Goal: Communication & Community: Participate in discussion

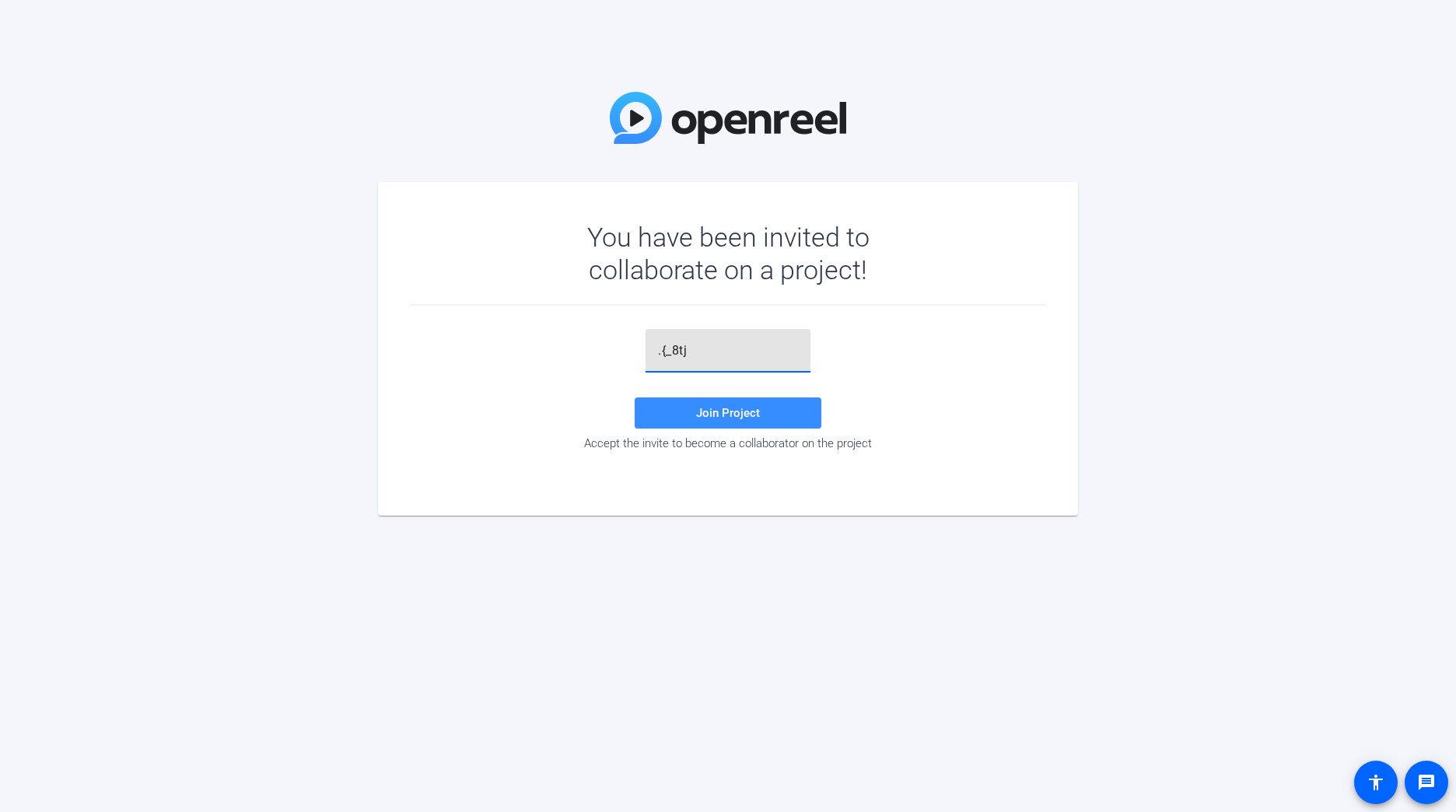
type input ".{_8tj"
click at [738, 409] on span "Join Project" at bounding box center [728, 413] width 63 height 14
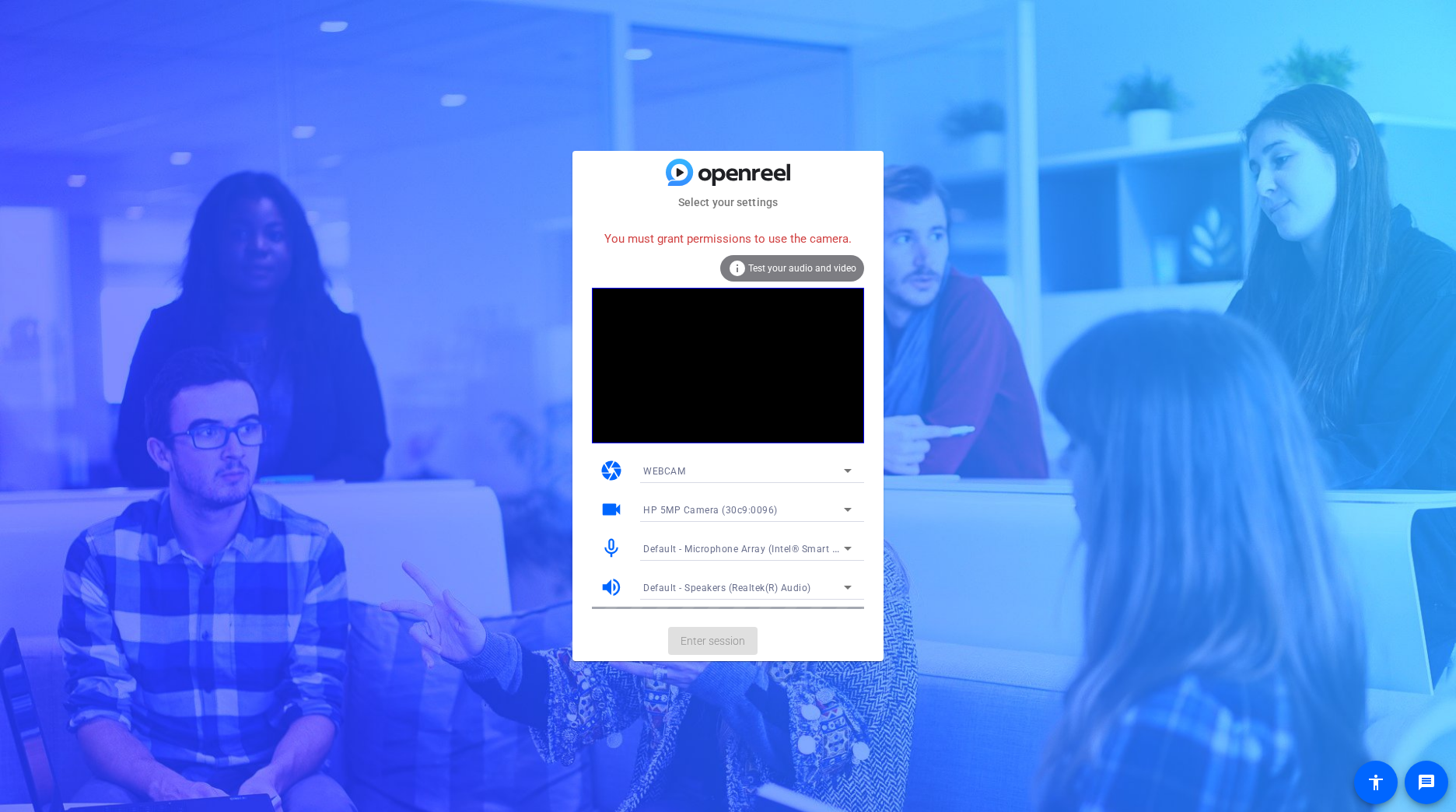
click at [768, 466] on div "WEBCAM" at bounding box center [744, 470] width 201 height 20
click at [590, 463] on div at bounding box center [728, 406] width 1456 height 812
click at [744, 228] on div "You must grant permissions to use the camera." at bounding box center [728, 239] width 273 height 33
drag, startPoint x: 746, startPoint y: 231, endPoint x: 726, endPoint y: 201, distance: 36.1
click at [746, 230] on div "You must grant permissions to use the camera." at bounding box center [728, 239] width 273 height 33
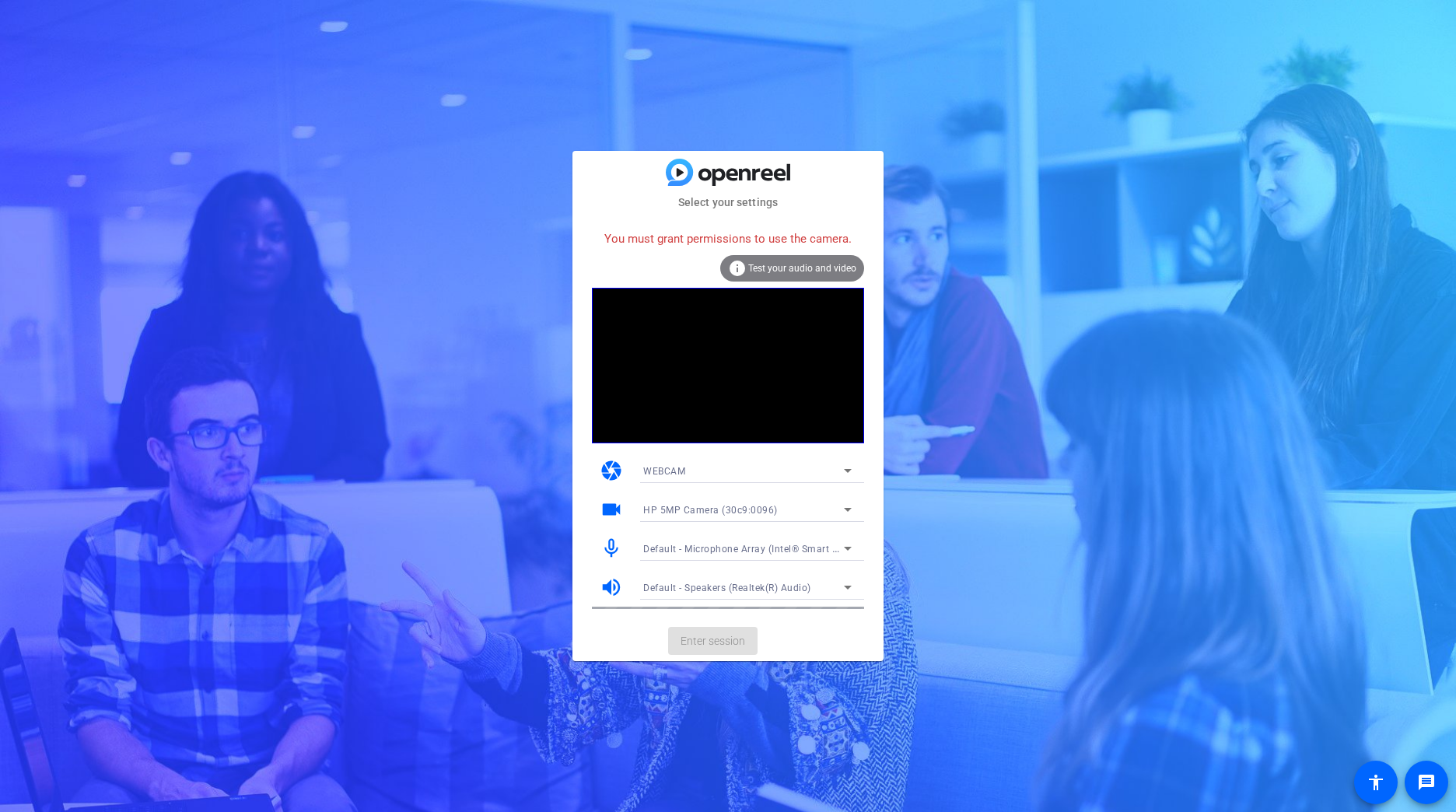
click at [725, 200] on mat-card-subtitle "Select your settings" at bounding box center [728, 202] width 311 height 17
click at [723, 240] on div "You must grant permissions to use the camera." at bounding box center [728, 239] width 273 height 33
click at [774, 265] on span "Test your audio and video" at bounding box center [802, 268] width 108 height 11
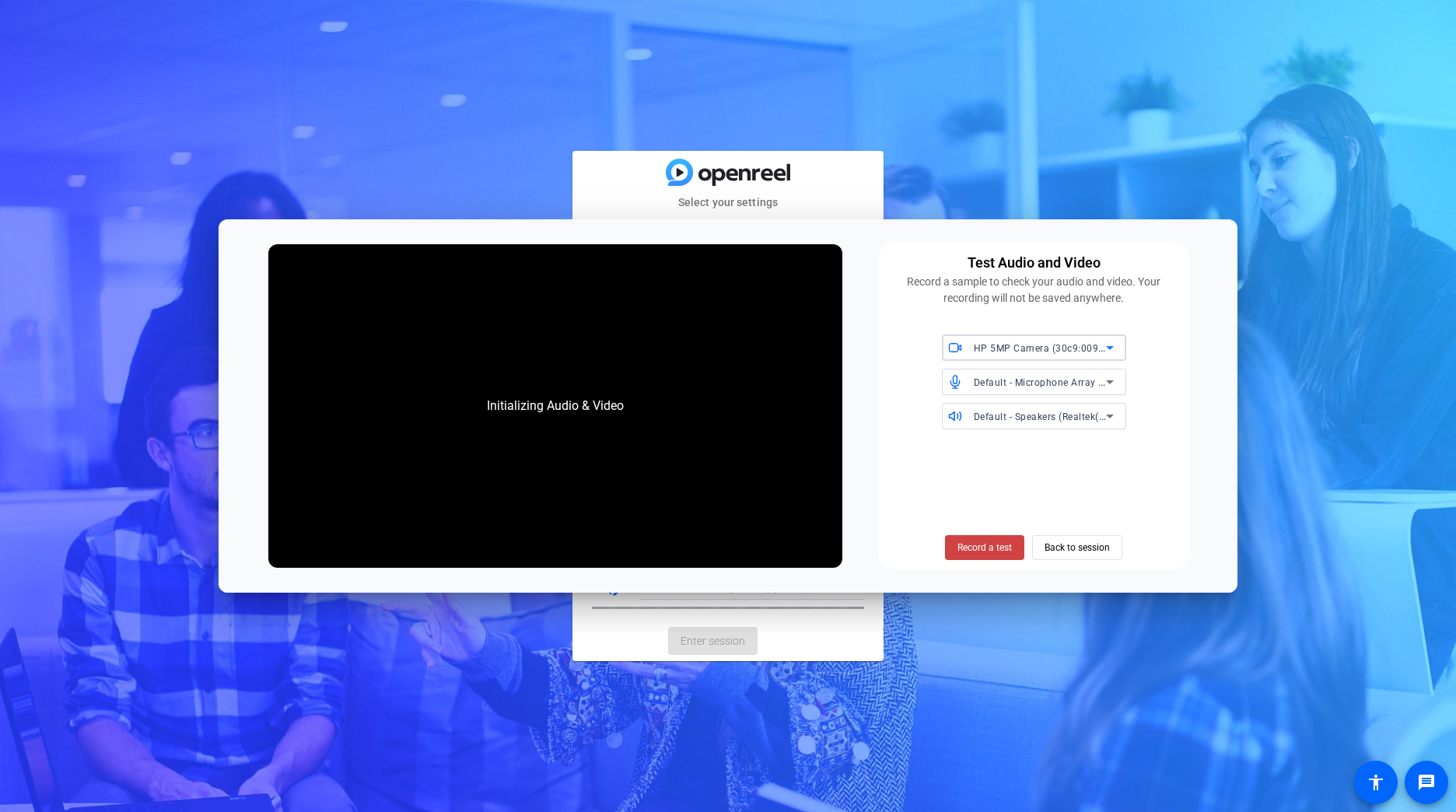
click at [696, 421] on div "Initializing Audio & Video" at bounding box center [555, 405] width 574 height 323
click at [976, 547] on span "Record a test" at bounding box center [985, 547] width 55 height 14
click at [961, 548] on span "Record a test" at bounding box center [985, 547] width 55 height 14
click at [1069, 554] on span "Back to session" at bounding box center [1077, 547] width 65 height 29
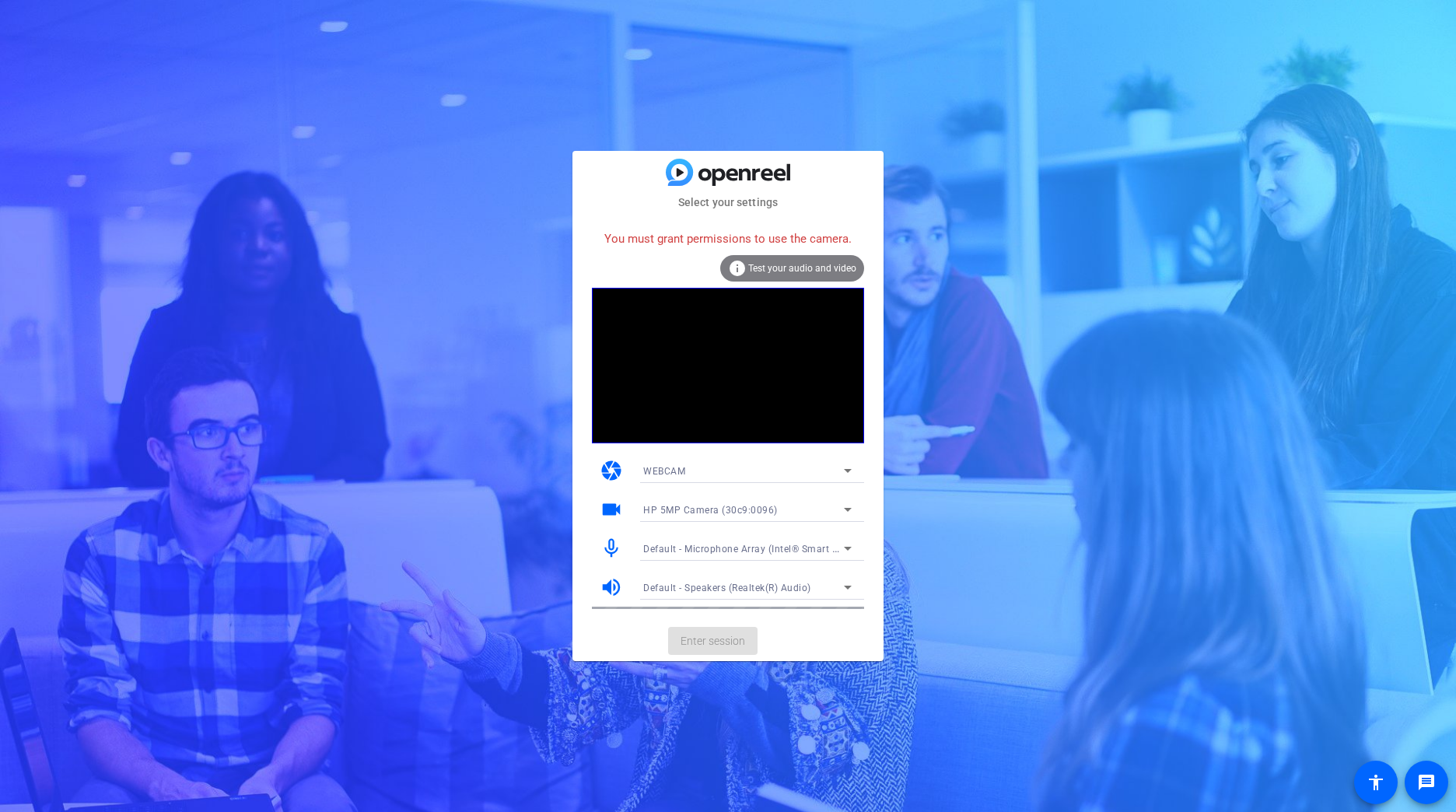
click at [792, 269] on span "Test your audio and video" at bounding box center [802, 268] width 108 height 11
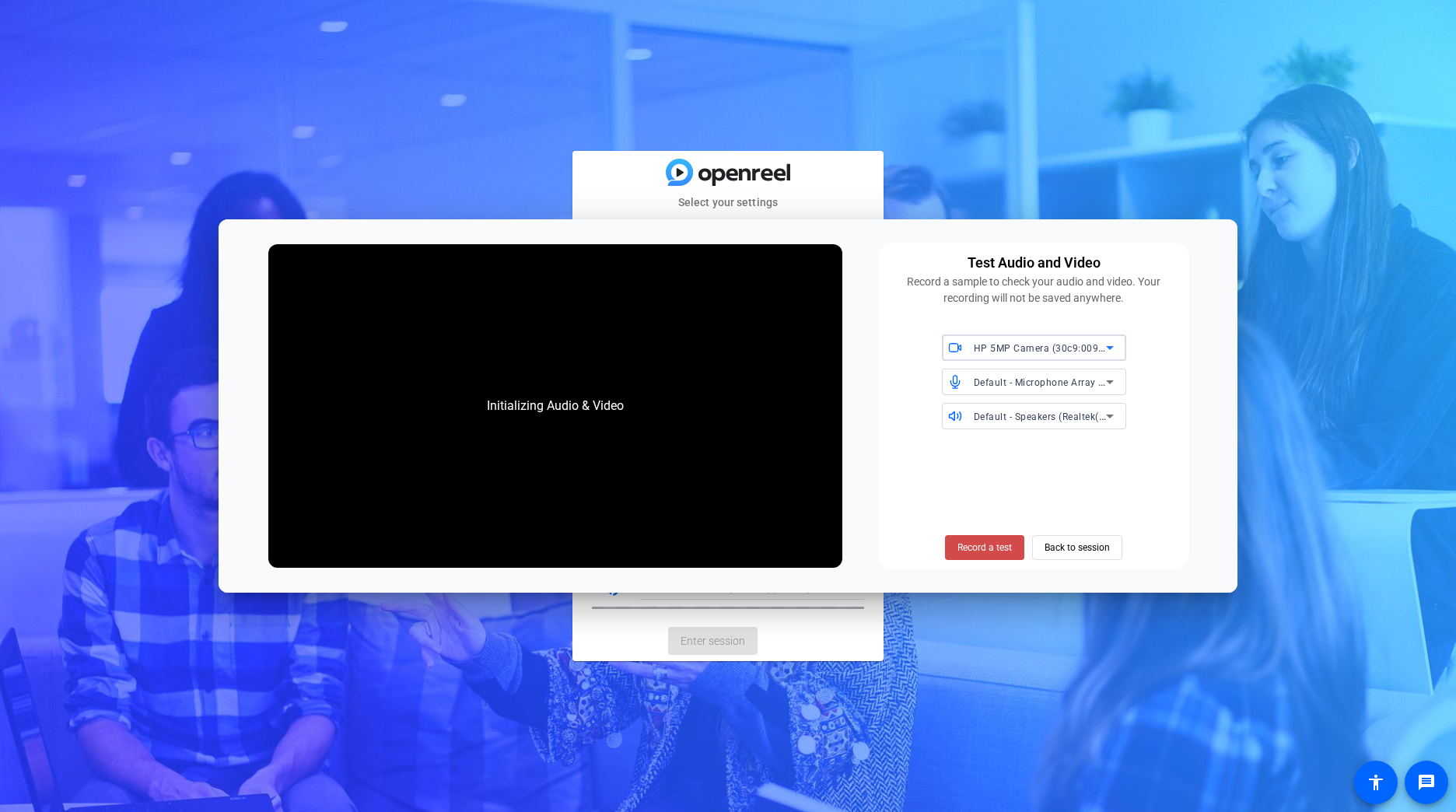
click at [963, 539] on span at bounding box center [985, 547] width 80 height 38
click at [1028, 357] on div "HP 5MP Camera (30c9:0096)" at bounding box center [1040, 348] width 132 height 20
click at [931, 320] on div at bounding box center [728, 406] width 1456 height 812
click at [984, 380] on span "Default - Microphone Array (Intel® Smart Sound Technology for Digital Microphon…" at bounding box center [1166, 381] width 386 height 13
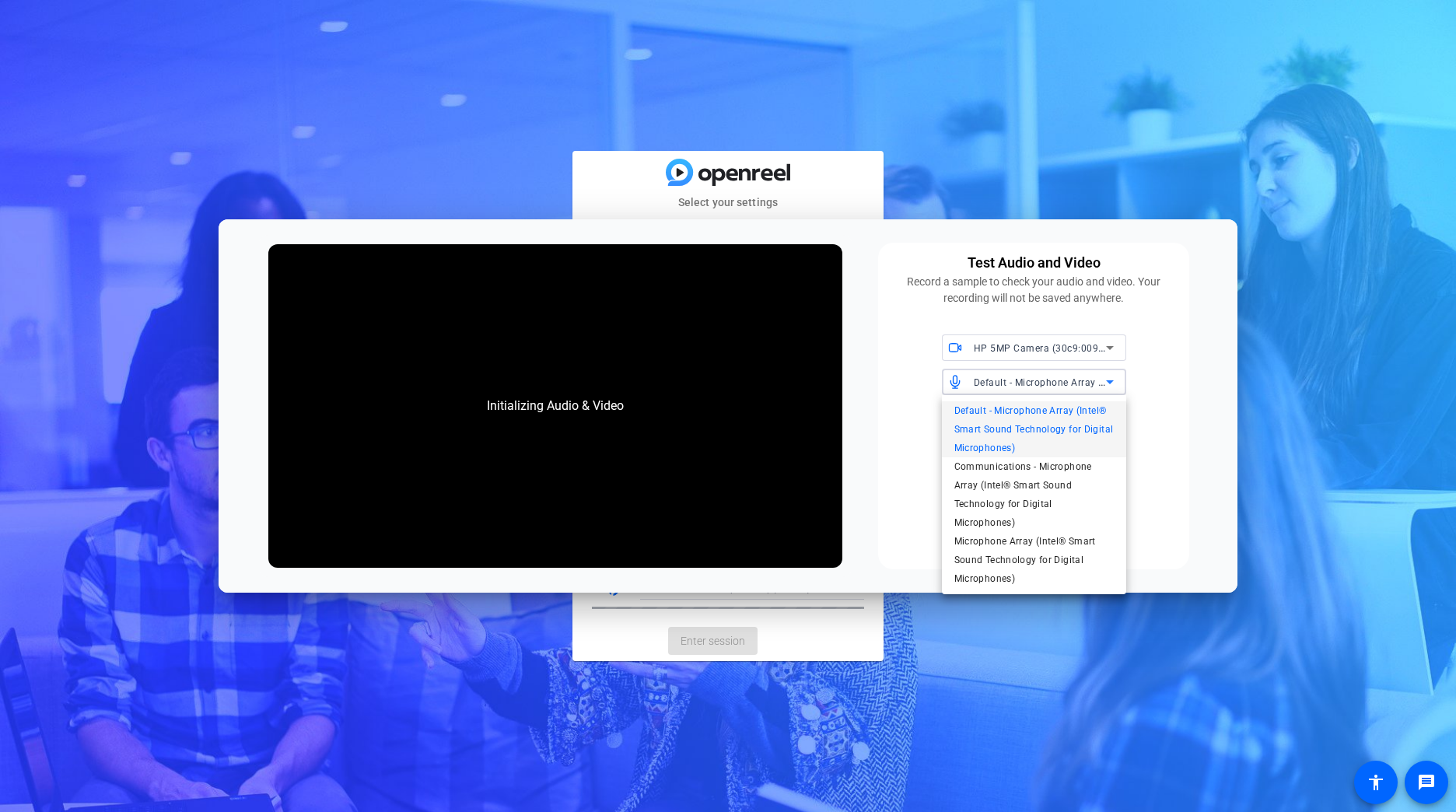
click at [897, 385] on div at bounding box center [728, 406] width 1456 height 812
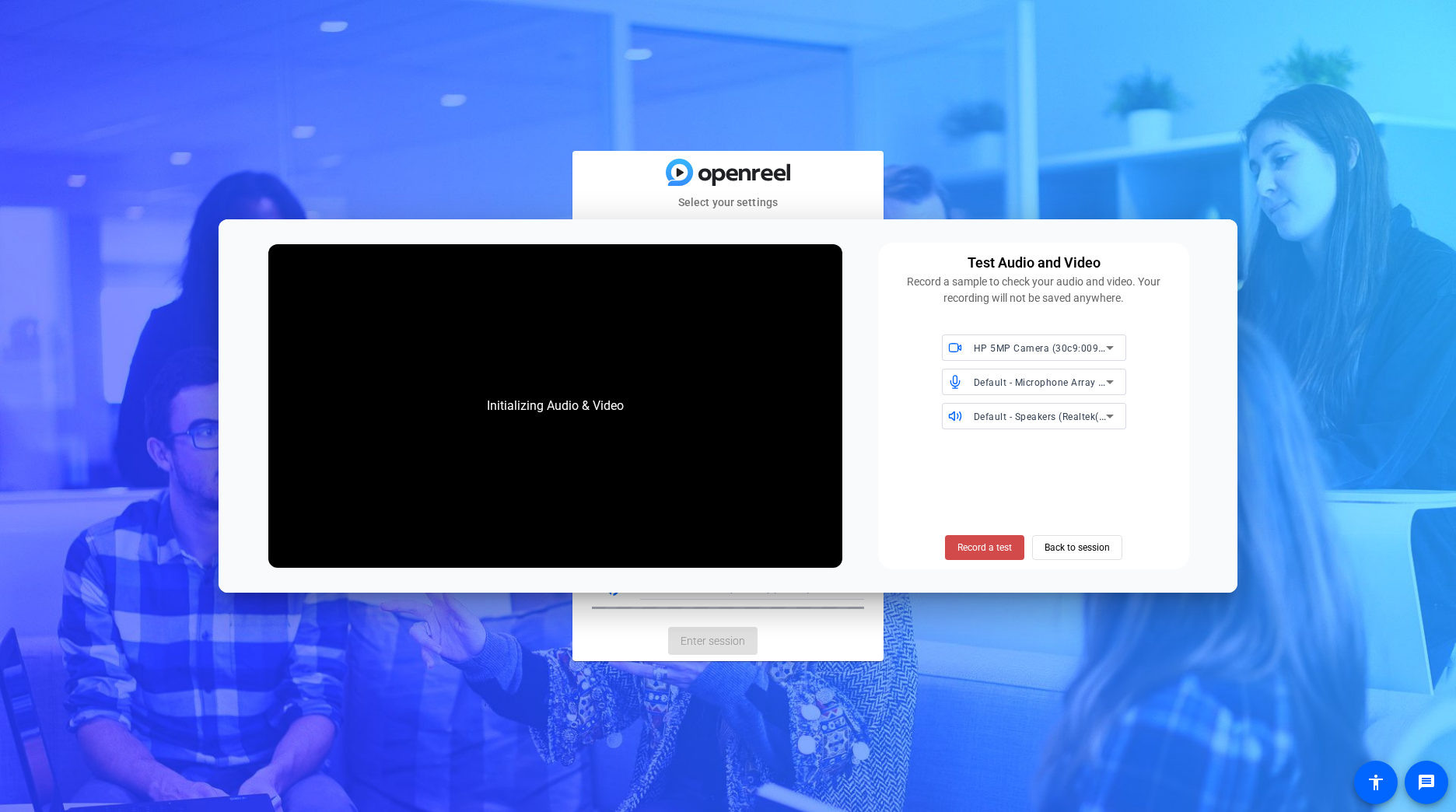
click at [971, 543] on span "Record a test" at bounding box center [985, 547] width 55 height 14
click at [977, 542] on span "Record a test" at bounding box center [985, 547] width 55 height 14
click at [1070, 551] on span "Back to session" at bounding box center [1077, 547] width 65 height 29
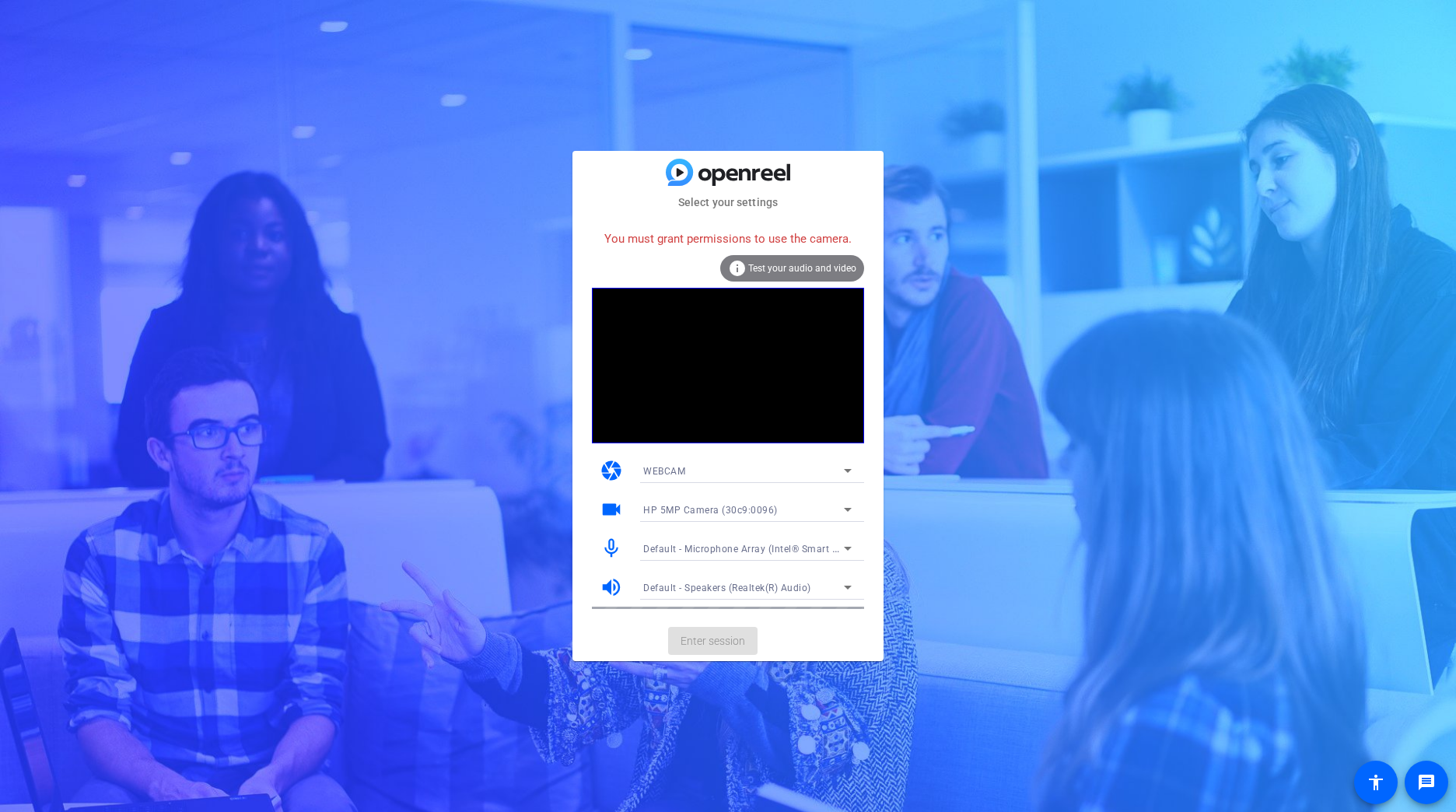
click at [813, 237] on div "You must grant permissions to use the camera." at bounding box center [728, 239] width 273 height 33
click at [738, 190] on div "Select your settings You must grant permissions to use the camera. info Test yo…" at bounding box center [728, 406] width 311 height 510
click at [734, 186] on div "Select your settings You must grant permissions to use the camera. info Test yo…" at bounding box center [728, 406] width 311 height 510
click at [722, 180] on img at bounding box center [728, 172] width 124 height 27
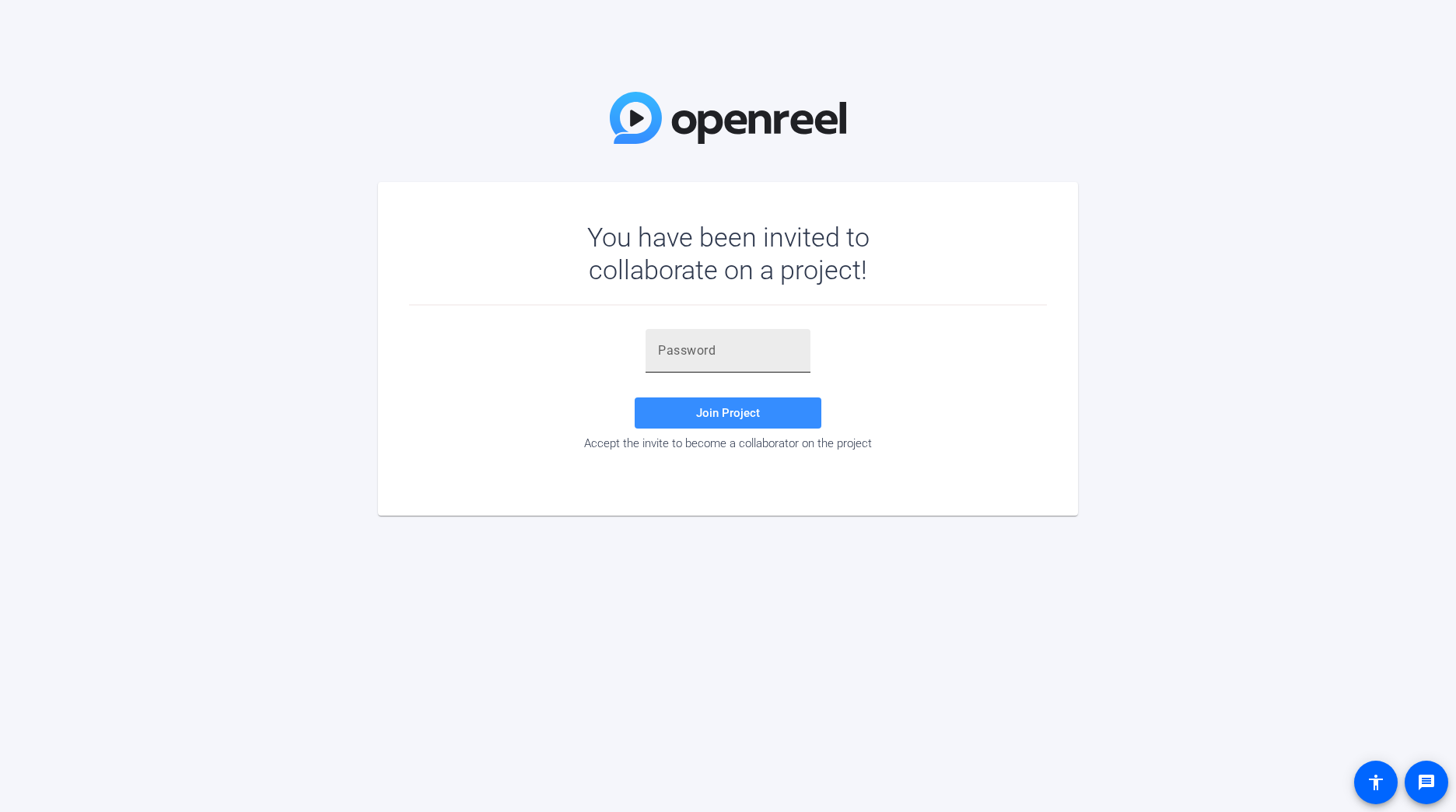
click at [724, 350] on input "text" at bounding box center [728, 350] width 140 height 19
paste input ".{_8tj"
type input ".{_8tj"
click at [728, 403] on span at bounding box center [728, 413] width 187 height 38
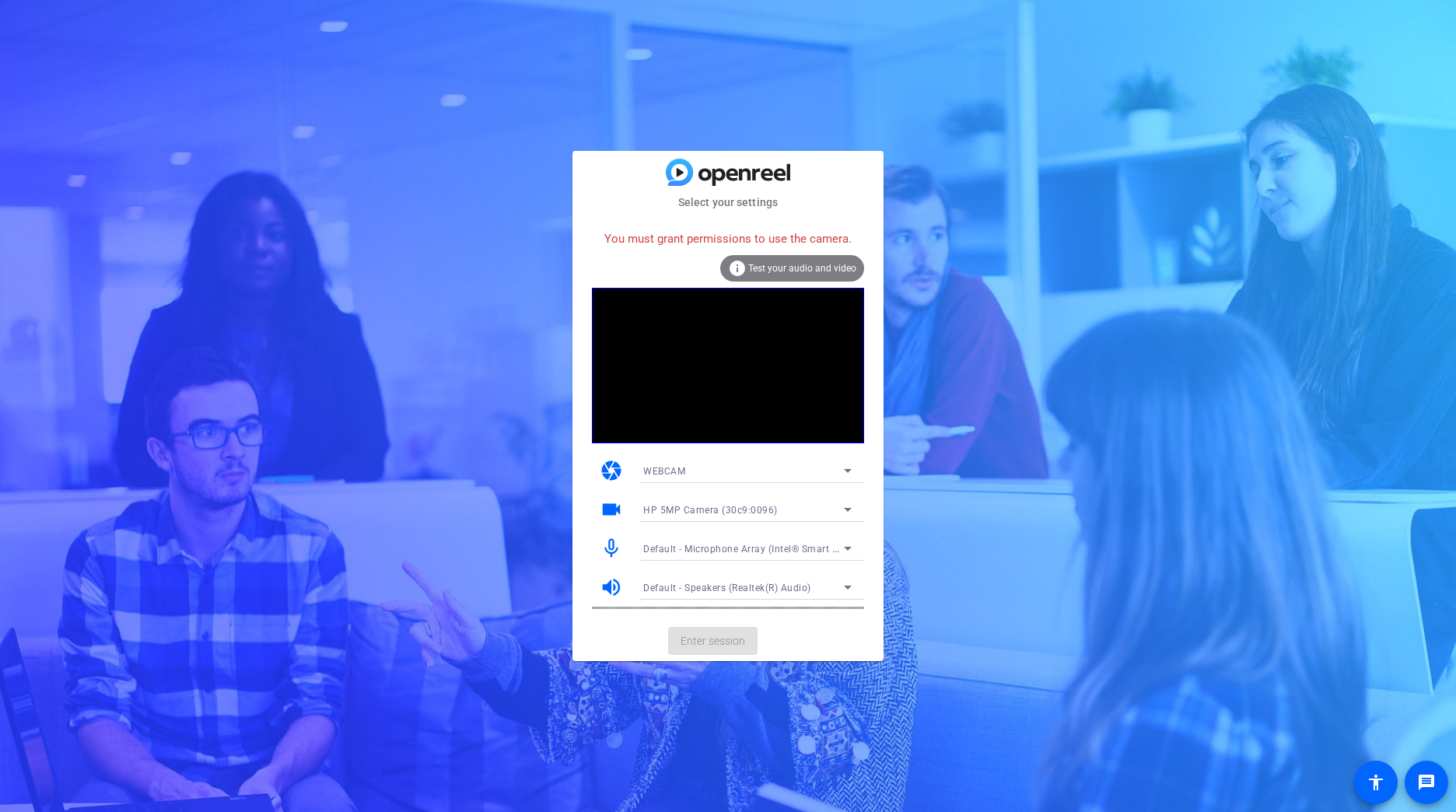
click at [789, 264] on span "Test your audio and video" at bounding box center [802, 268] width 108 height 11
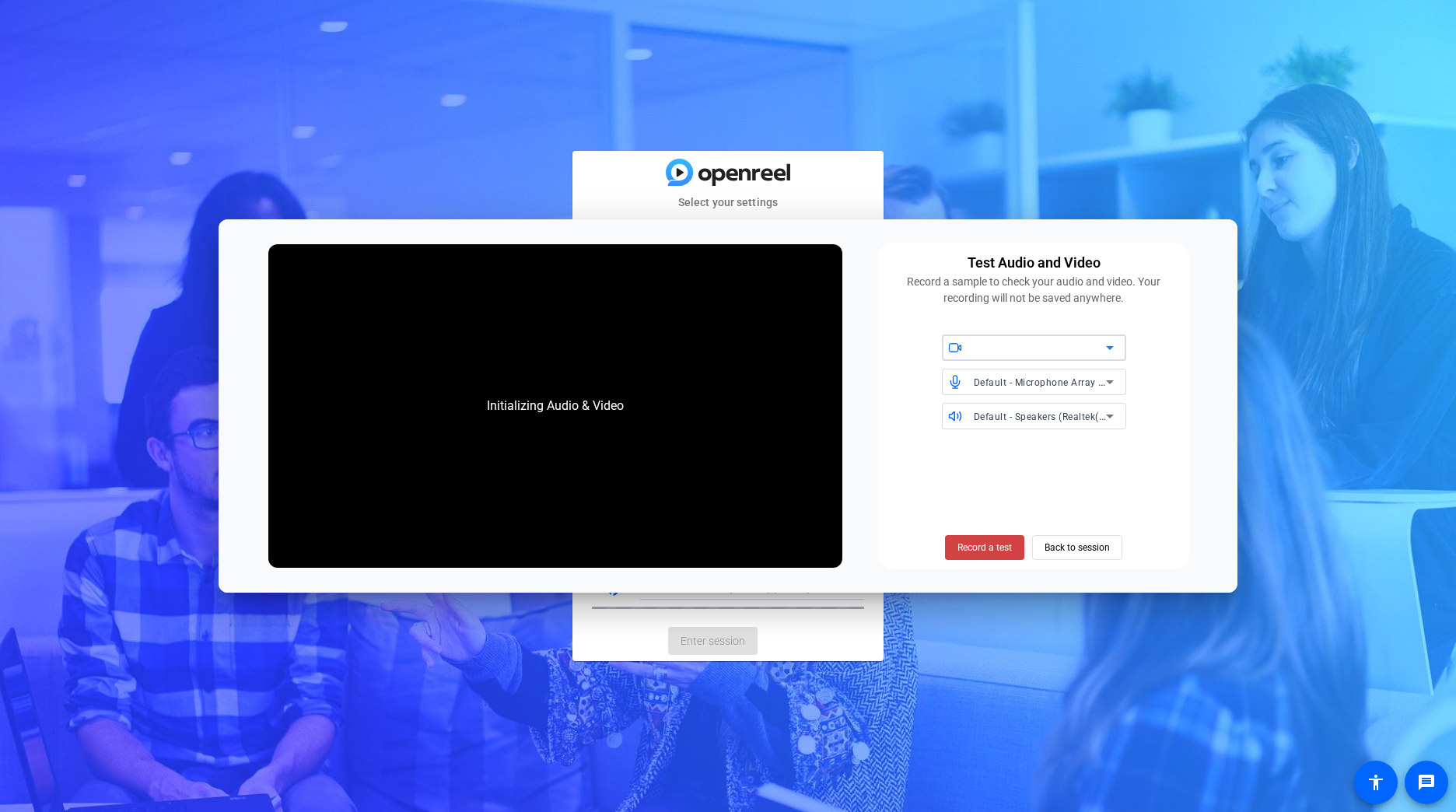
click at [1017, 348] on div at bounding box center [1040, 348] width 132 height 19
click at [998, 378] on span "HP 5MP Camera (30c9:0096)" at bounding box center [1020, 379] width 131 height 19
drag, startPoint x: 906, startPoint y: 372, endPoint x: 910, endPoint y: 381, distance: 9.8
click at [906, 371] on div "HP 5MP Camera (30c9:0096) Default - Microphone Array (Intel® Smart Sound Techno…" at bounding box center [1034, 381] width 292 height 95
click at [969, 542] on span "Record a test" at bounding box center [985, 547] width 55 height 14
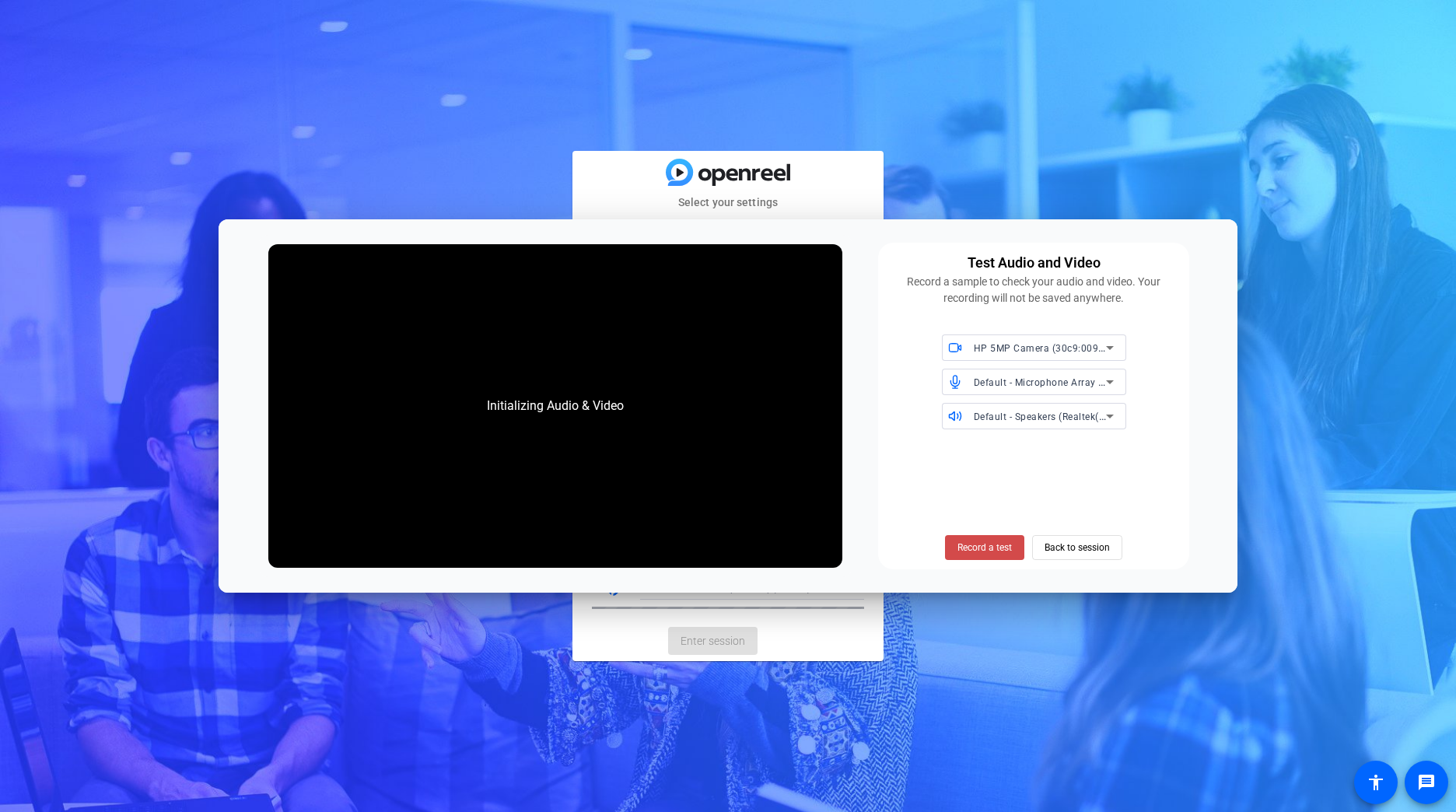
click at [970, 542] on span "Record a test" at bounding box center [985, 547] width 55 height 14
click at [1053, 546] on span "Back to session" at bounding box center [1077, 547] width 65 height 29
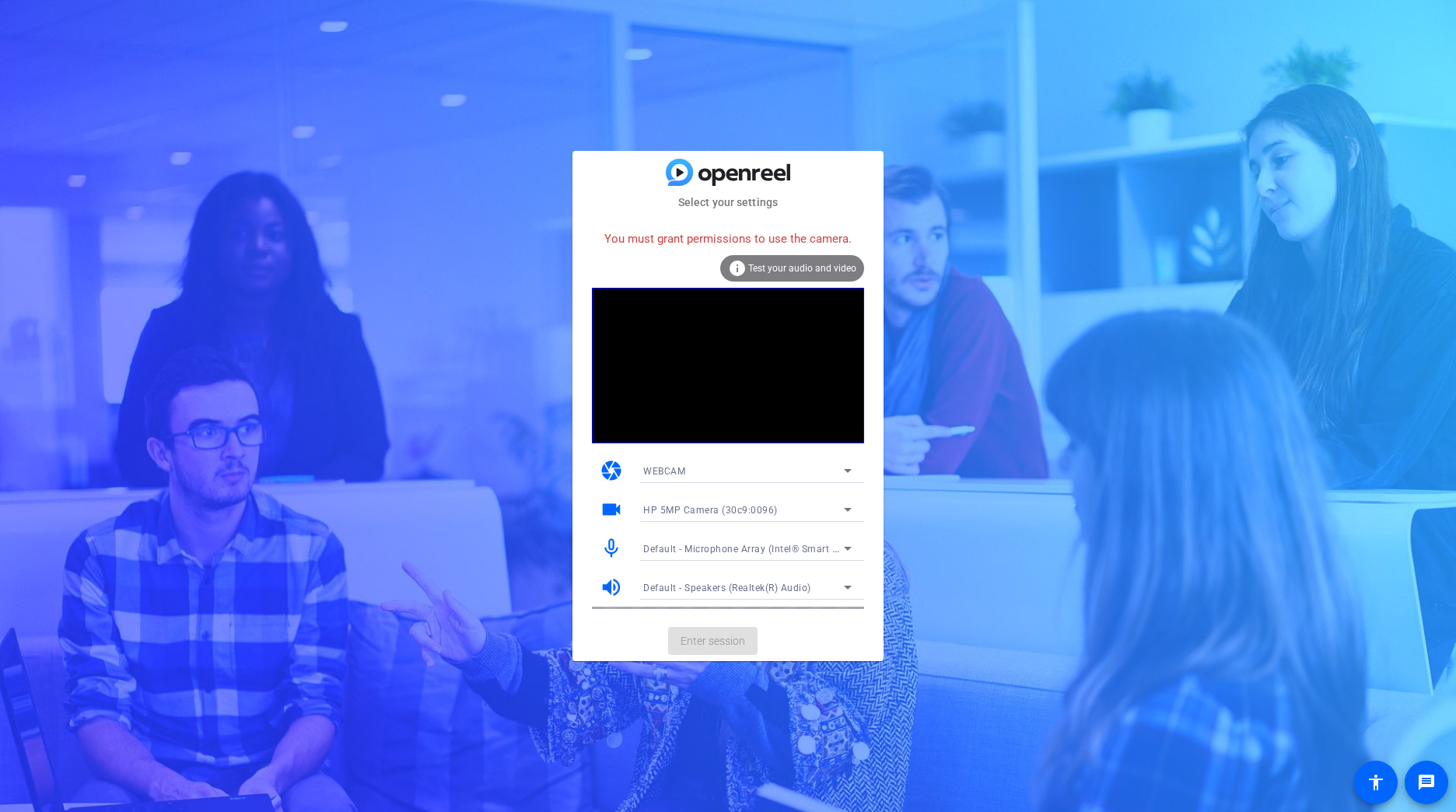
click at [687, 606] on div at bounding box center [747, 608] width 233 height 17
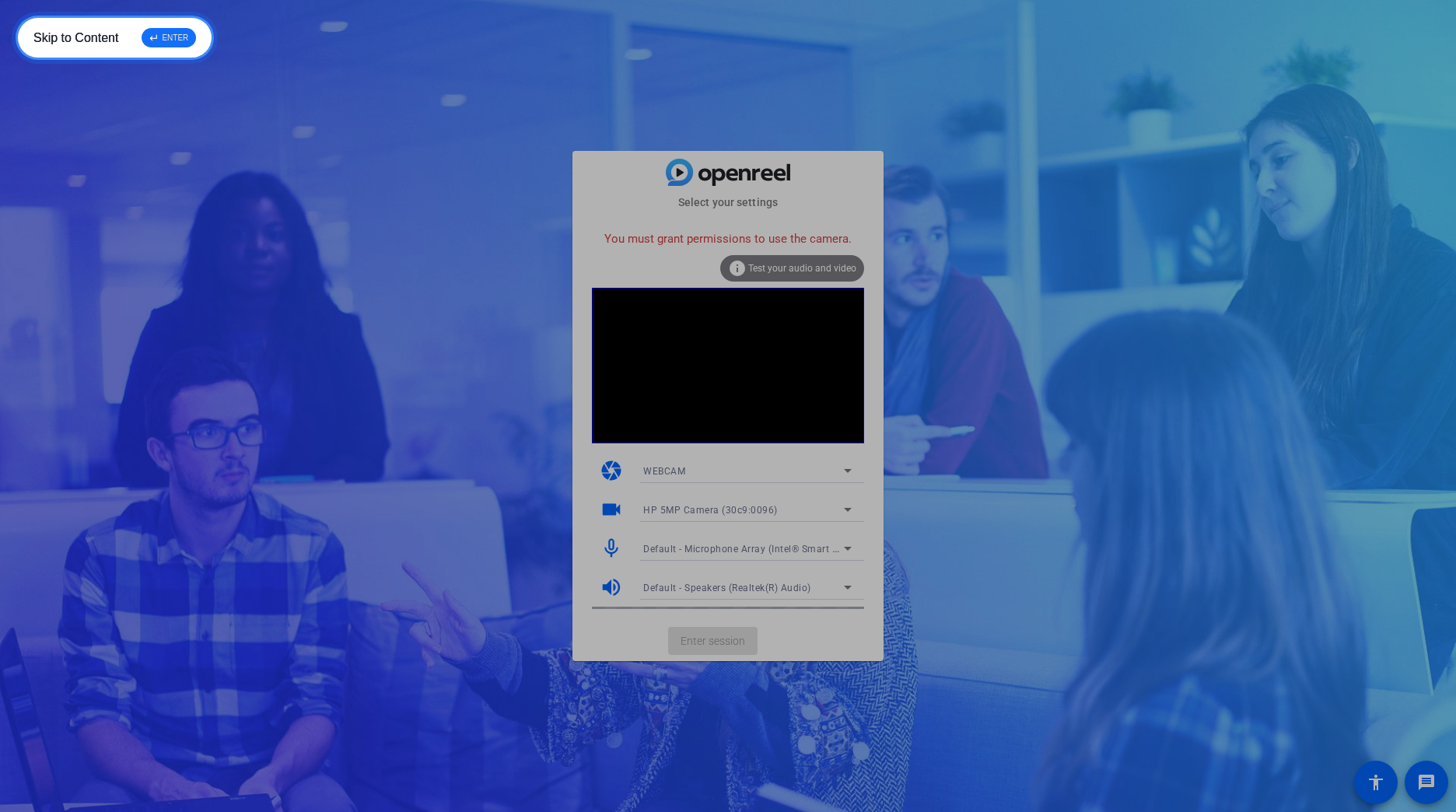
click at [170, 36] on div "↵ ENTER" at bounding box center [169, 38] width 55 height 20
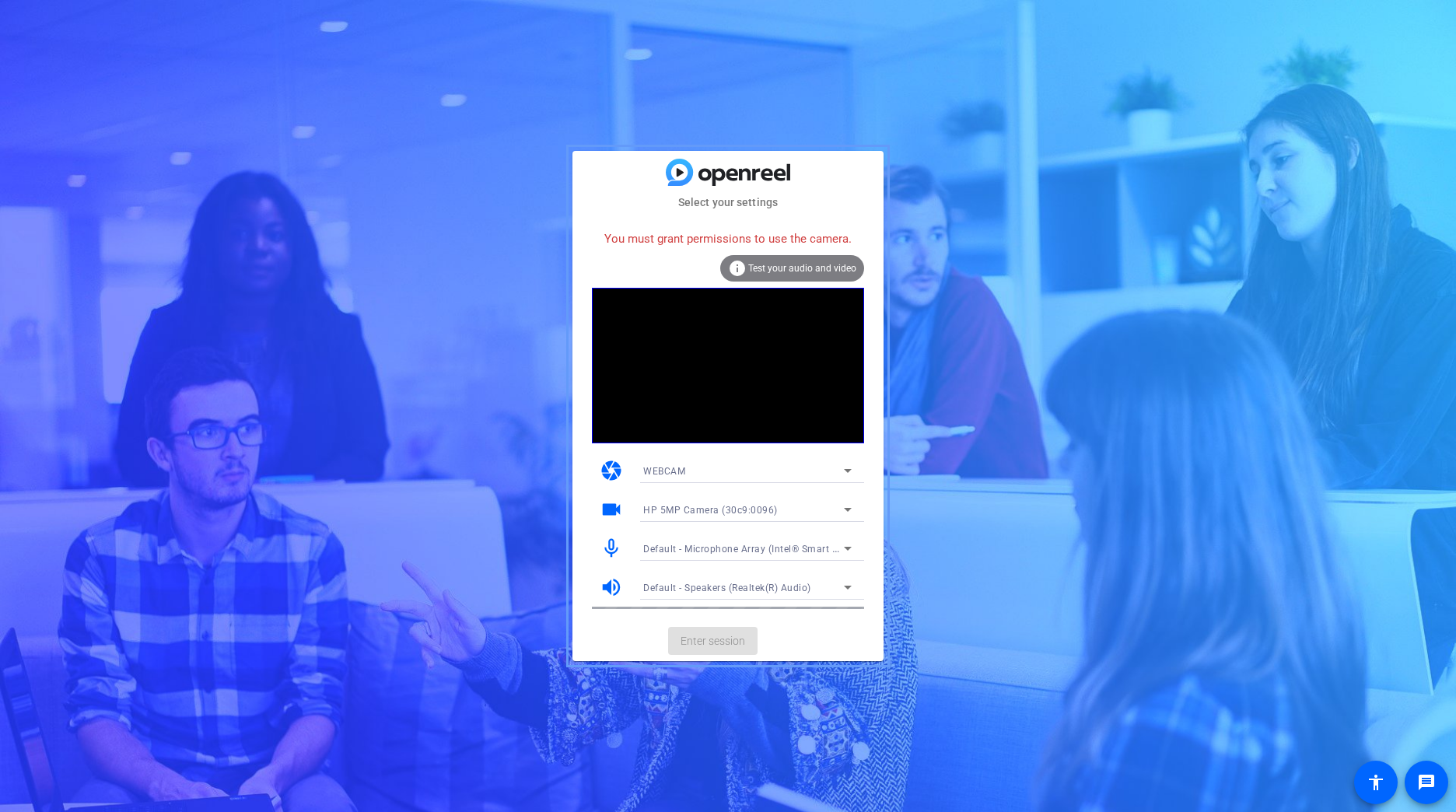
click at [587, 418] on mat-card-content "You must grant permissions to use the camera. info Test your audio and video ca…" at bounding box center [728, 415] width 311 height 410
click at [748, 239] on div "You must grant permissions to use the camera." at bounding box center [728, 239] width 273 height 33
drag, startPoint x: 608, startPoint y: 236, endPoint x: 812, endPoint y: 231, distance: 204.1
click at [632, 240] on div "You must grant permissions to use the camera." at bounding box center [728, 239] width 273 height 33
click at [706, 172] on img at bounding box center [728, 172] width 124 height 27
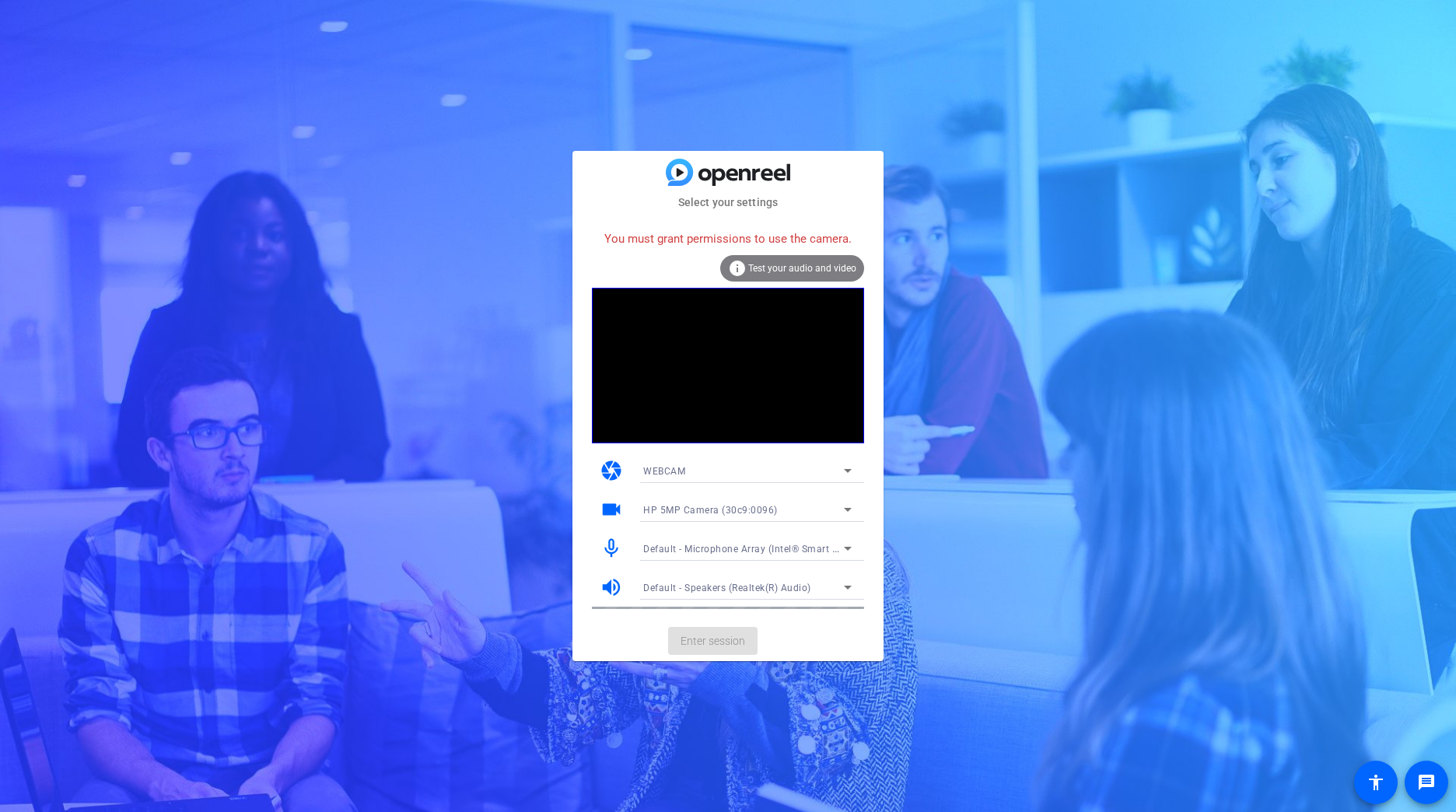
click at [671, 183] on img at bounding box center [728, 172] width 124 height 27
click at [776, 271] on span "Test your audio and video" at bounding box center [802, 268] width 108 height 11
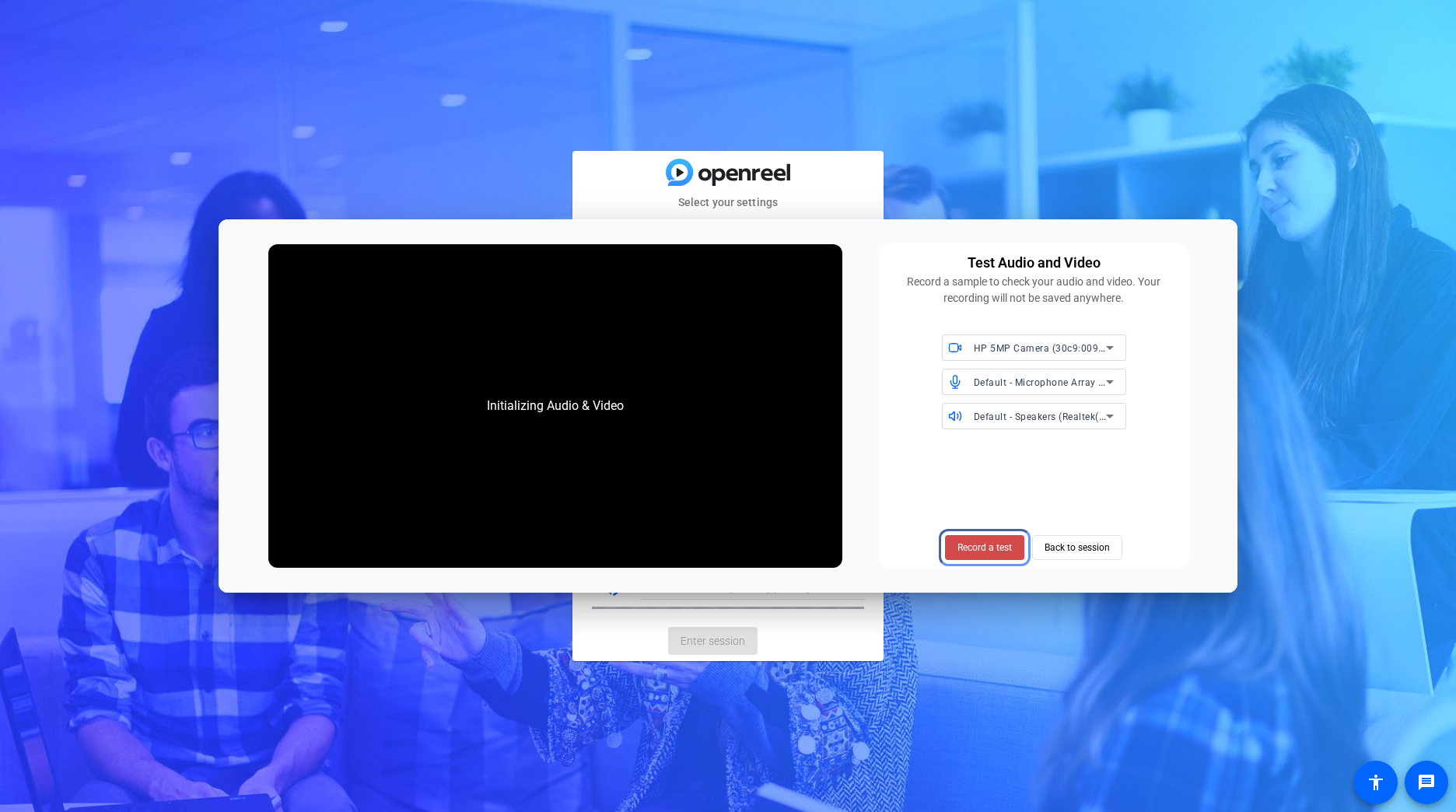
click at [997, 539] on span at bounding box center [985, 547] width 80 height 38
click at [1075, 548] on span "Back to session" at bounding box center [1077, 547] width 65 height 29
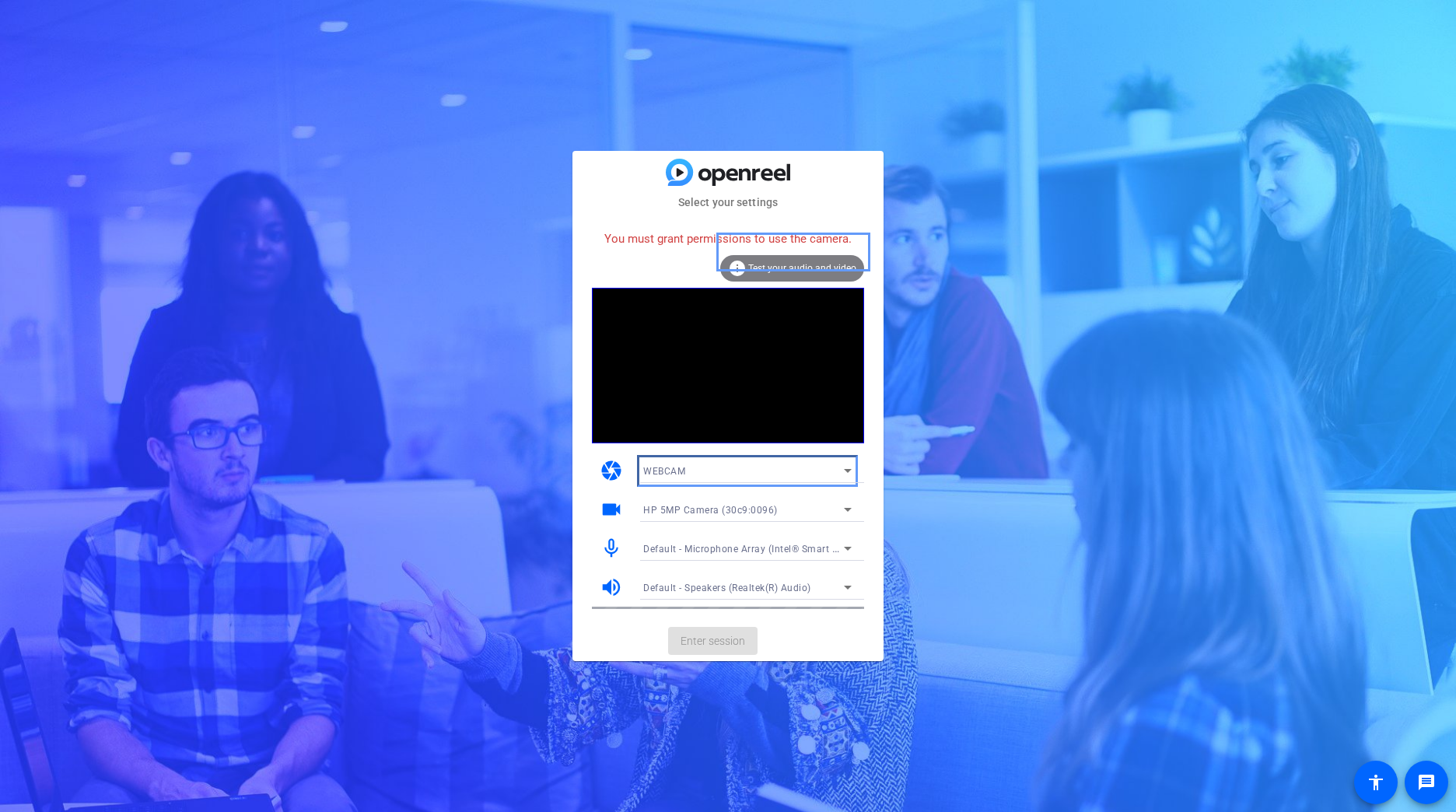
click at [803, 475] on div "WEBCAM" at bounding box center [744, 470] width 201 height 20
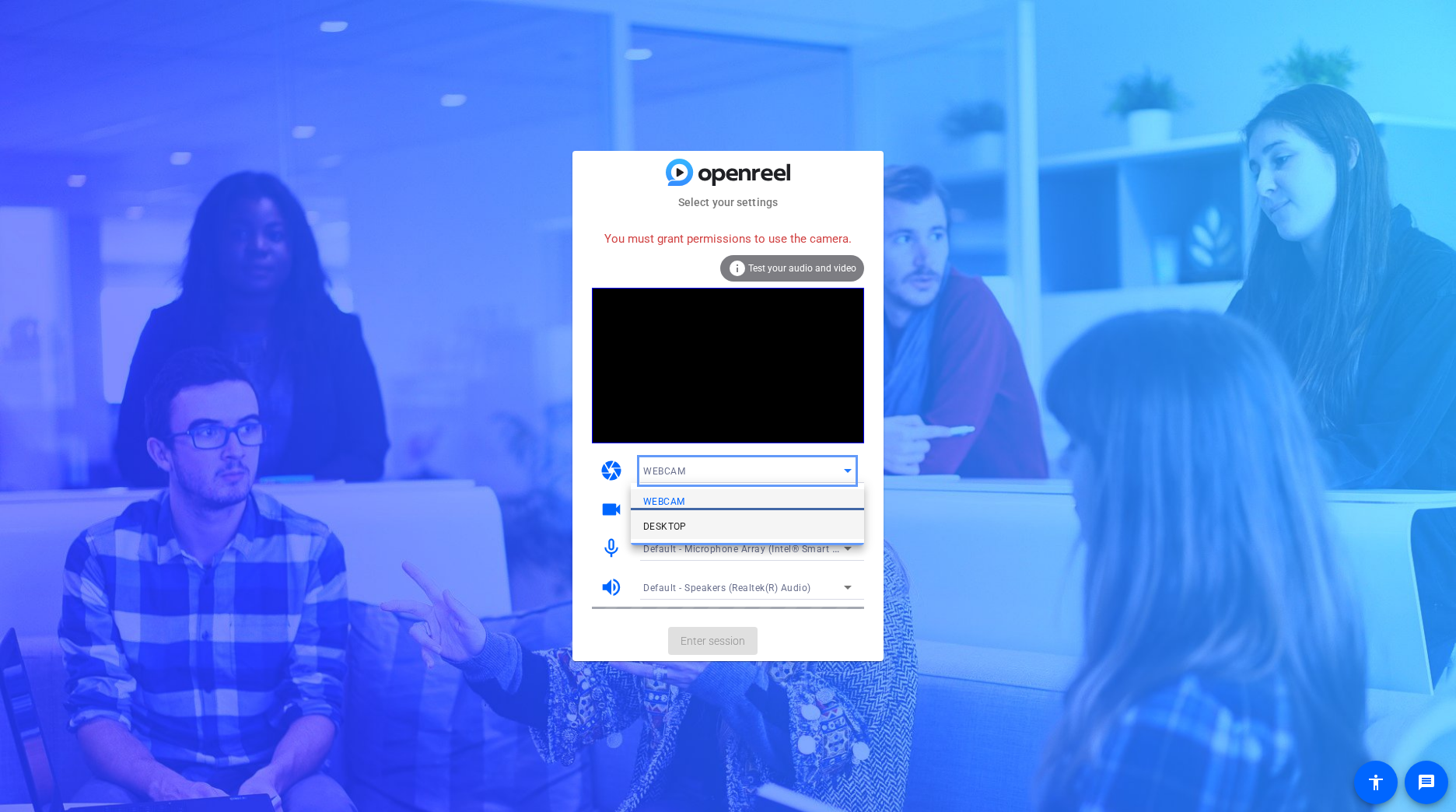
click at [678, 530] on span "DESKTOP" at bounding box center [665, 527] width 44 height 19
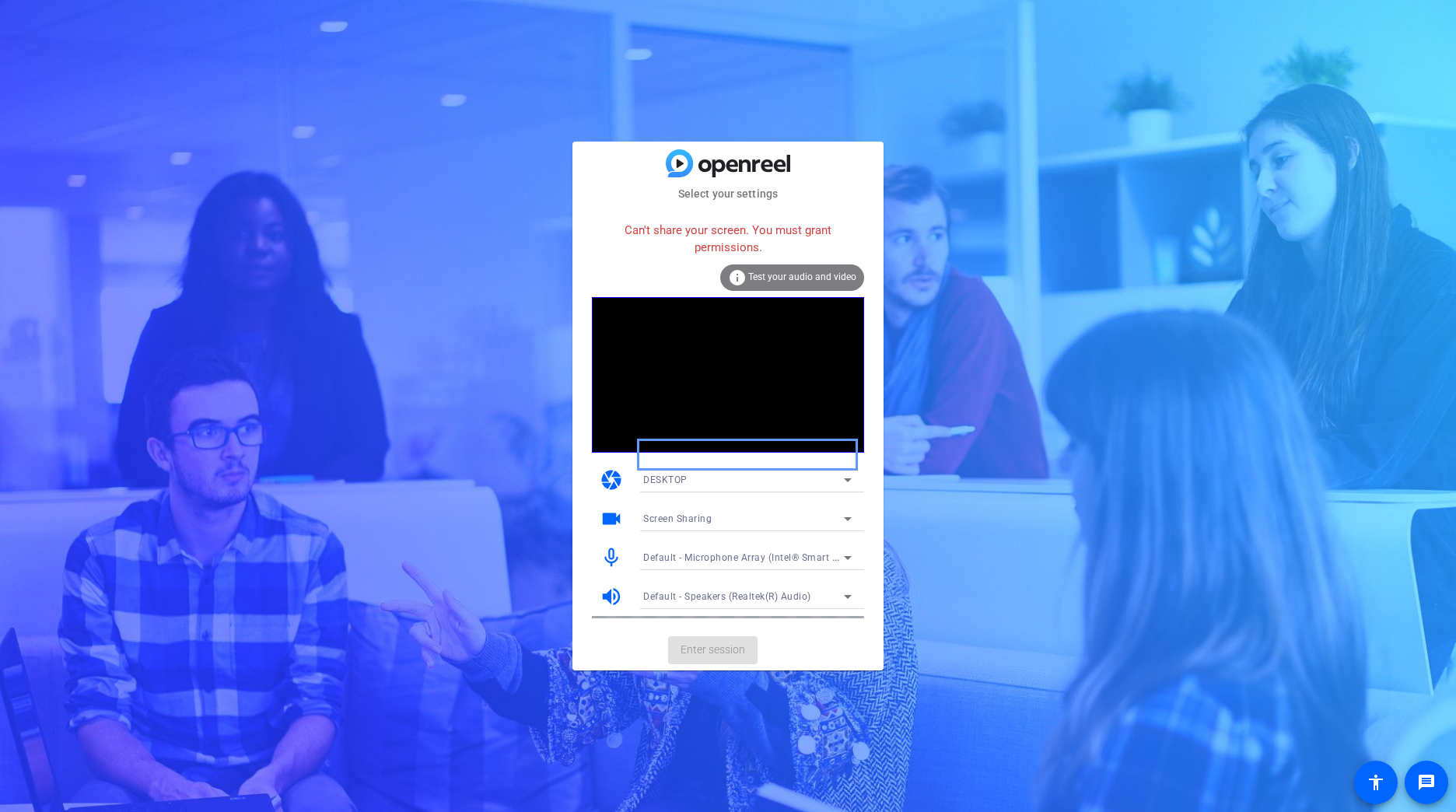
click at [687, 477] on div "DESKTOP" at bounding box center [744, 479] width 201 height 20
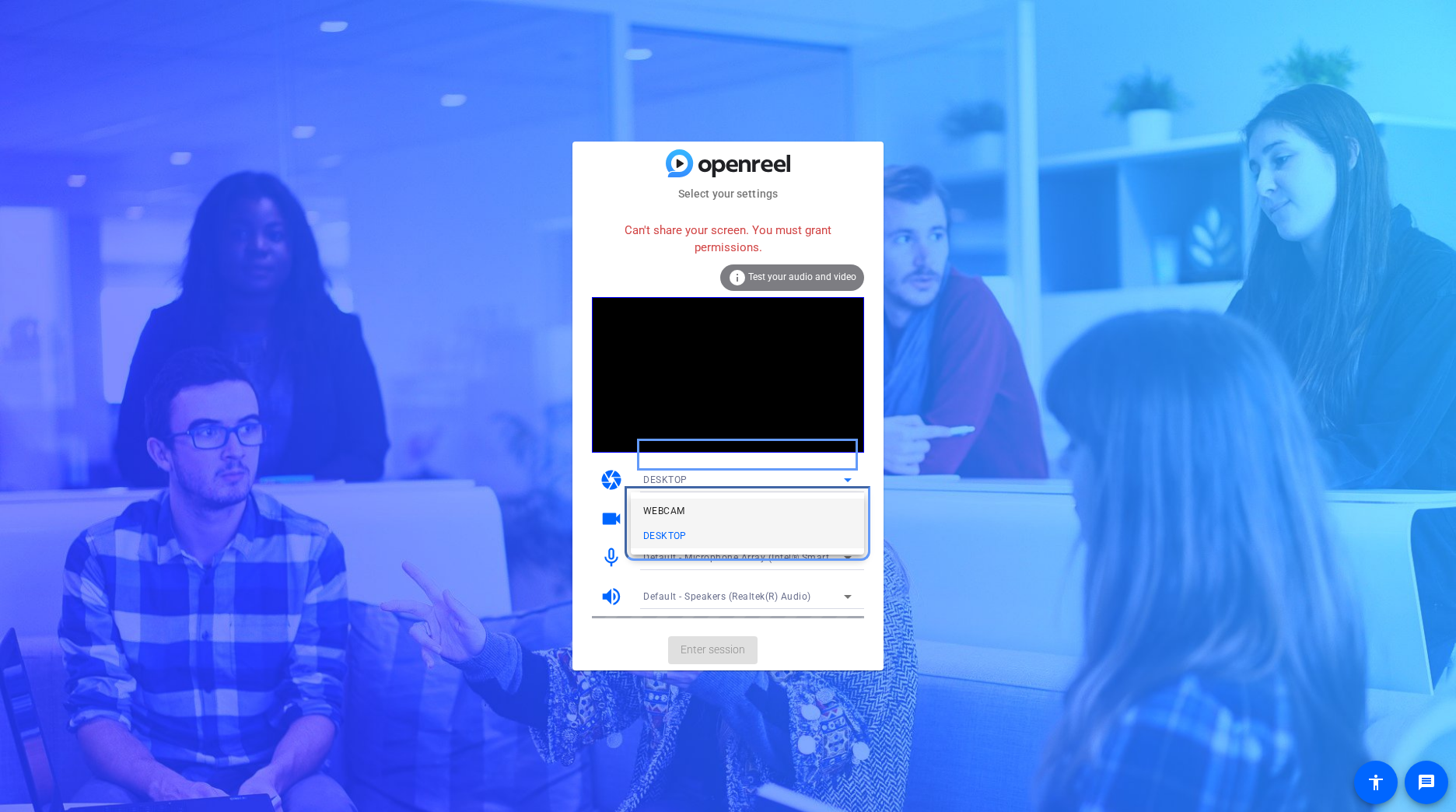
click at [690, 505] on mat-option "WEBCAM" at bounding box center [747, 510] width 233 height 25
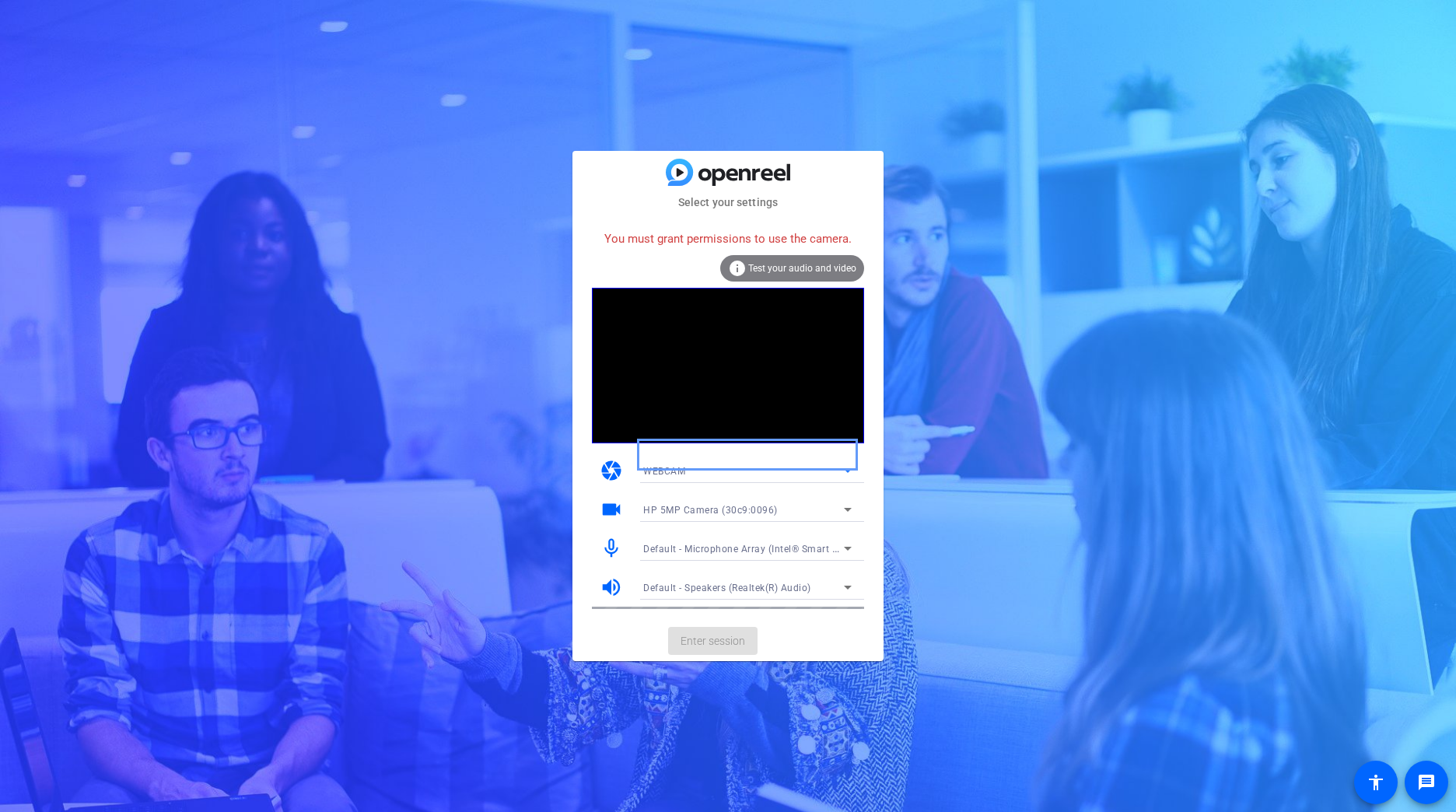
click at [620, 331] on video at bounding box center [728, 366] width 273 height 156
click at [720, 343] on video at bounding box center [728, 366] width 273 height 156
click at [720, 341] on video at bounding box center [728, 366] width 273 height 156
click at [692, 336] on video at bounding box center [728, 366] width 273 height 156
click at [666, 239] on div "You must grant permissions to use the camera." at bounding box center [728, 239] width 273 height 33
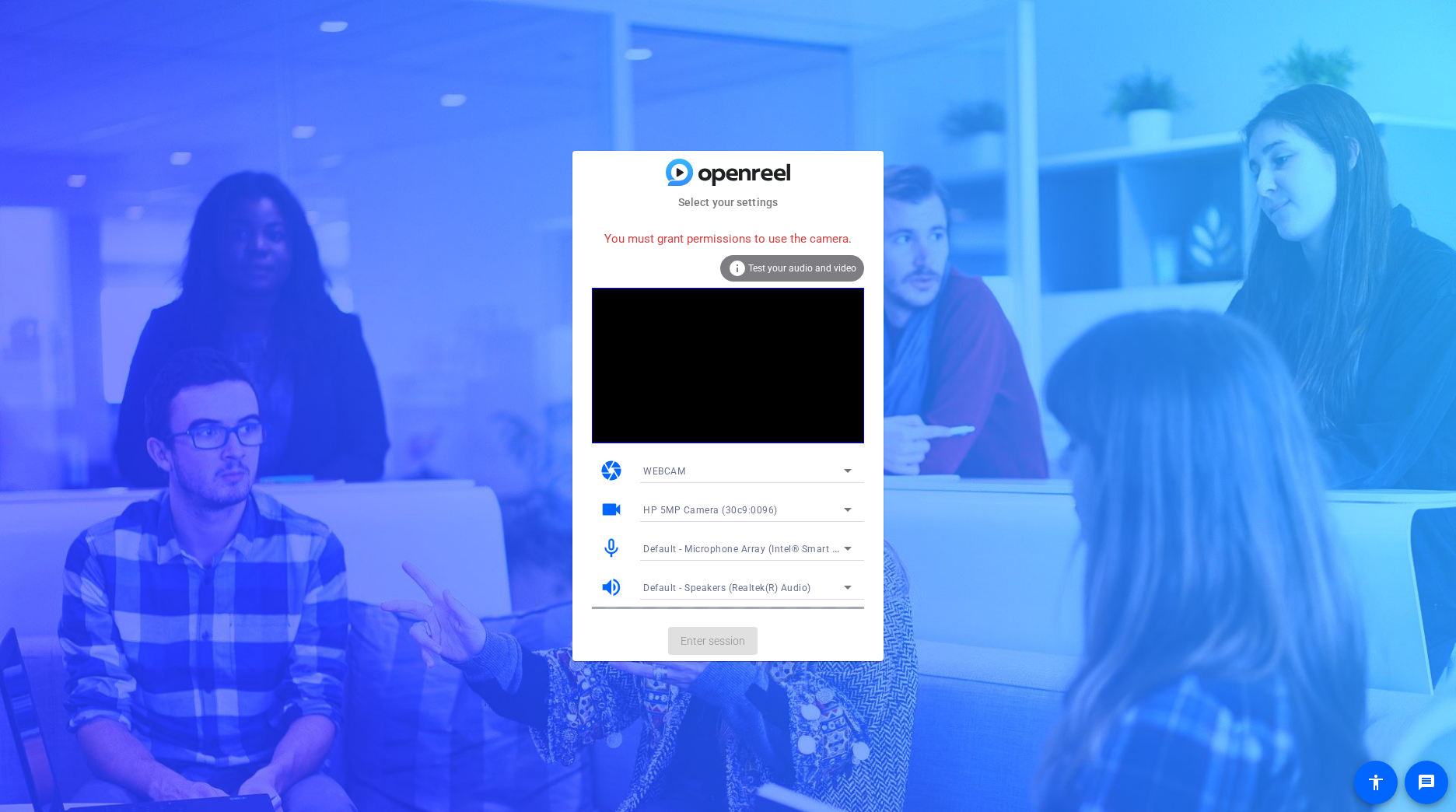
drag, startPoint x: 692, startPoint y: 331, endPoint x: 640, endPoint y: 390, distance: 78.6
click at [640, 390] on video at bounding box center [728, 366] width 273 height 156
click at [856, 644] on mat-card-actions "Enter session" at bounding box center [728, 640] width 311 height 40
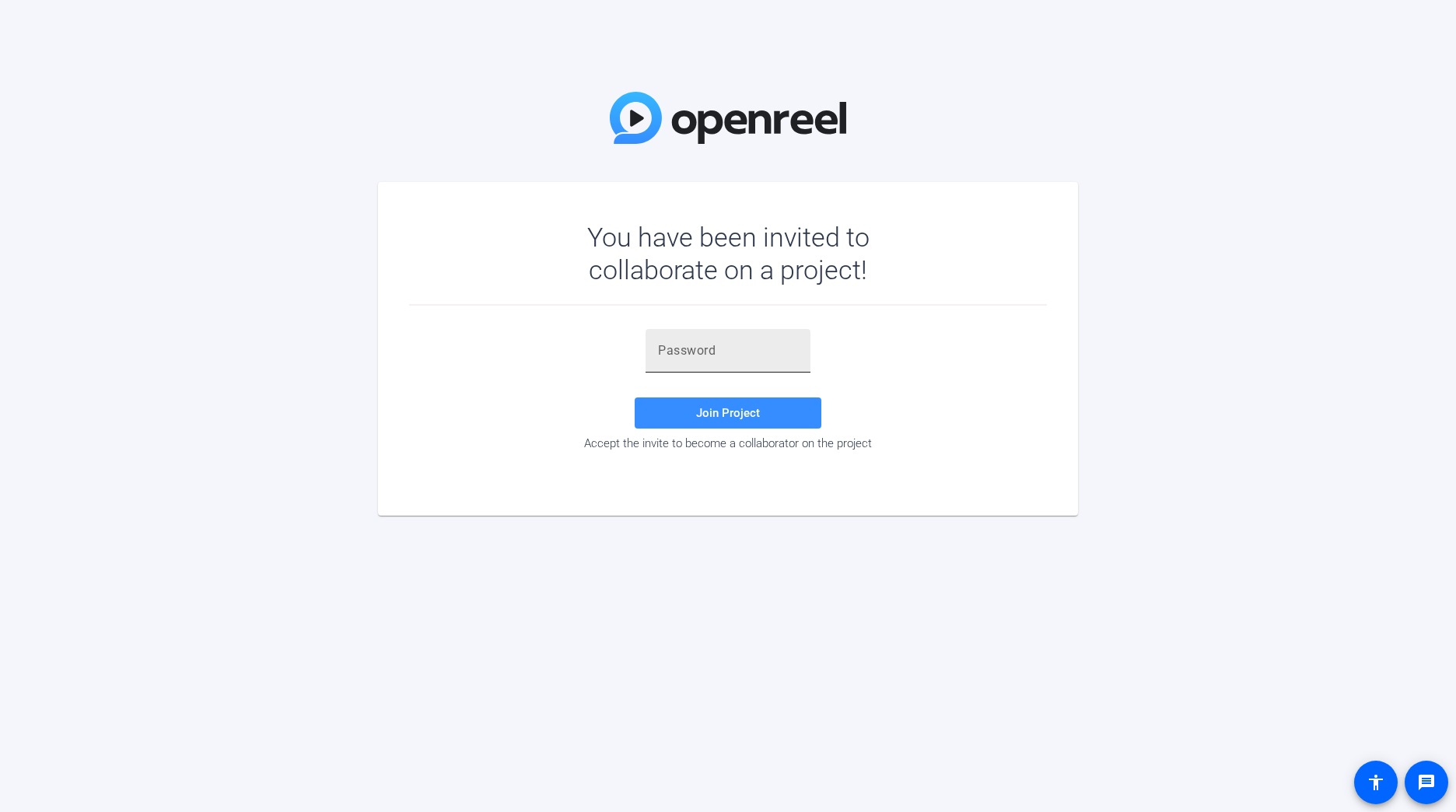
click at [680, 351] on input "text" at bounding box center [728, 350] width 140 height 19
paste input ".{_8tj"
type input ".{_8tj"
click at [692, 406] on span at bounding box center [728, 413] width 187 height 38
click at [722, 337] on div at bounding box center [728, 350] width 140 height 44
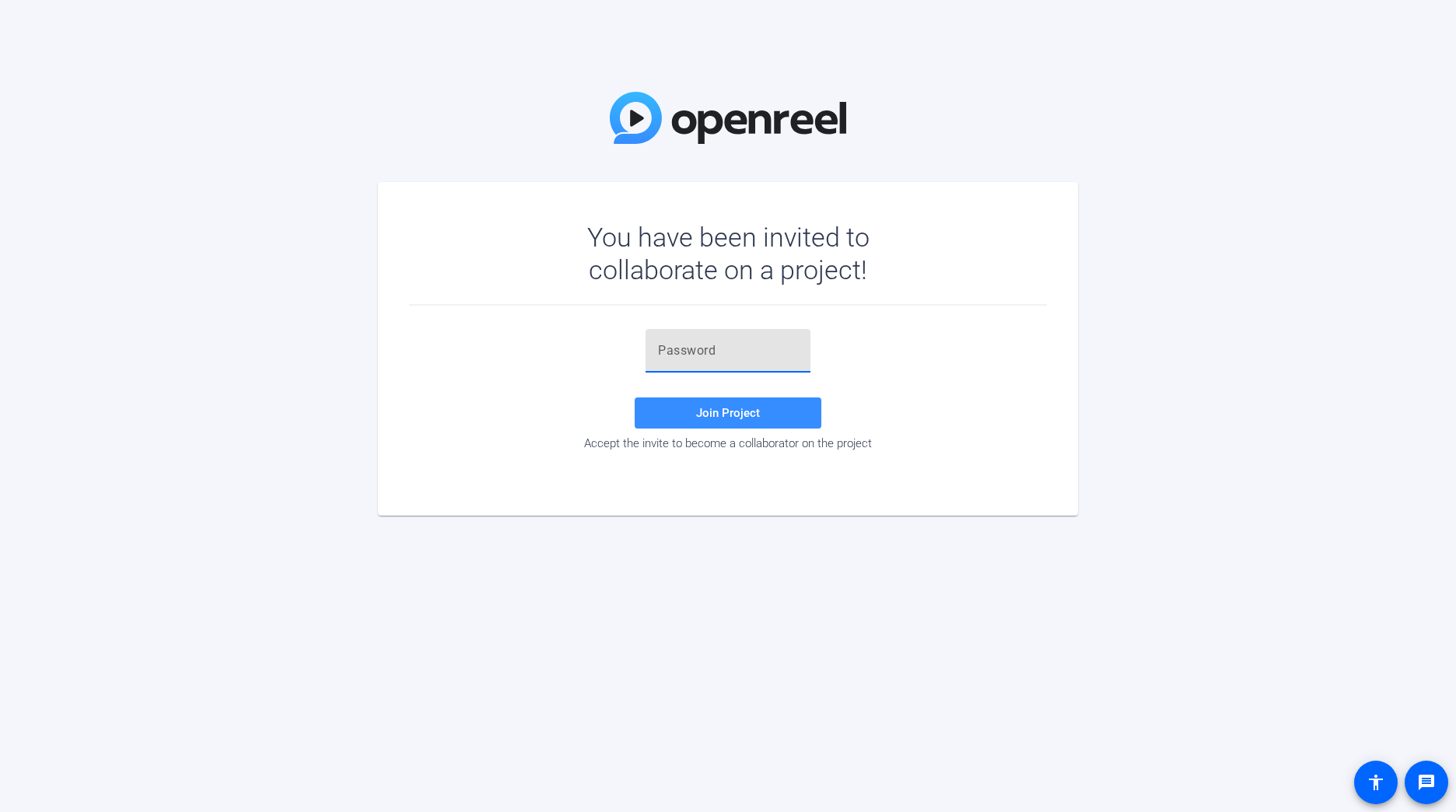
paste input ".{_8tj"
type input ".{_8tj"
click at [754, 419] on span "Join Project" at bounding box center [728, 413] width 63 height 14
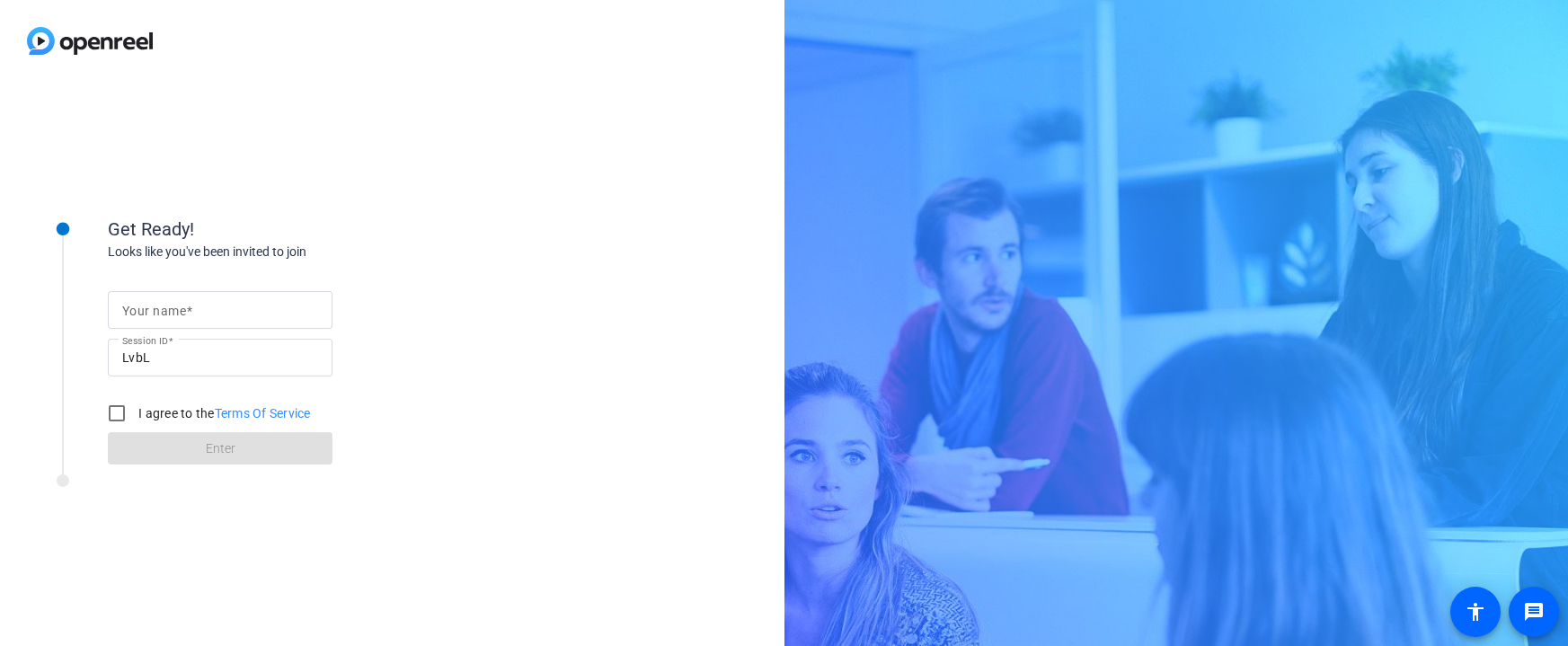
click at [212, 313] on input "Your name" at bounding box center [220, 310] width 196 height 22
type input "[PERSON_NAME]"
click at [122, 415] on div at bounding box center [117, 414] width 44 height 44
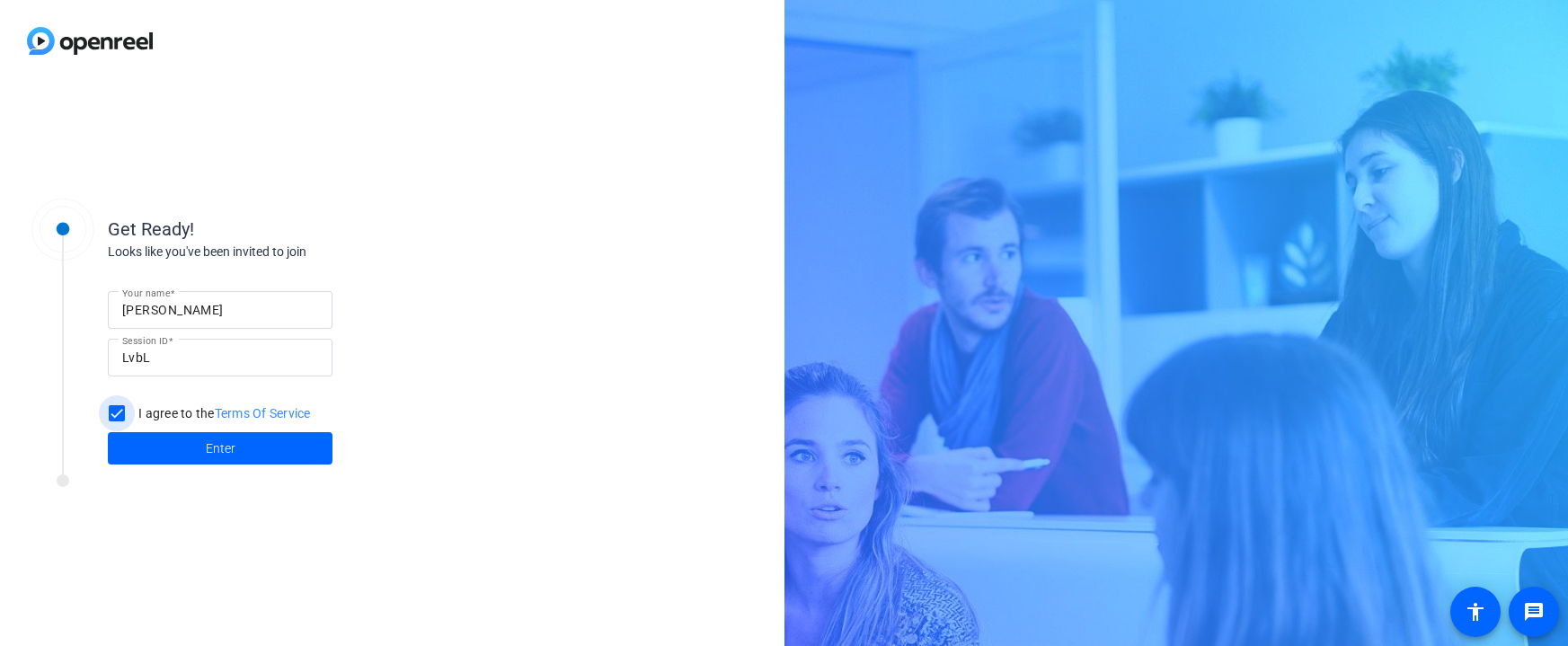
click at [121, 415] on div at bounding box center [117, 414] width 44 height 44
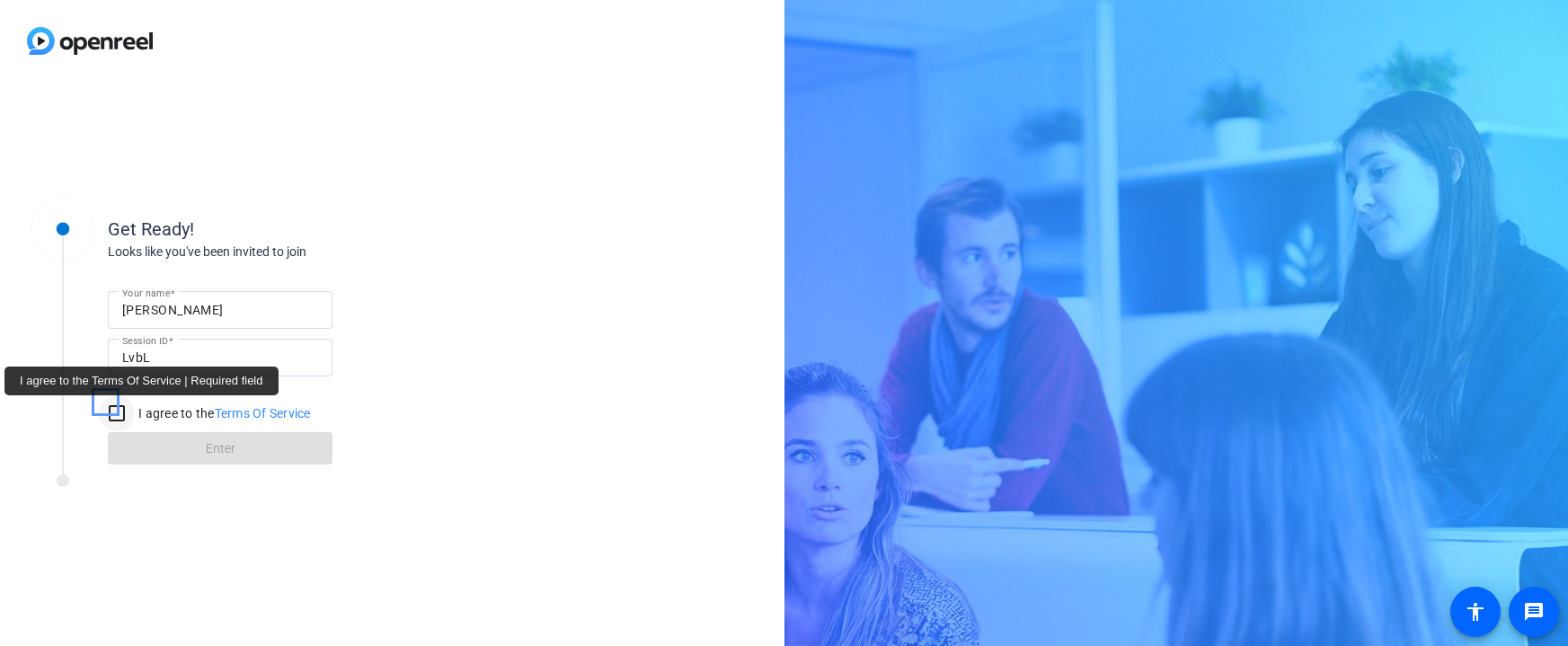
click at [122, 416] on div at bounding box center [117, 414] width 44 height 44
checkbox input "true"
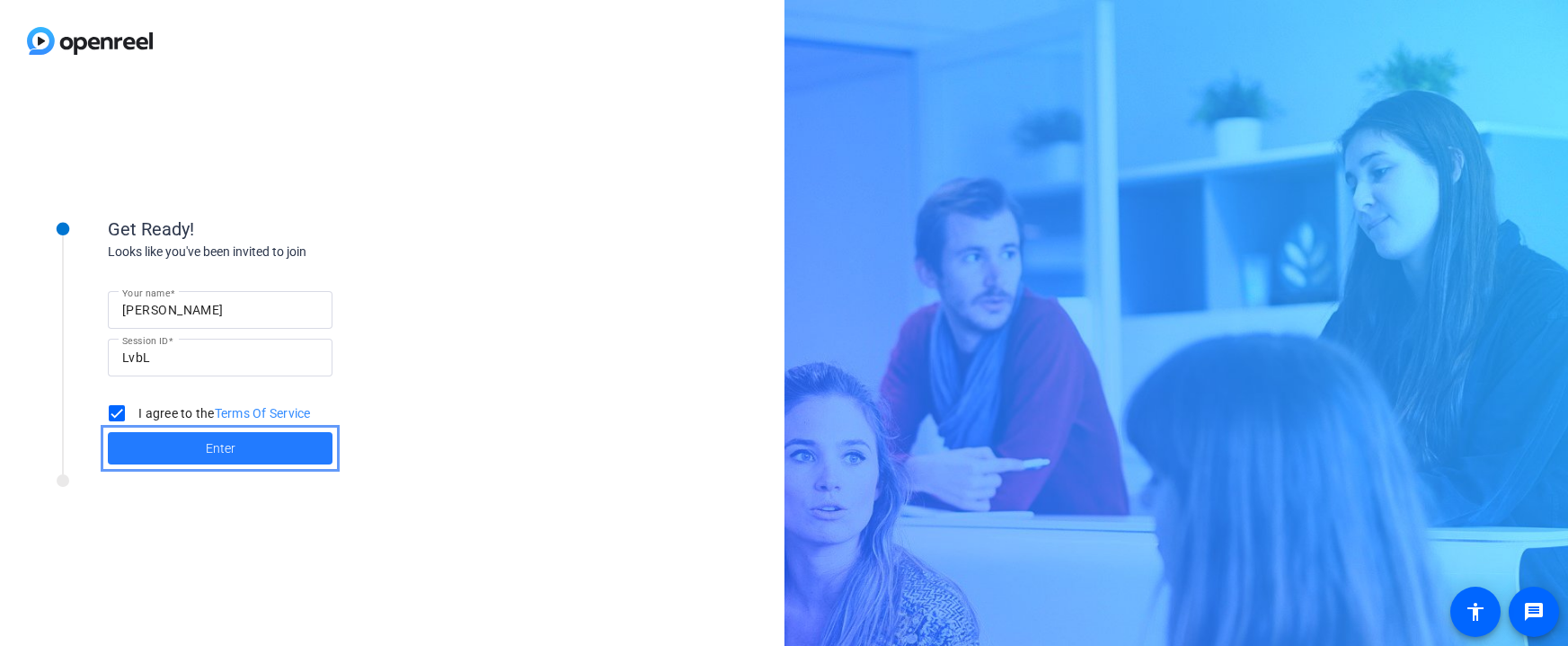
click at [147, 445] on span at bounding box center [220, 448] width 225 height 44
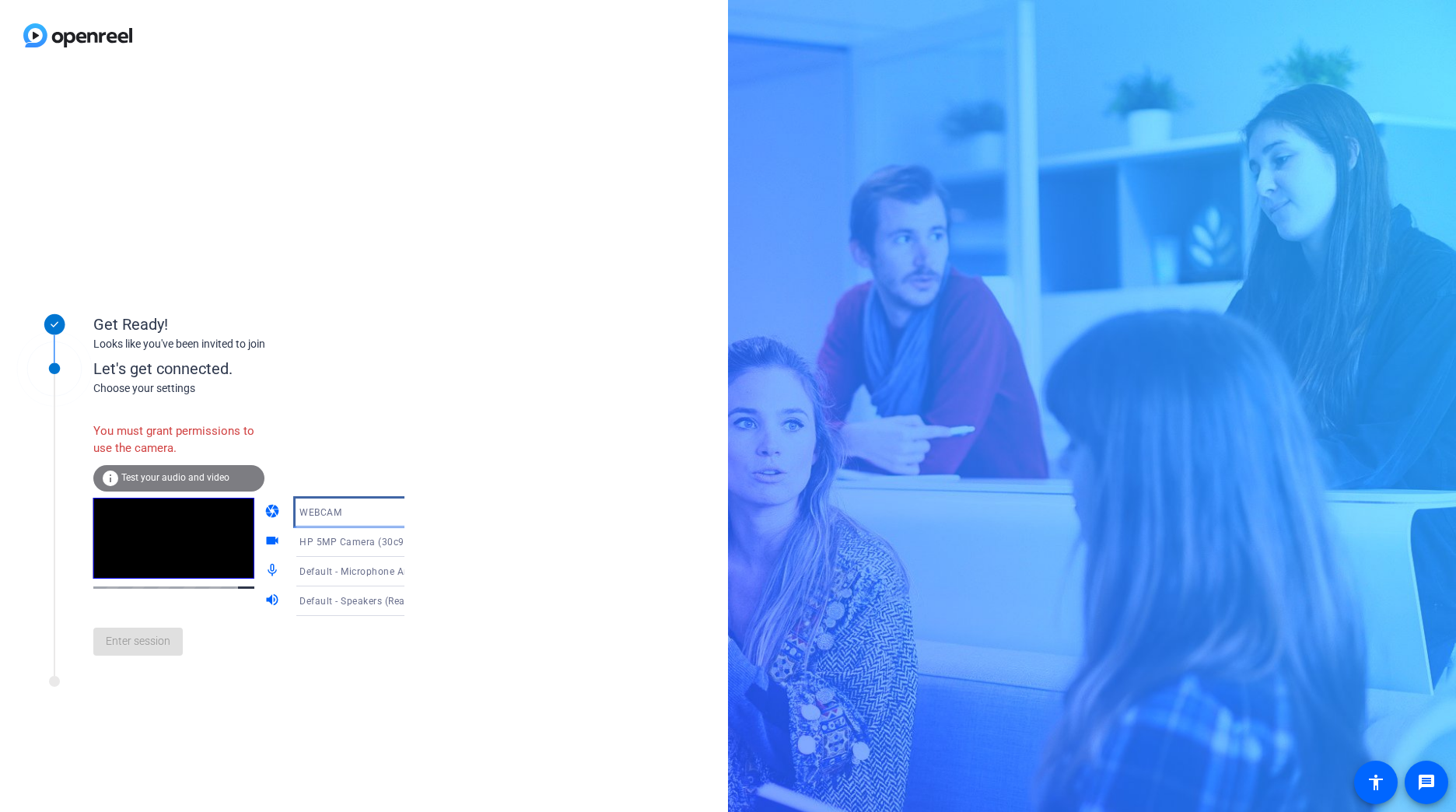
click at [410, 514] on icon at bounding box center [420, 512] width 19 height 19
click at [468, 514] on div at bounding box center [728, 406] width 1456 height 812
click at [345, 537] on span "HP 5MP Camera (30c9:0096)" at bounding box center [366, 540] width 135 height 13
click at [456, 537] on div at bounding box center [728, 406] width 1456 height 812
click at [349, 558] on span "Default - Microphone Array (Intel® Smart Sound Technology for Digital Microphon…" at bounding box center [492, 570] width 386 height 13
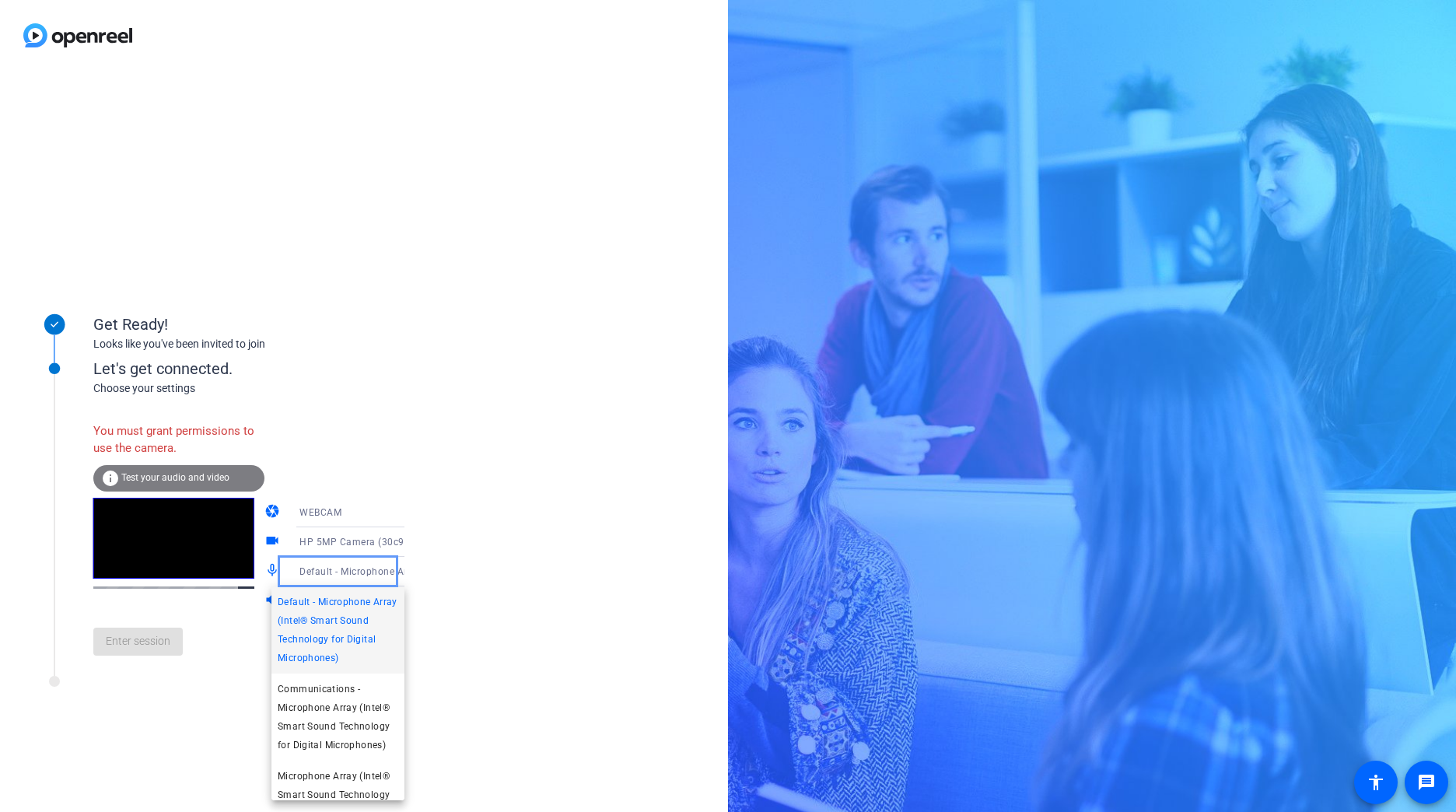
click at [507, 558] on div at bounding box center [728, 406] width 1456 height 812
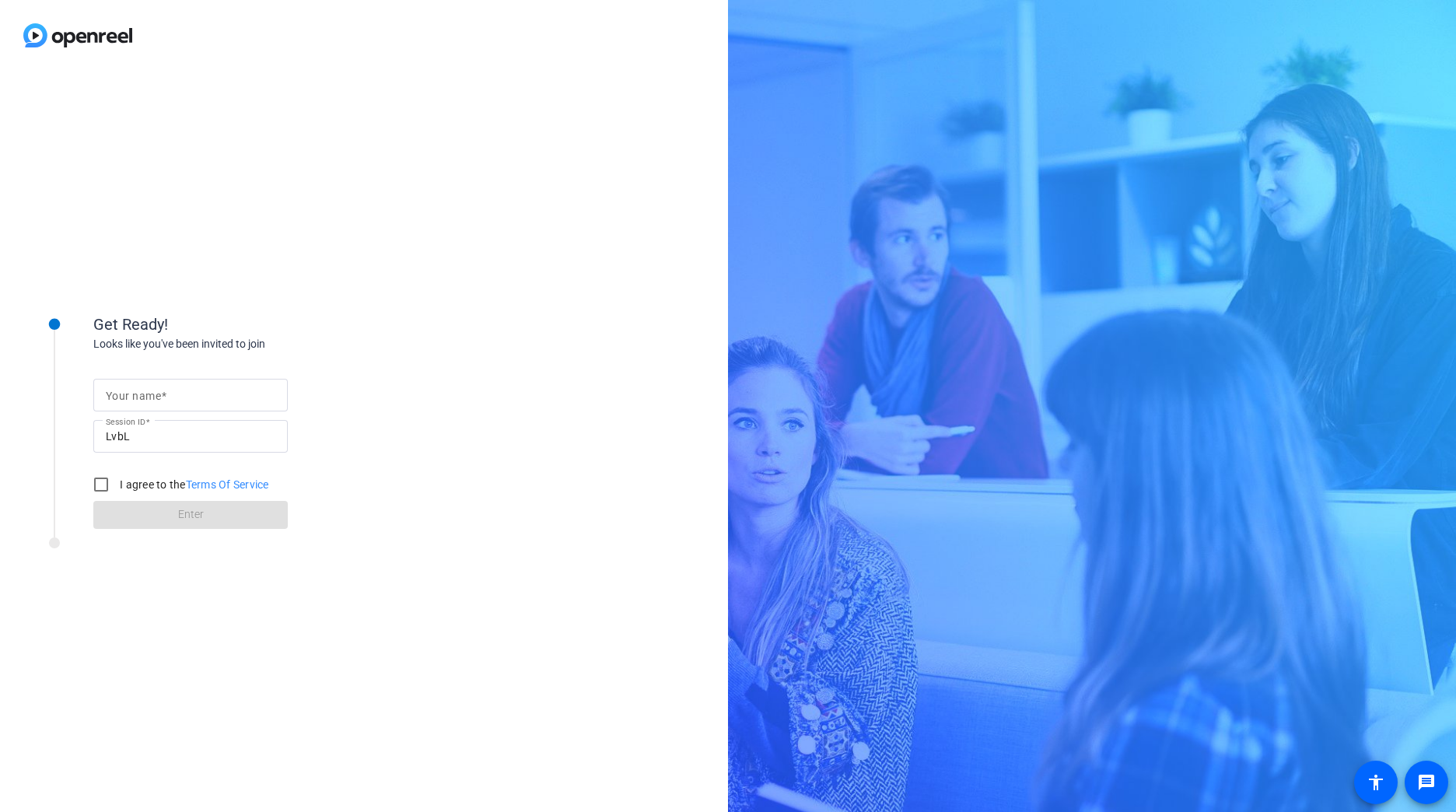
click at [169, 400] on input "Your name" at bounding box center [190, 395] width 170 height 19
type input "[PERSON_NAME]"
click at [107, 484] on div at bounding box center [101, 485] width 38 height 38
checkbox input "true"
click at [131, 513] on span at bounding box center [190, 515] width 195 height 38
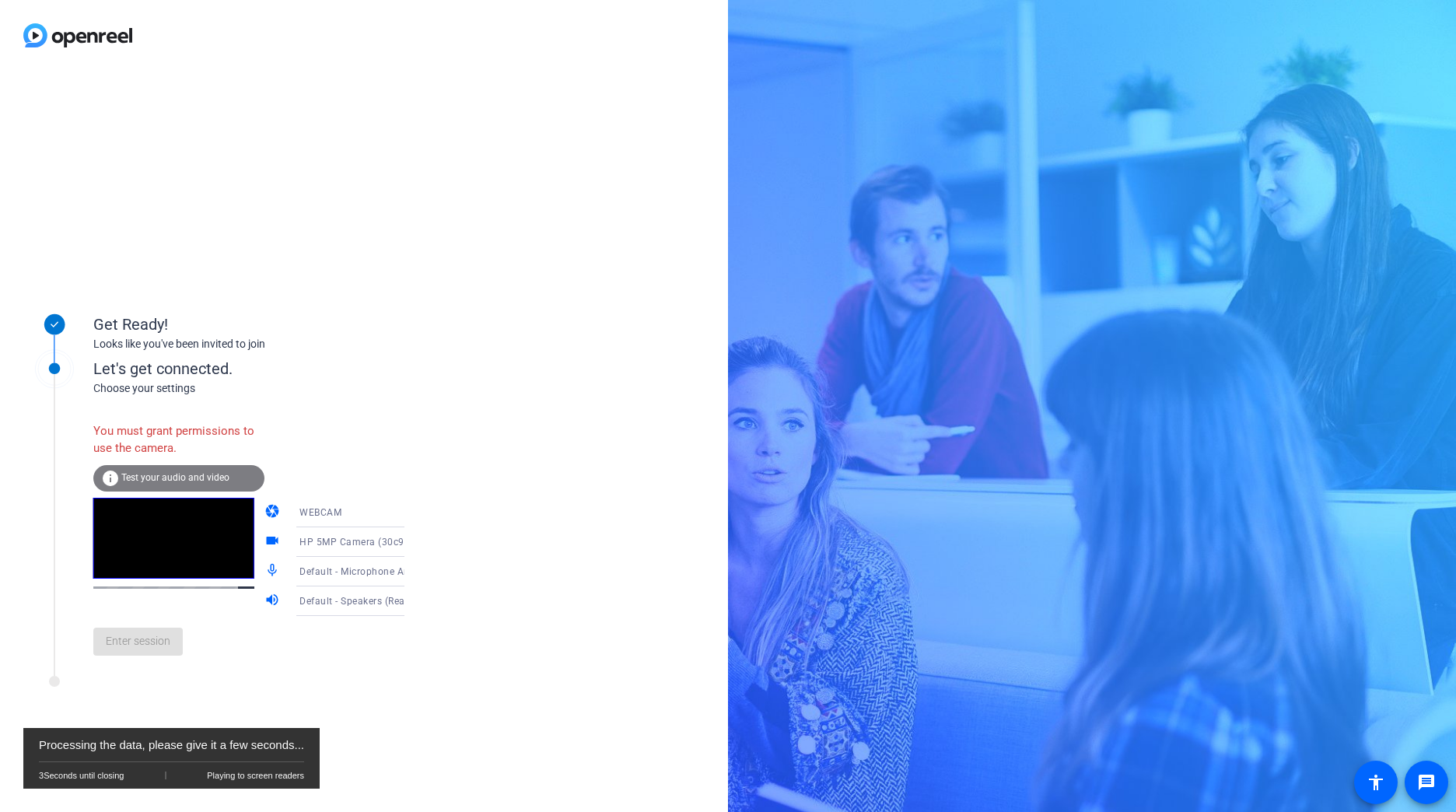
click at [150, 430] on div "You must grant permissions to use the camera." at bounding box center [179, 439] width 171 height 51
click at [150, 442] on div "You must grant permissions to use the camera." at bounding box center [179, 439] width 171 height 51
click at [142, 470] on div "info Test your audio and video" at bounding box center [179, 478] width 171 height 27
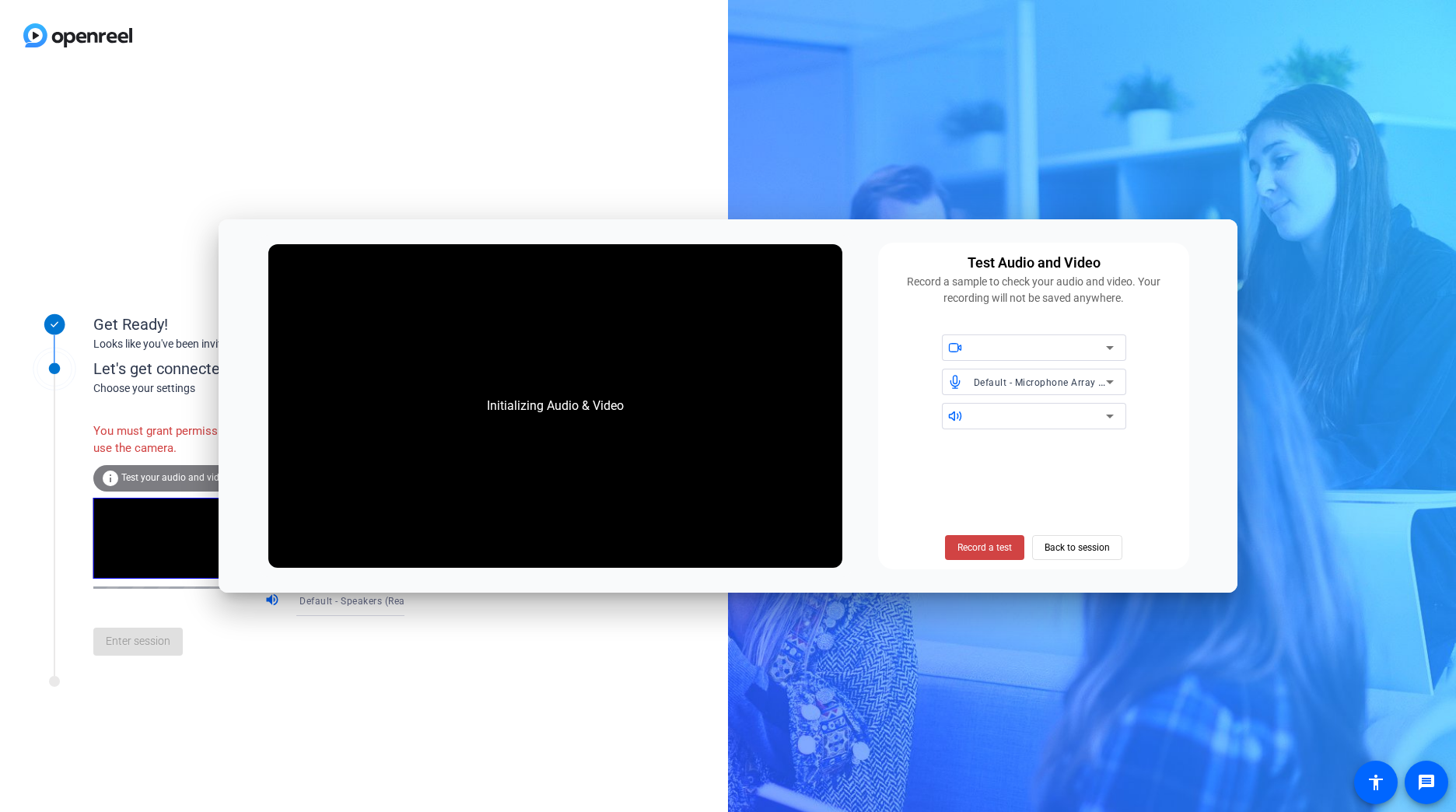
click at [992, 346] on div at bounding box center [1040, 348] width 132 height 19
click at [1151, 345] on div at bounding box center [728, 406] width 1456 height 812
click at [954, 540] on span at bounding box center [985, 547] width 80 height 38
click at [964, 545] on span "Record a test" at bounding box center [985, 547] width 55 height 14
click at [1060, 551] on span "Back to session" at bounding box center [1077, 547] width 65 height 29
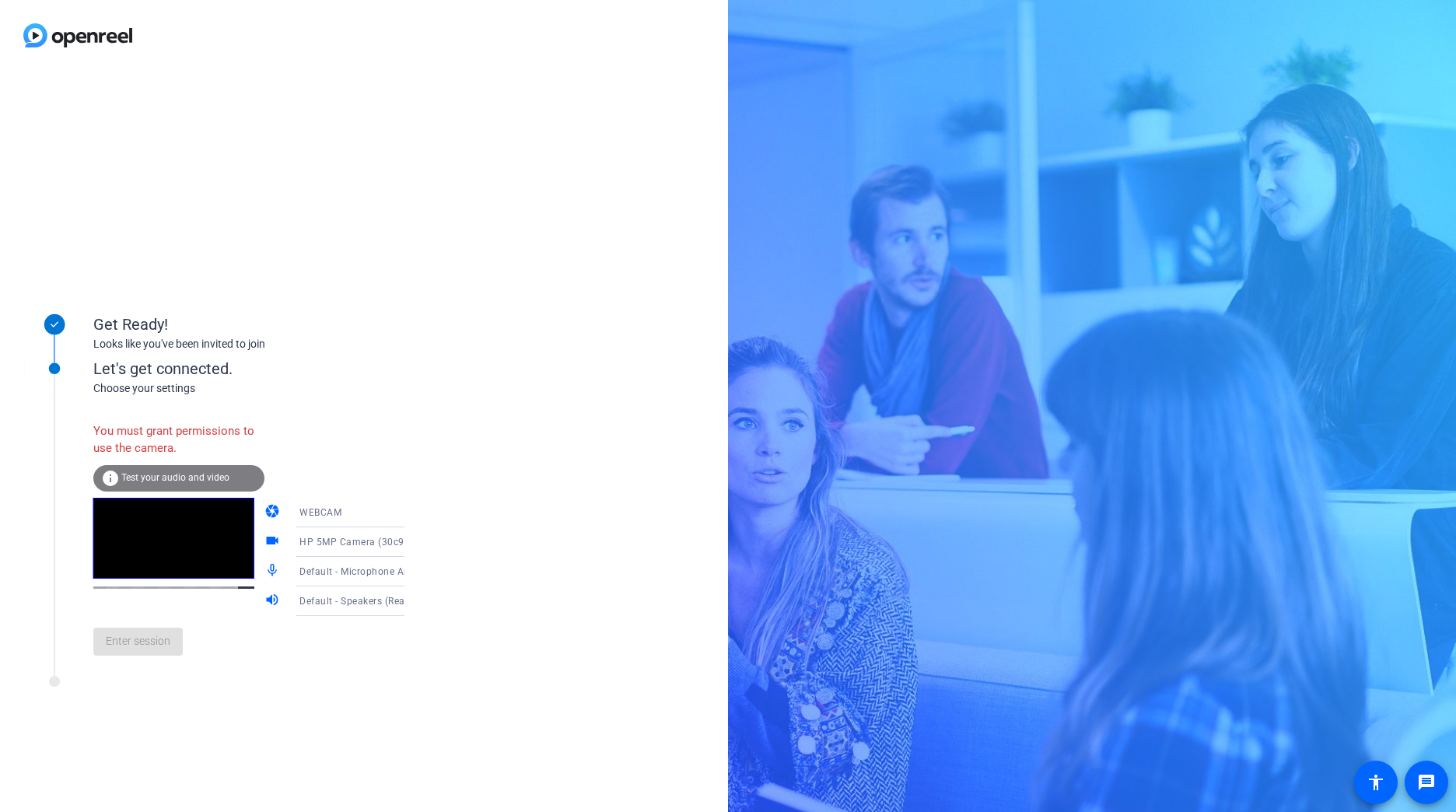
click at [482, 420] on div "Get Ready! Looks like you've been invited to join Let's get connected. Choose y…" at bounding box center [364, 441] width 728 height 741
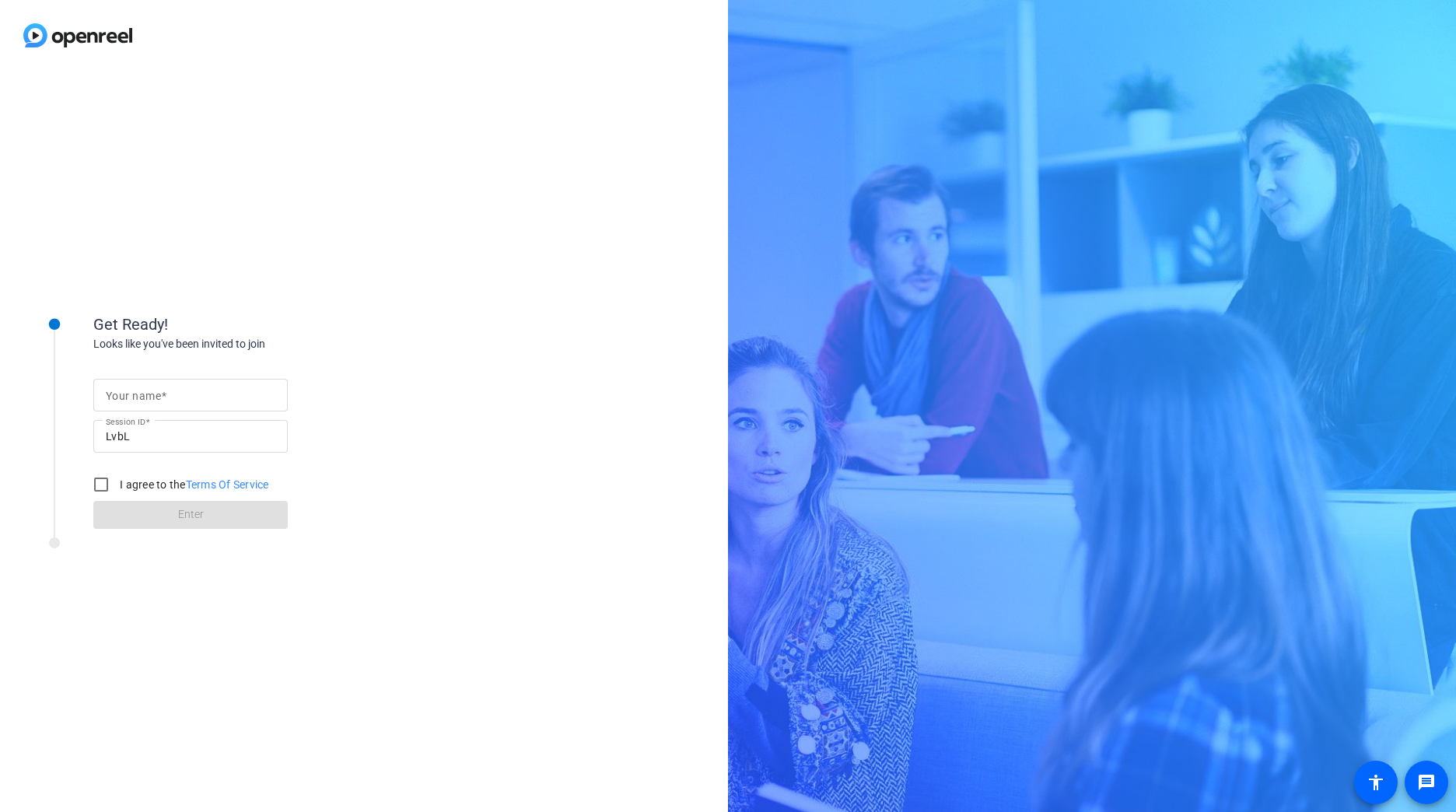
click at [181, 397] on input "Your name" at bounding box center [190, 395] width 170 height 19
click at [181, 397] on input "Li" at bounding box center [190, 395] width 170 height 19
type input "[PERSON_NAME]"
click at [101, 483] on div at bounding box center [101, 485] width 38 height 38
checkbox input "true"
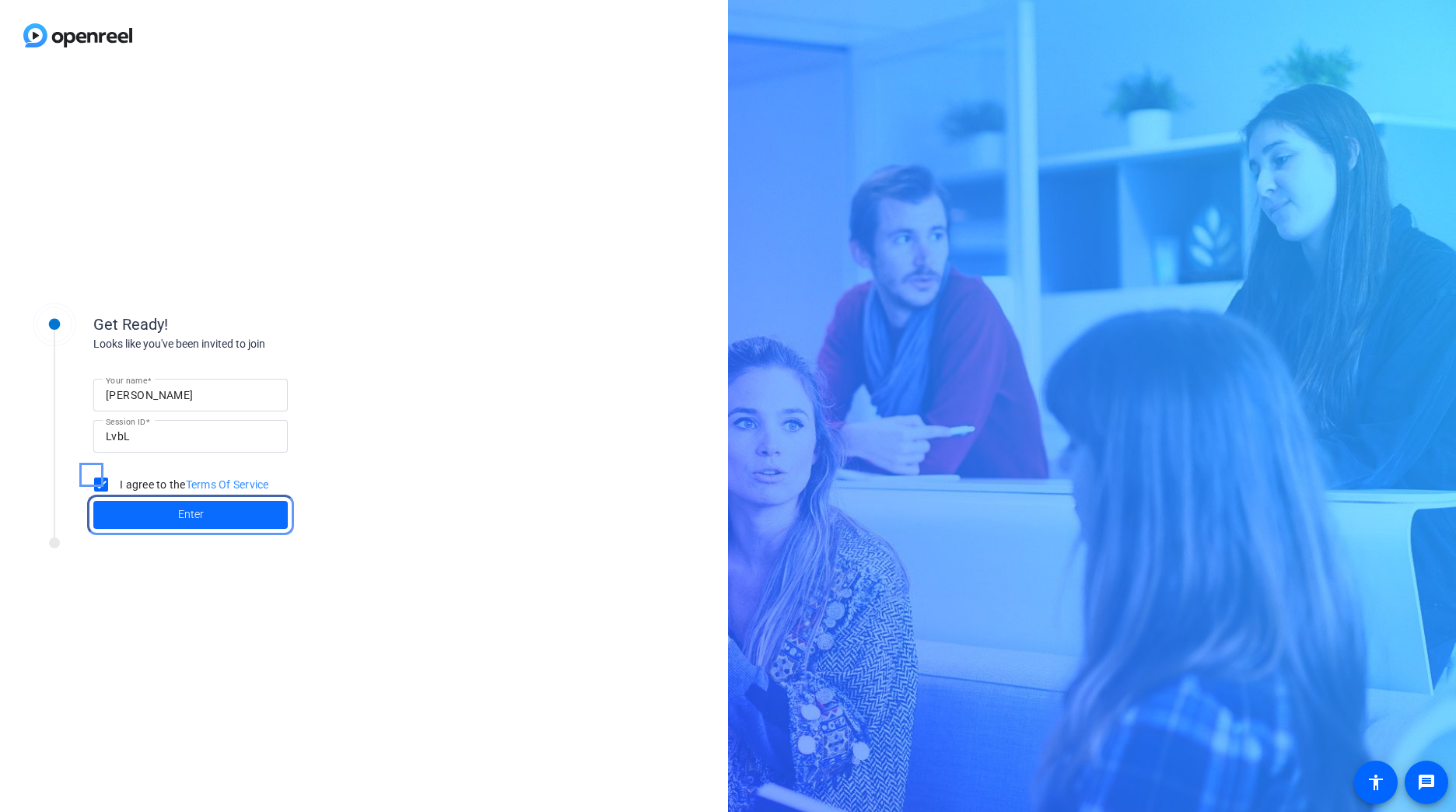
click at [134, 516] on span at bounding box center [190, 515] width 195 height 38
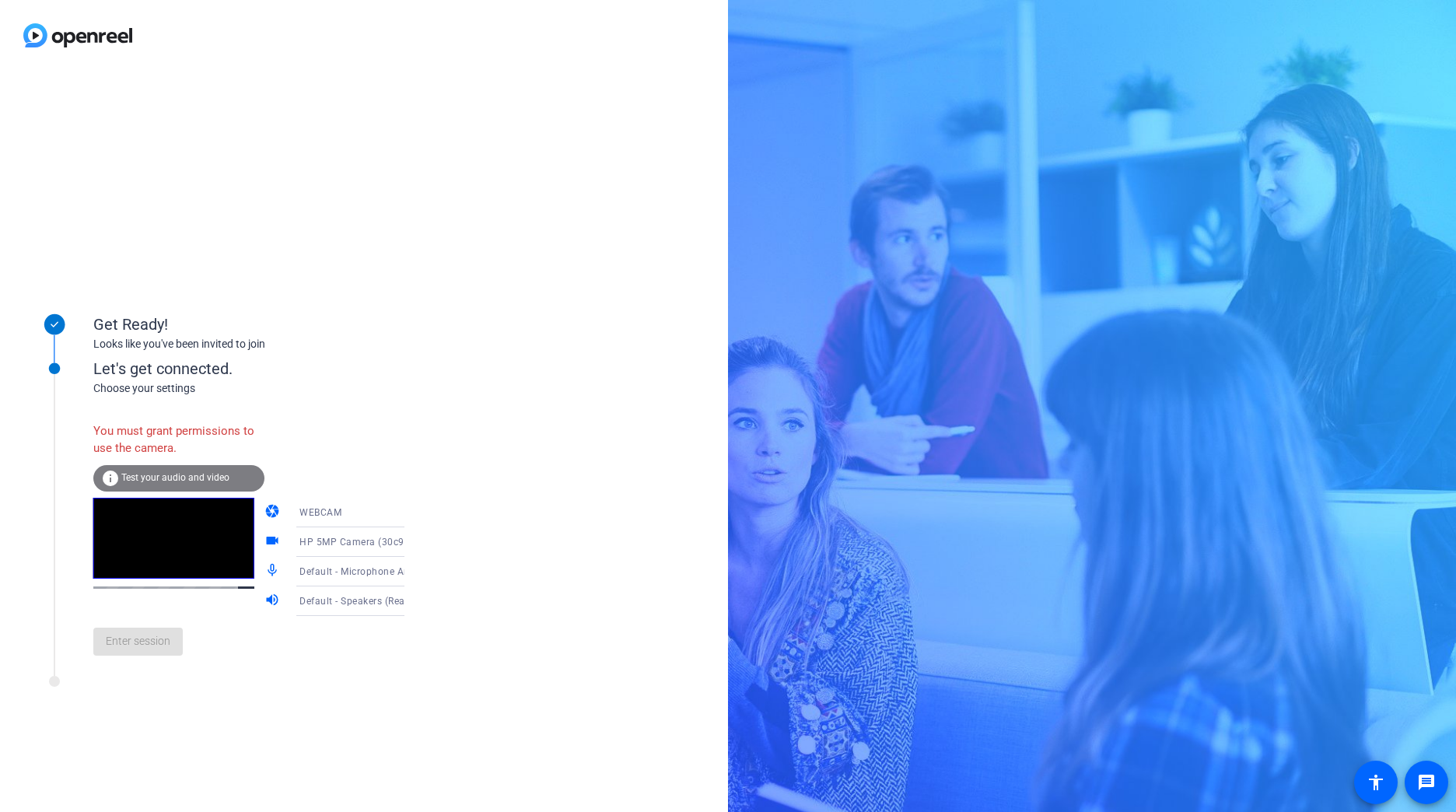
click at [547, 197] on div "Get Ready! Looks like you've been invited to join Let's get connected. Choose y…" at bounding box center [364, 441] width 728 height 741
click at [566, 194] on div "Get Ready! Looks like you've been invited to join Let's get connected. Choose y…" at bounding box center [364, 441] width 728 height 741
click at [719, 468] on div "Get Ready! Looks like you've been invited to join Let's get connected. Choose y…" at bounding box center [364, 441] width 728 height 741
click at [833, 475] on div "a group of people sitting around a table with a blue background Get Ready! Look…" at bounding box center [728, 406] width 1456 height 812
click at [546, 257] on div "Get Ready! Looks like you've been invited to join Let's get connected. Choose y…" at bounding box center [364, 441] width 728 height 741
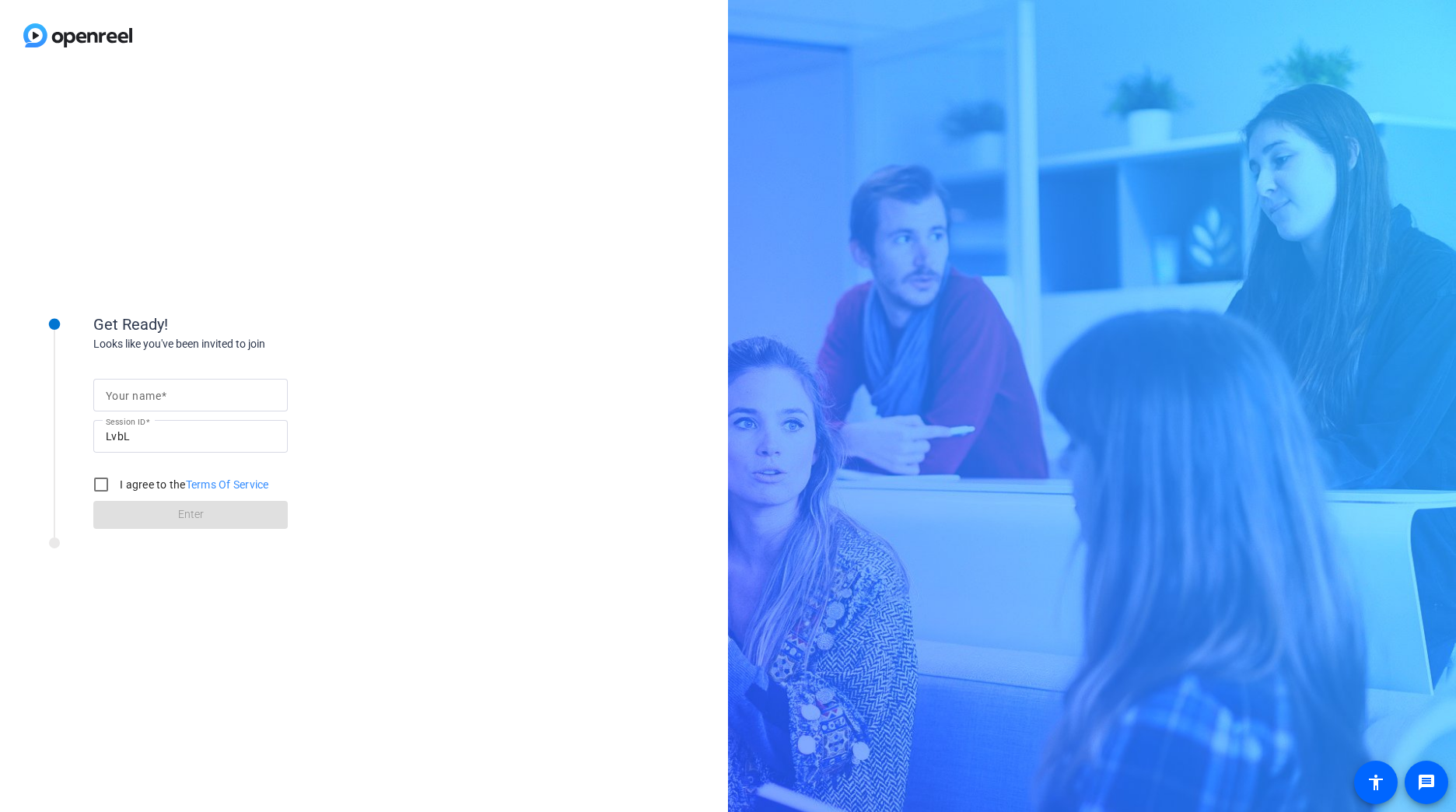
click at [213, 397] on input "Your name" at bounding box center [190, 395] width 170 height 19
type input "[PERSON_NAME]"
click at [98, 485] on div at bounding box center [101, 485] width 38 height 38
checkbox input "true"
click at [124, 504] on span at bounding box center [190, 515] width 195 height 38
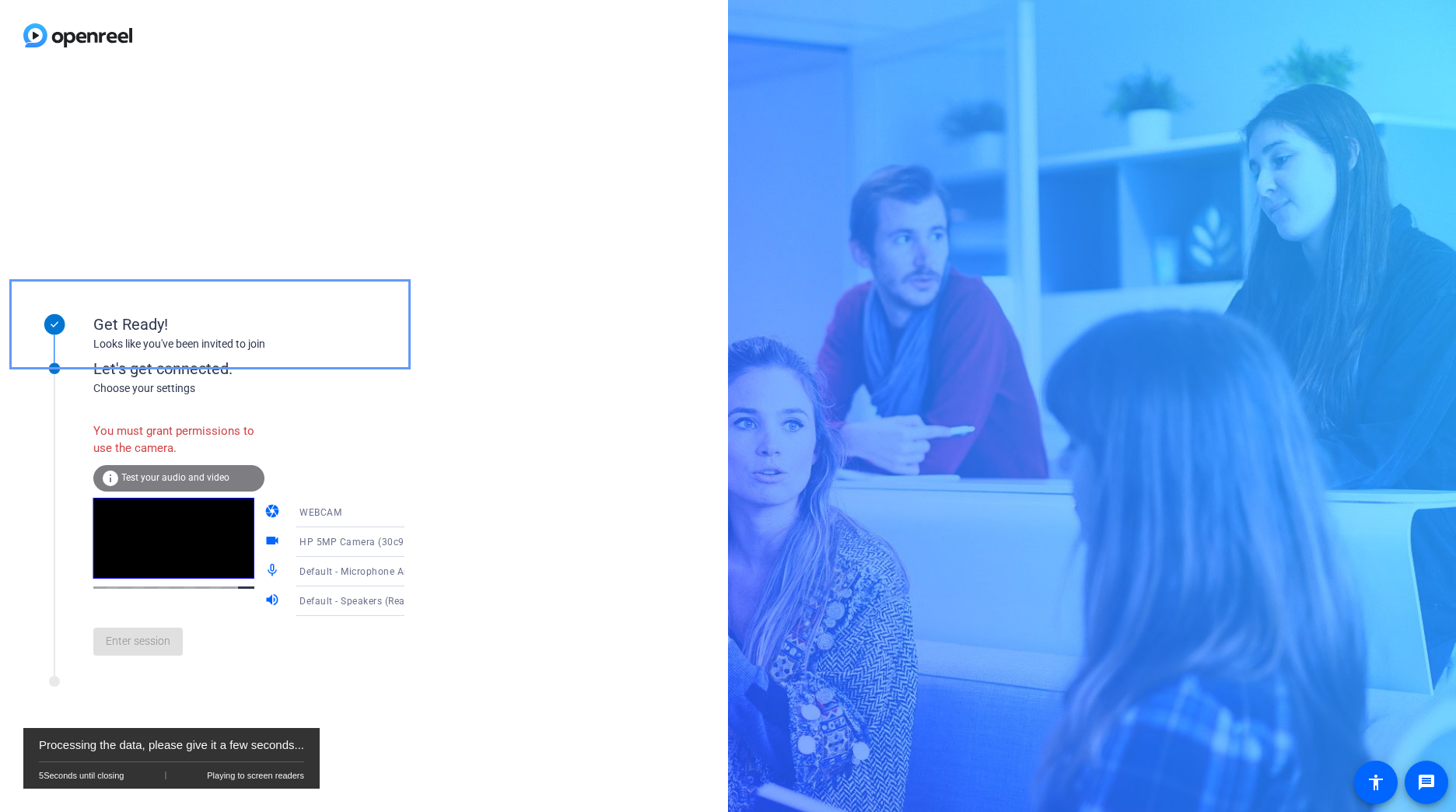
click at [229, 775] on div "Playing to screen readers" at bounding box center [255, 775] width 97 height 0
click at [175, 433] on div "You must grant permissions to use the camera." at bounding box center [179, 439] width 171 height 51
click at [165, 360] on div "Get Ready! Looks like you've been invited to join" at bounding box center [210, 324] width 389 height 78
click at [236, 738] on div "Processing the data, please give it a few seconds..." at bounding box center [171, 745] width 266 height 34
click at [377, 695] on div at bounding box center [210, 685] width 389 height 20
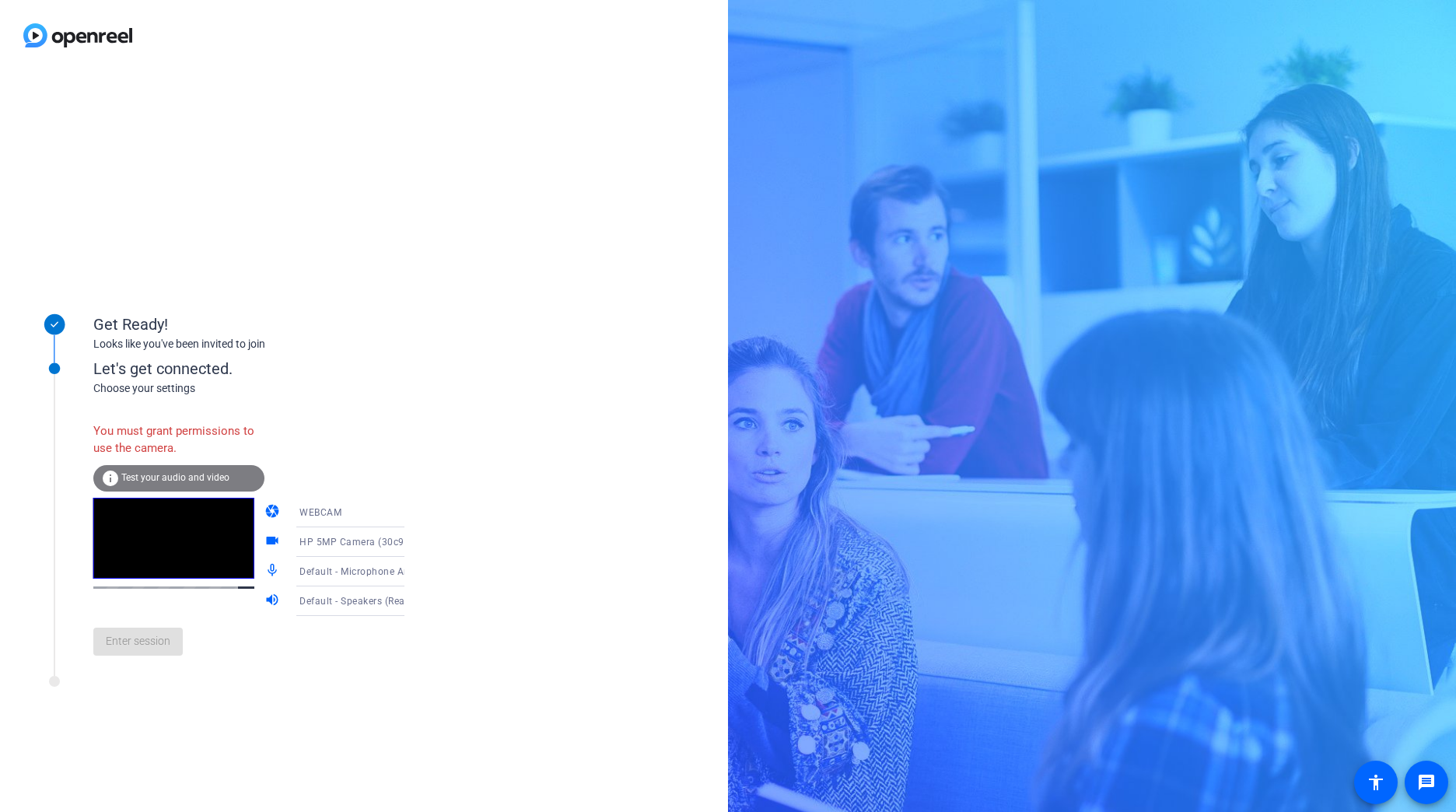
click at [553, 354] on div "Get Ready! Looks like you've been invited to join Let's get connected. Choose y…" at bounding box center [364, 441] width 728 height 741
click at [200, 469] on div "info Test your audio and video" at bounding box center [179, 478] width 171 height 27
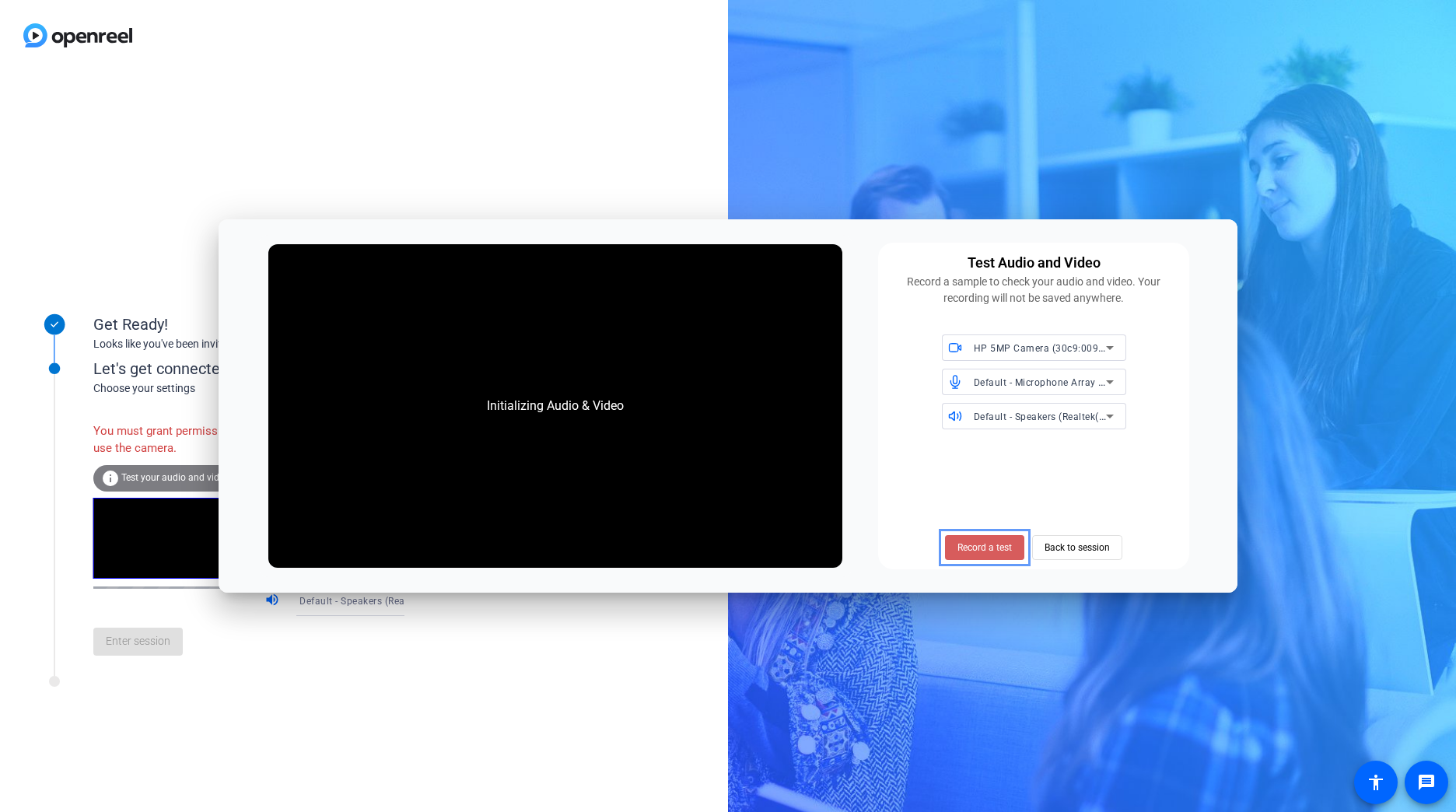
click at [1000, 538] on span at bounding box center [985, 547] width 80 height 38
drag, startPoint x: 1053, startPoint y: 544, endPoint x: 1046, endPoint y: 540, distance: 8.1
click at [1054, 545] on span "Back to session" at bounding box center [1077, 547] width 65 height 29
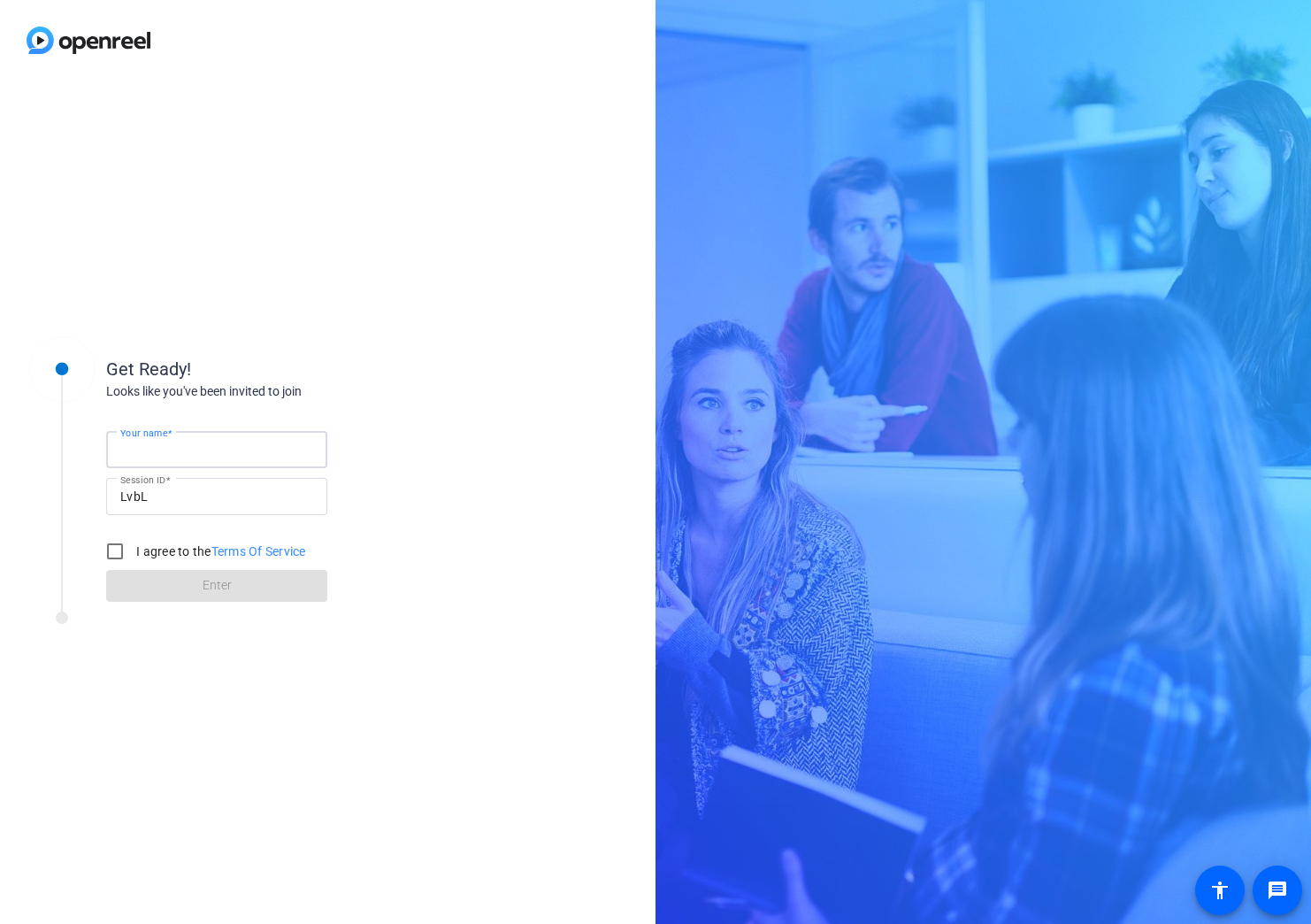
click at [223, 443] on input "Your name" at bounding box center [216, 449] width 193 height 21
type input "[PERSON_NAME]"
click at [115, 558] on div at bounding box center [115, 552] width 43 height 43
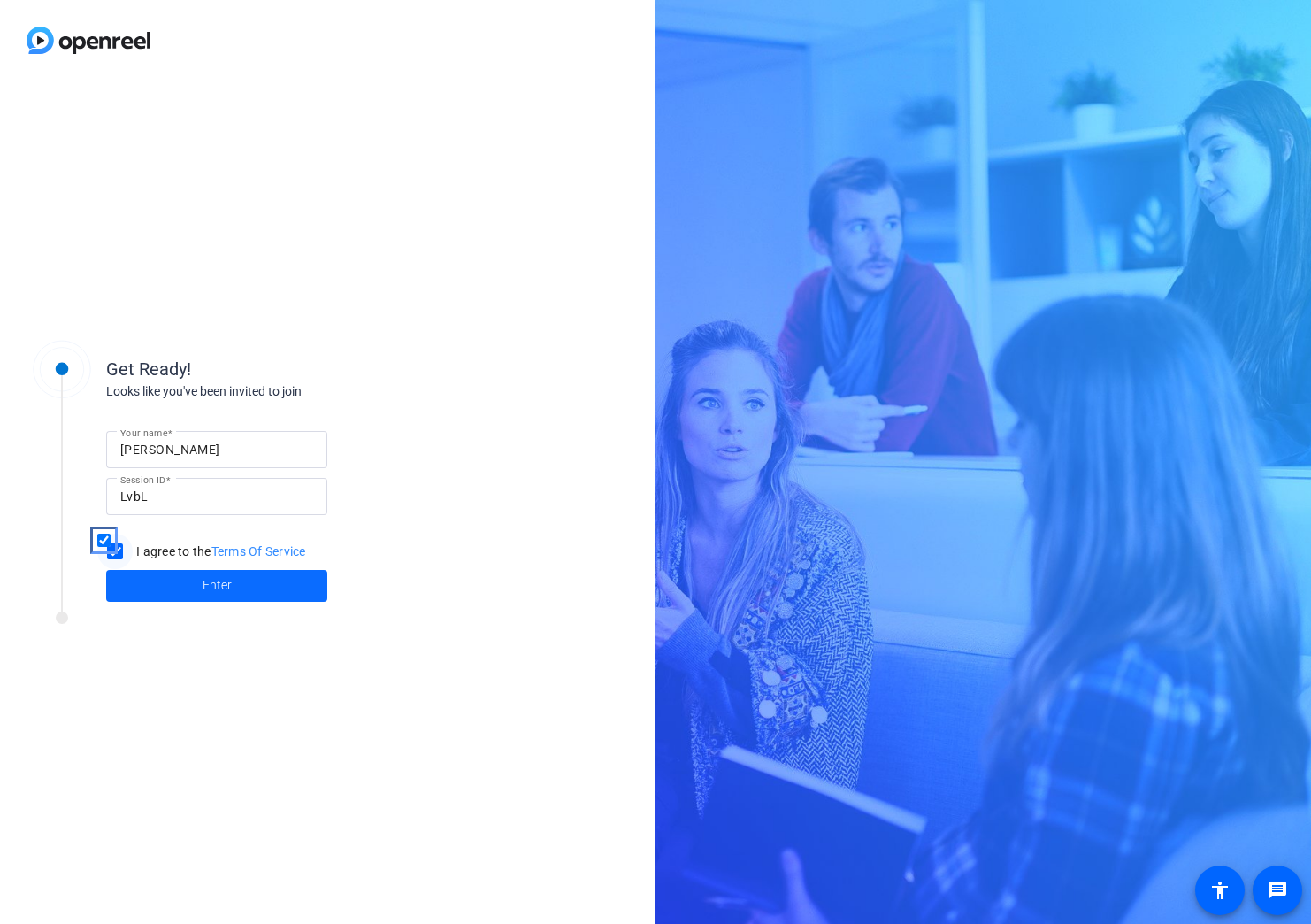
checkbox input "true"
click at [129, 576] on span at bounding box center [216, 586] width 221 height 43
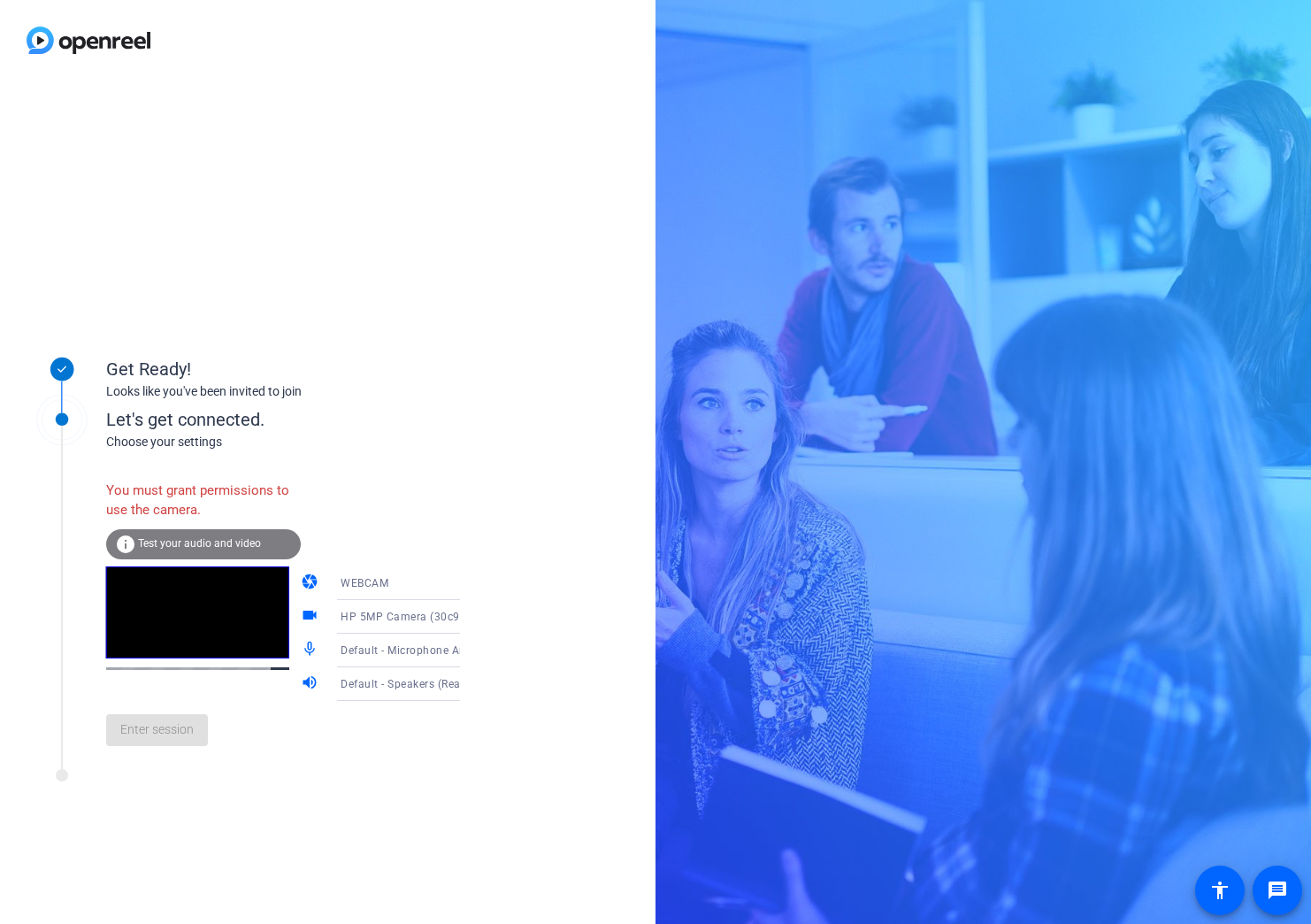
click at [443, 503] on div "You must grant permissions to use the camera. info Test your audio and video ca…" at bounding box center [301, 615] width 390 height 288
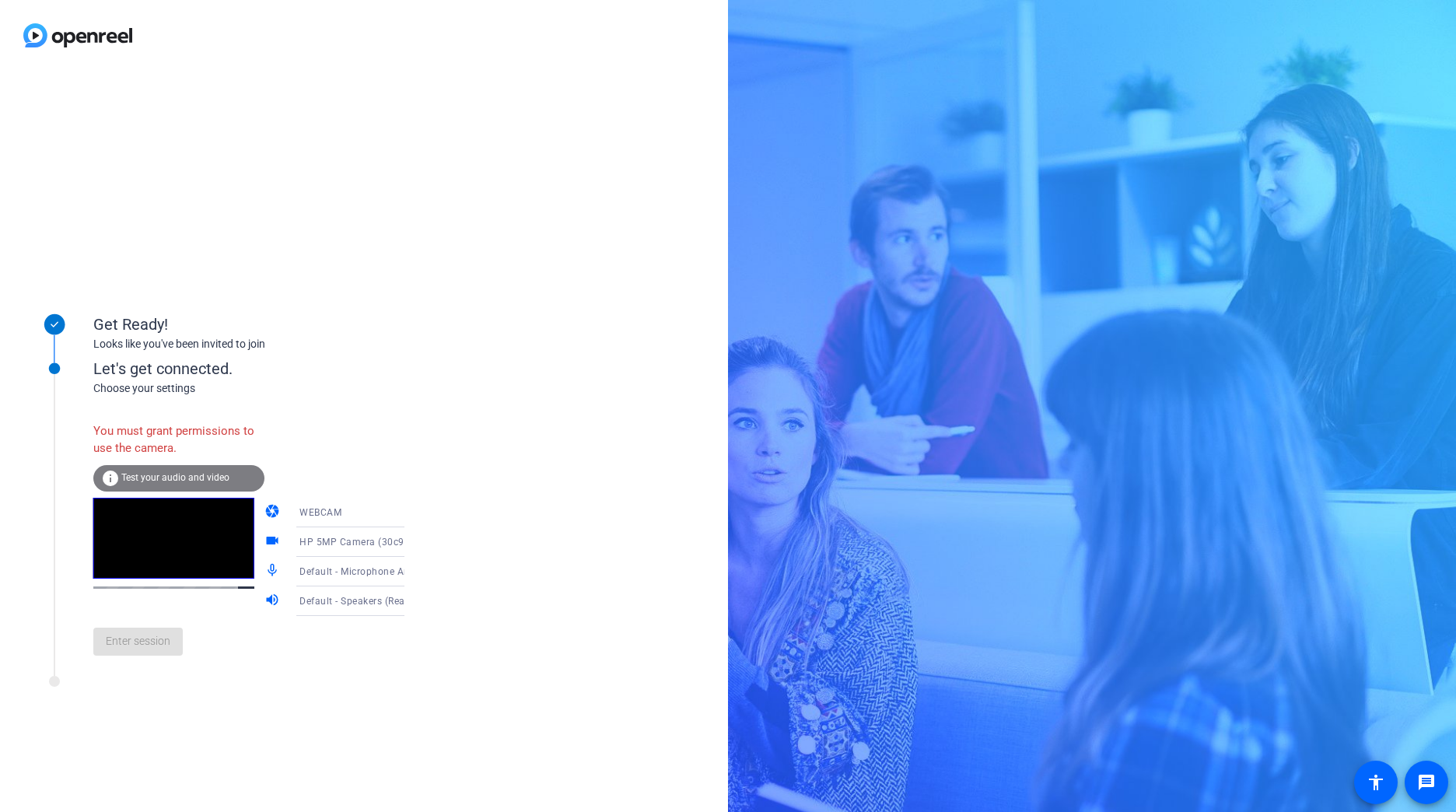
drag, startPoint x: 518, startPoint y: 226, endPoint x: 506, endPoint y: 221, distance: 13.0
click at [519, 226] on div "Get Ready! Looks like you've been invited to join Let's get connected. Choose y…" at bounding box center [364, 441] width 728 height 741
click at [51, 351] on div at bounding box center [54, 319] width 78 height 69
drag, startPoint x: 60, startPoint y: 351, endPoint x: 54, endPoint y: 365, distance: 15.2
click at [55, 364] on div "Get Ready! Looks like you've been invited to join Let's get connected. Choose y…" at bounding box center [210, 440] width 389 height 311
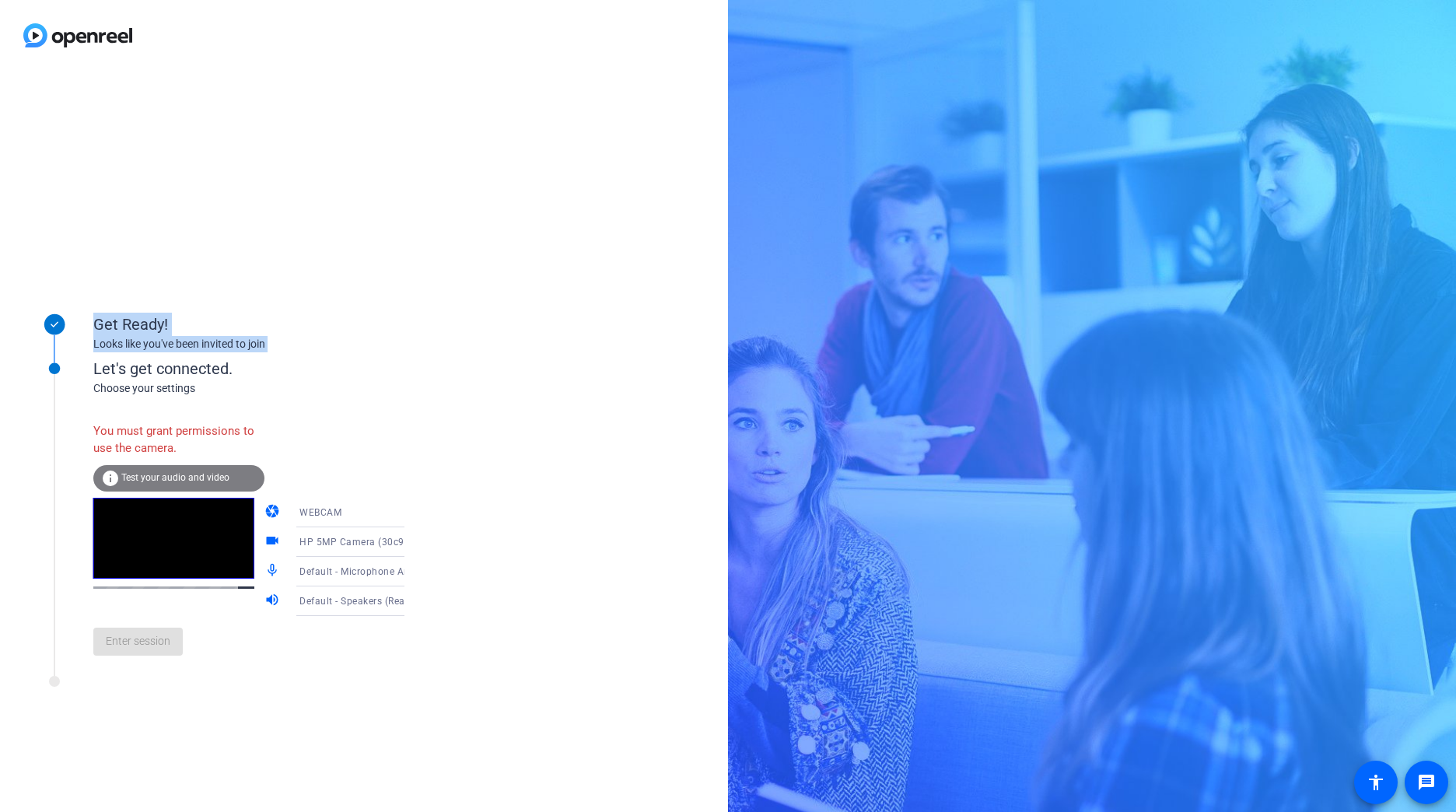
click at [58, 375] on rect at bounding box center [55, 369] width 79 height 79
click at [145, 388] on div "Choose your settings" at bounding box center [265, 388] width 343 height 16
drag, startPoint x: 166, startPoint y: 385, endPoint x: 337, endPoint y: 41, distance: 384.2
click at [168, 382] on div "Choose your settings" at bounding box center [265, 388] width 343 height 16
drag, startPoint x: 468, startPoint y: 68, endPoint x: 874, endPoint y: 2, distance: 411.3
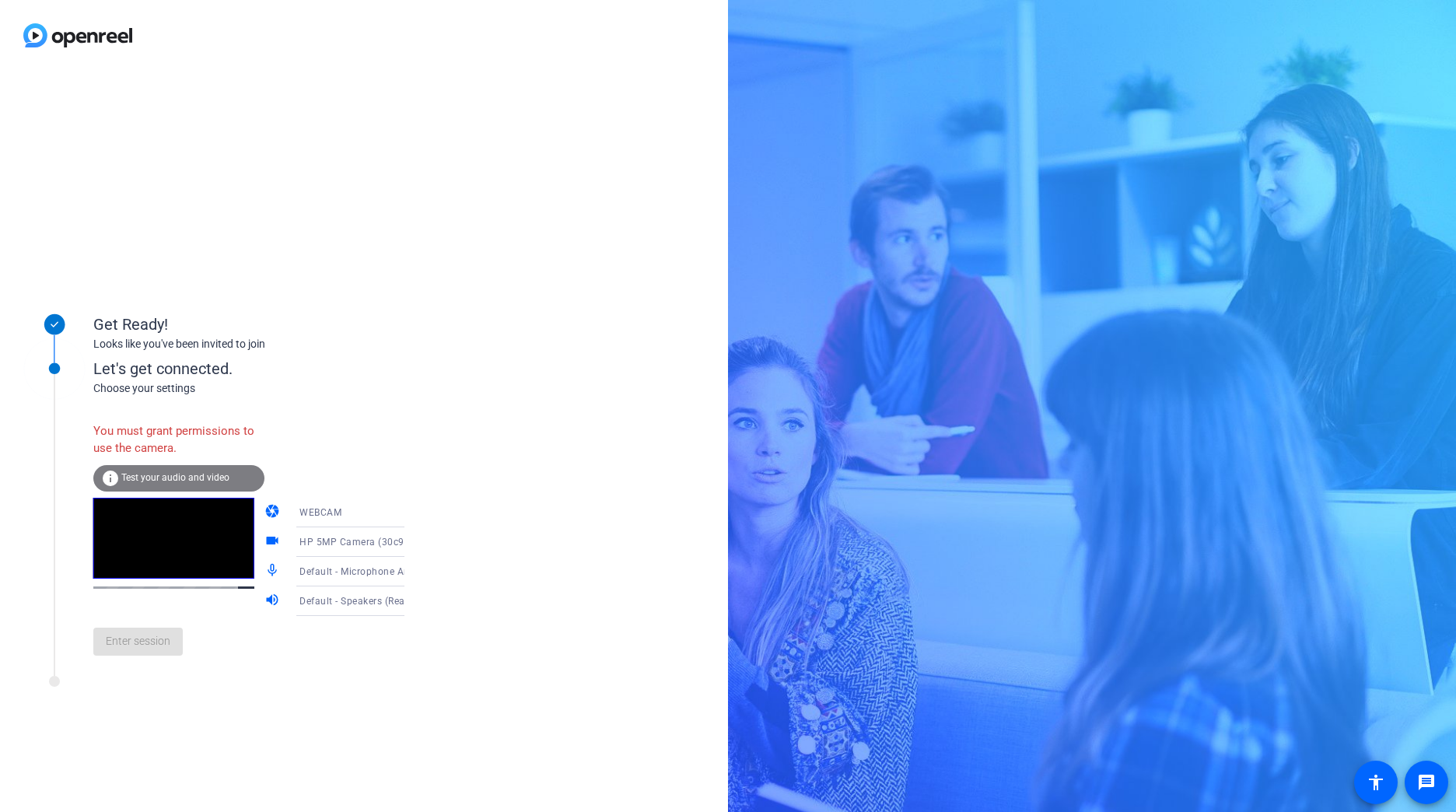
click at [470, 68] on div at bounding box center [364, 35] width 728 height 71
drag, startPoint x: 1360, startPoint y: 0, endPoint x: 518, endPoint y: 327, distance: 903.3
click at [518, 327] on div "Get Ready! Looks like you've been invited to join Let's get connected. Choose y…" at bounding box center [364, 441] width 728 height 741
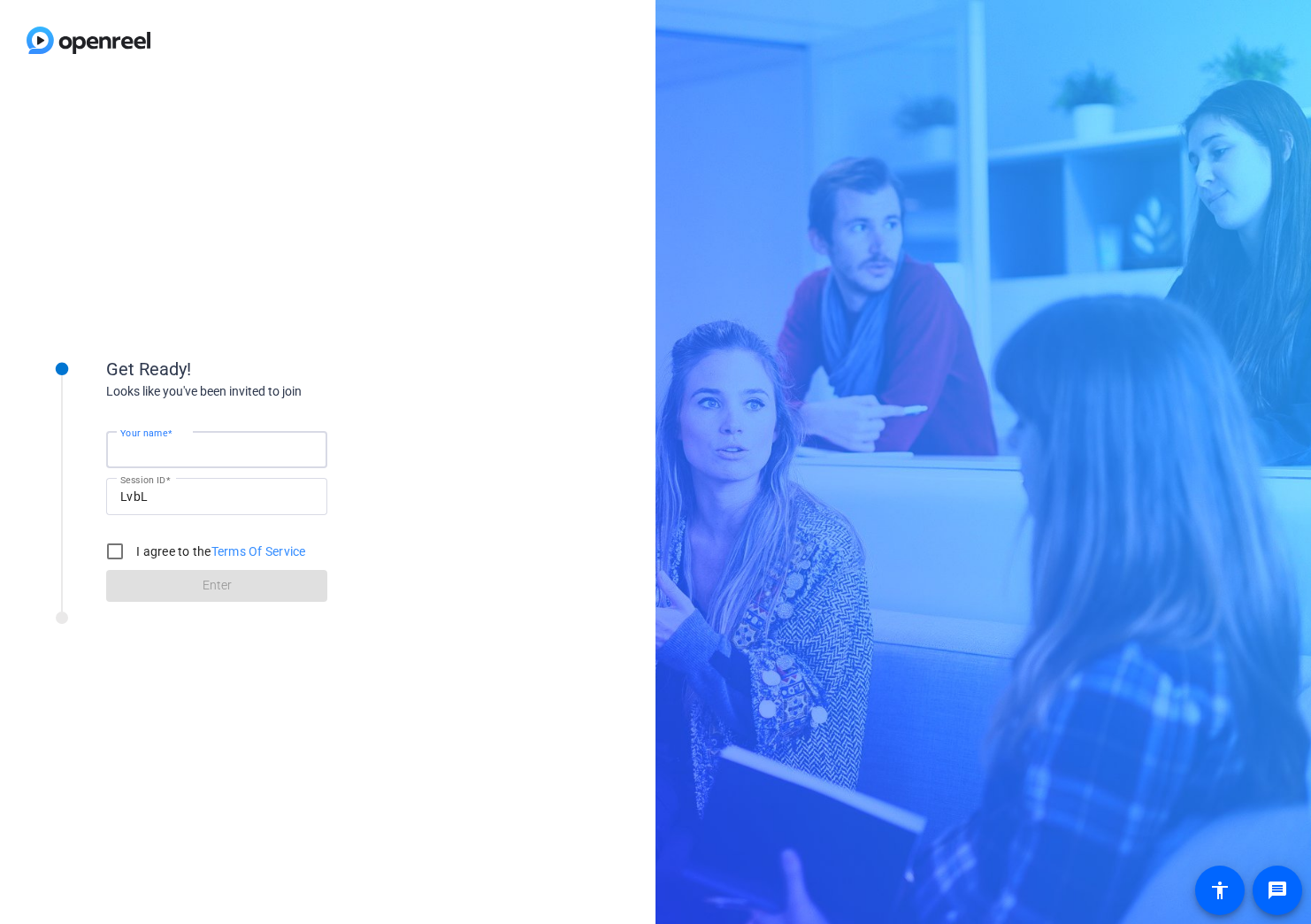
click at [227, 445] on input "Your name" at bounding box center [216, 449] width 193 height 21
type input "[PERSON_NAME]"
click at [124, 550] on div at bounding box center [115, 552] width 43 height 43
checkbox input "true"
click at [137, 580] on span at bounding box center [216, 586] width 221 height 43
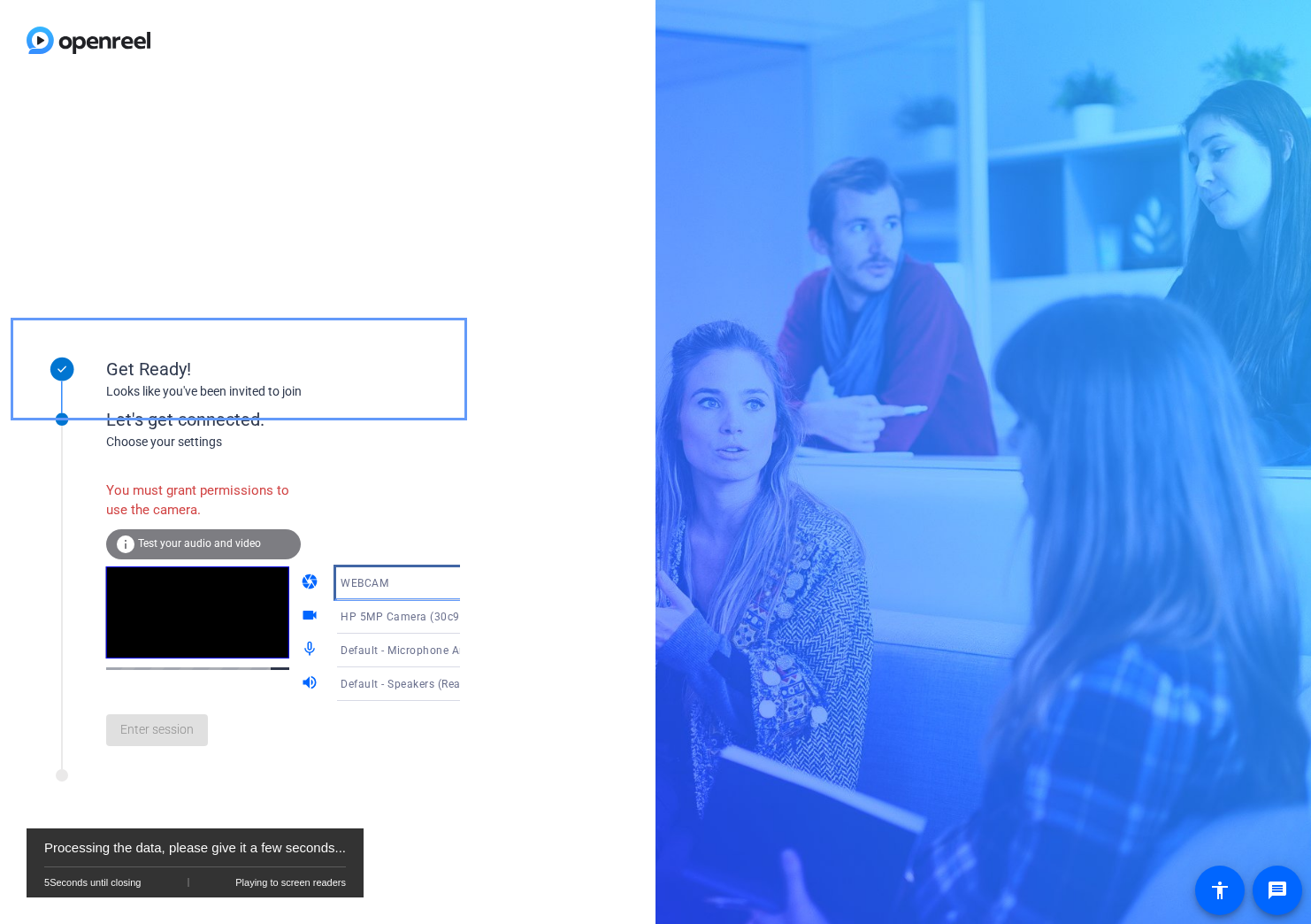
click at [424, 578] on div "WEBCAM" at bounding box center [405, 582] width 132 height 22
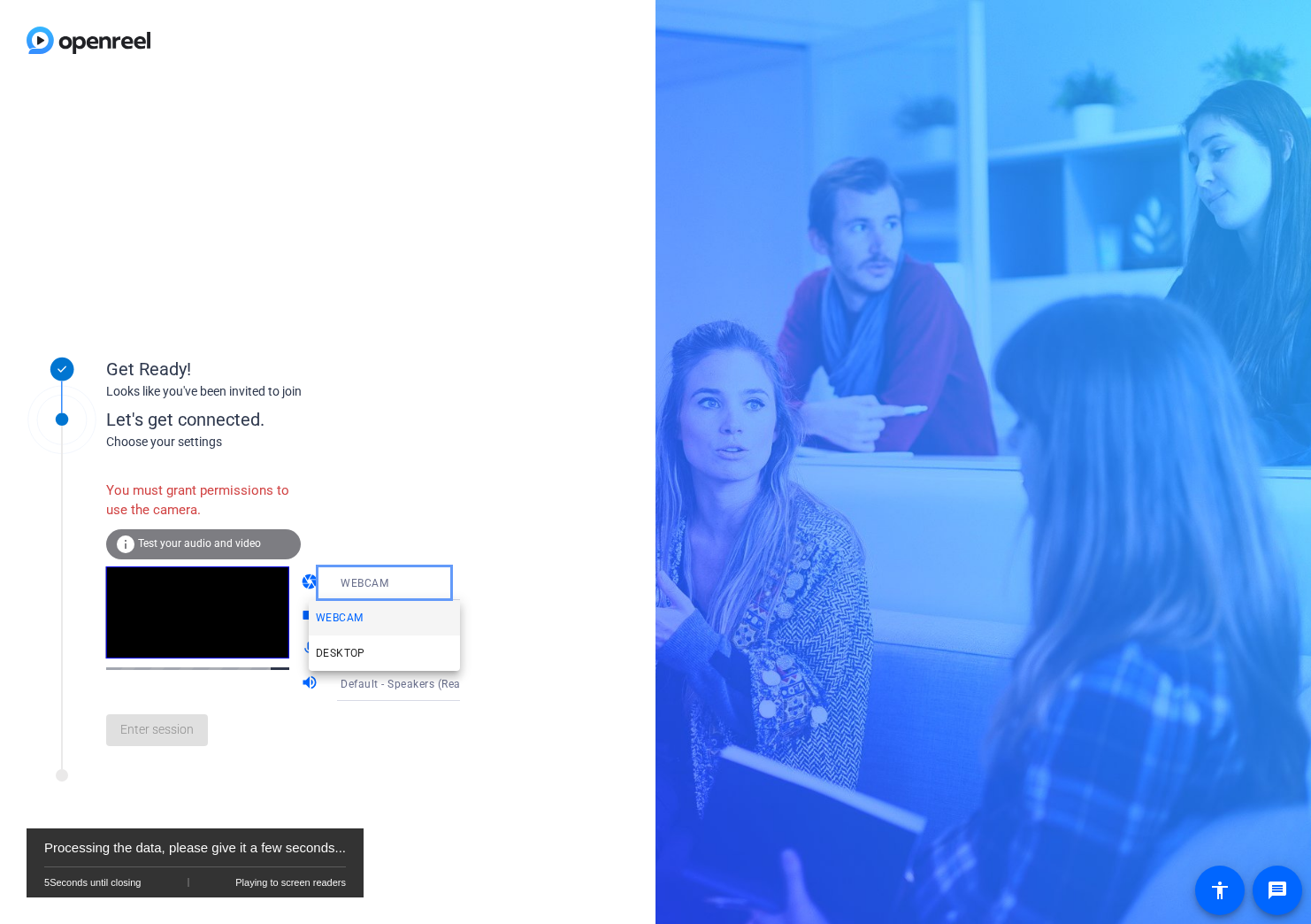
click at [455, 508] on div at bounding box center [655, 462] width 1311 height 924
click at [298, 810] on div "Get Ready! Looks like you've been invited to join Let's get connected. Choose y…" at bounding box center [328, 502] width 656 height 843
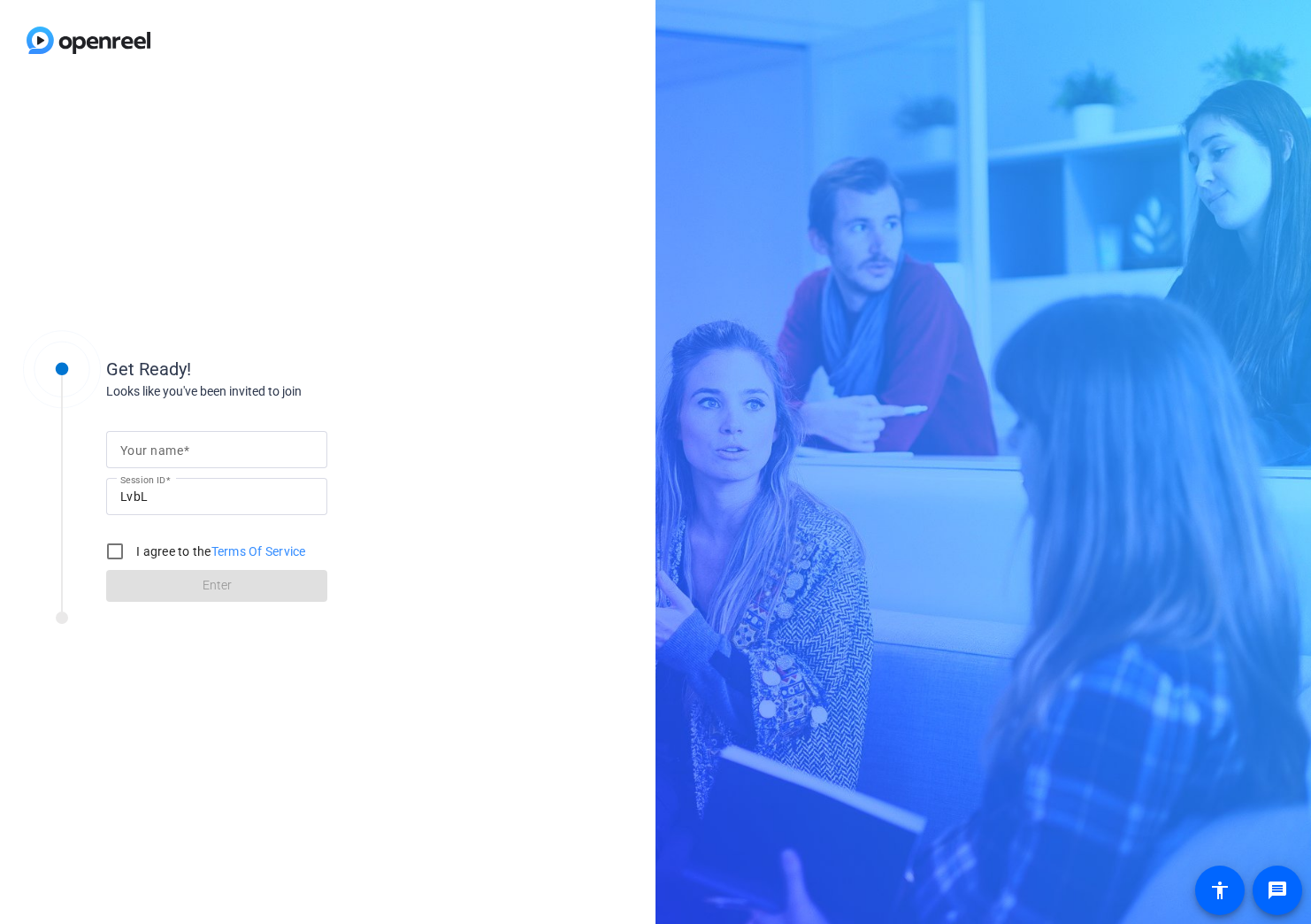
click at [185, 449] on span at bounding box center [186, 450] width 6 height 15
click at [185, 449] on input "Your name" at bounding box center [216, 449] width 193 height 21
type input "[PERSON_NAME]"
click at [116, 554] on input "I agree to the Terms Of Service" at bounding box center [115, 551] width 35 height 35
checkbox input "true"
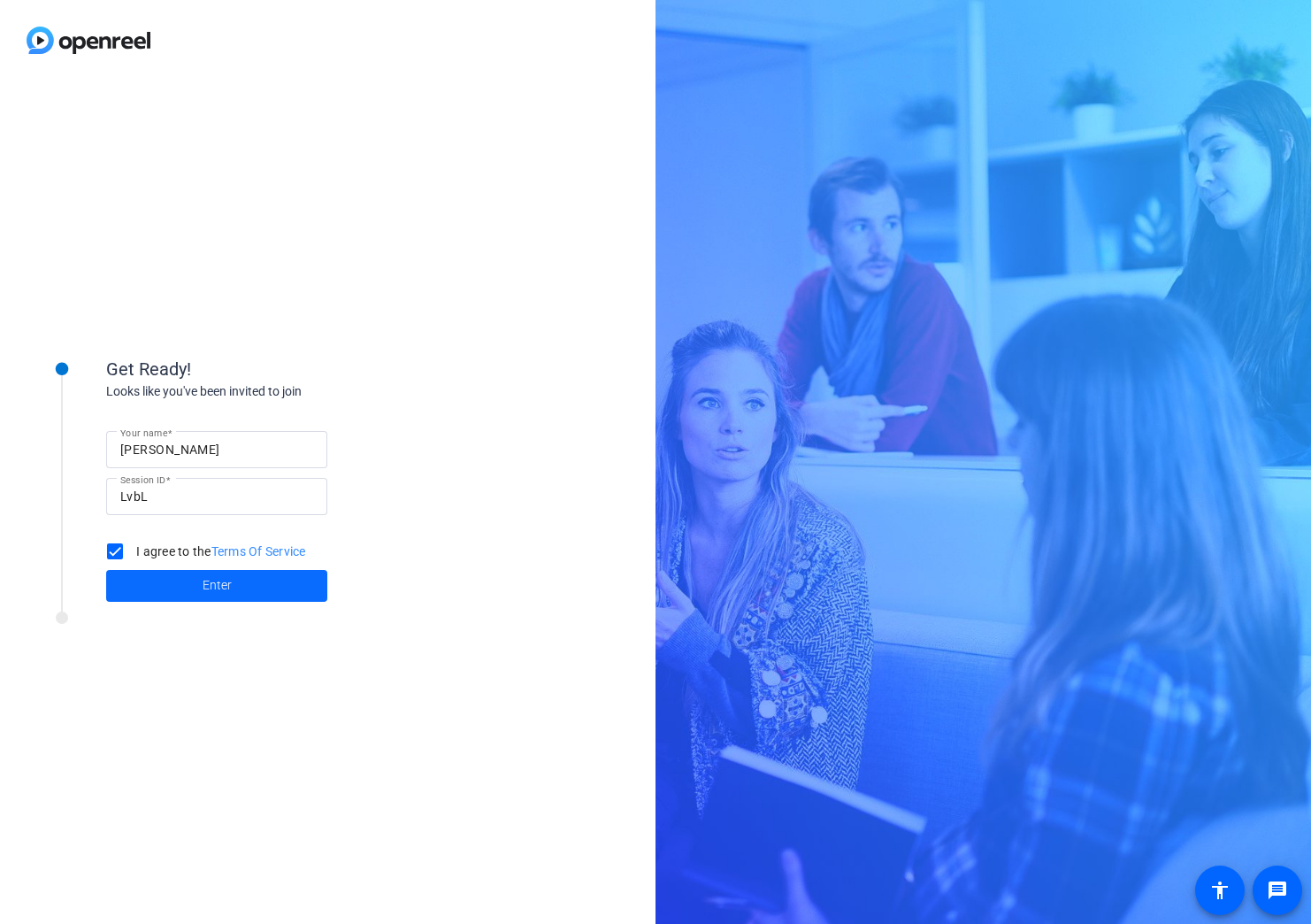
click at [156, 578] on span at bounding box center [216, 586] width 221 height 43
drag, startPoint x: 115, startPoint y: 552, endPoint x: 167, endPoint y: 516, distance: 63.2
click at [115, 552] on div at bounding box center [115, 552] width 43 height 43
checkbox input "true"
click at [174, 446] on mat-label "Your name" at bounding box center [151, 450] width 62 height 15
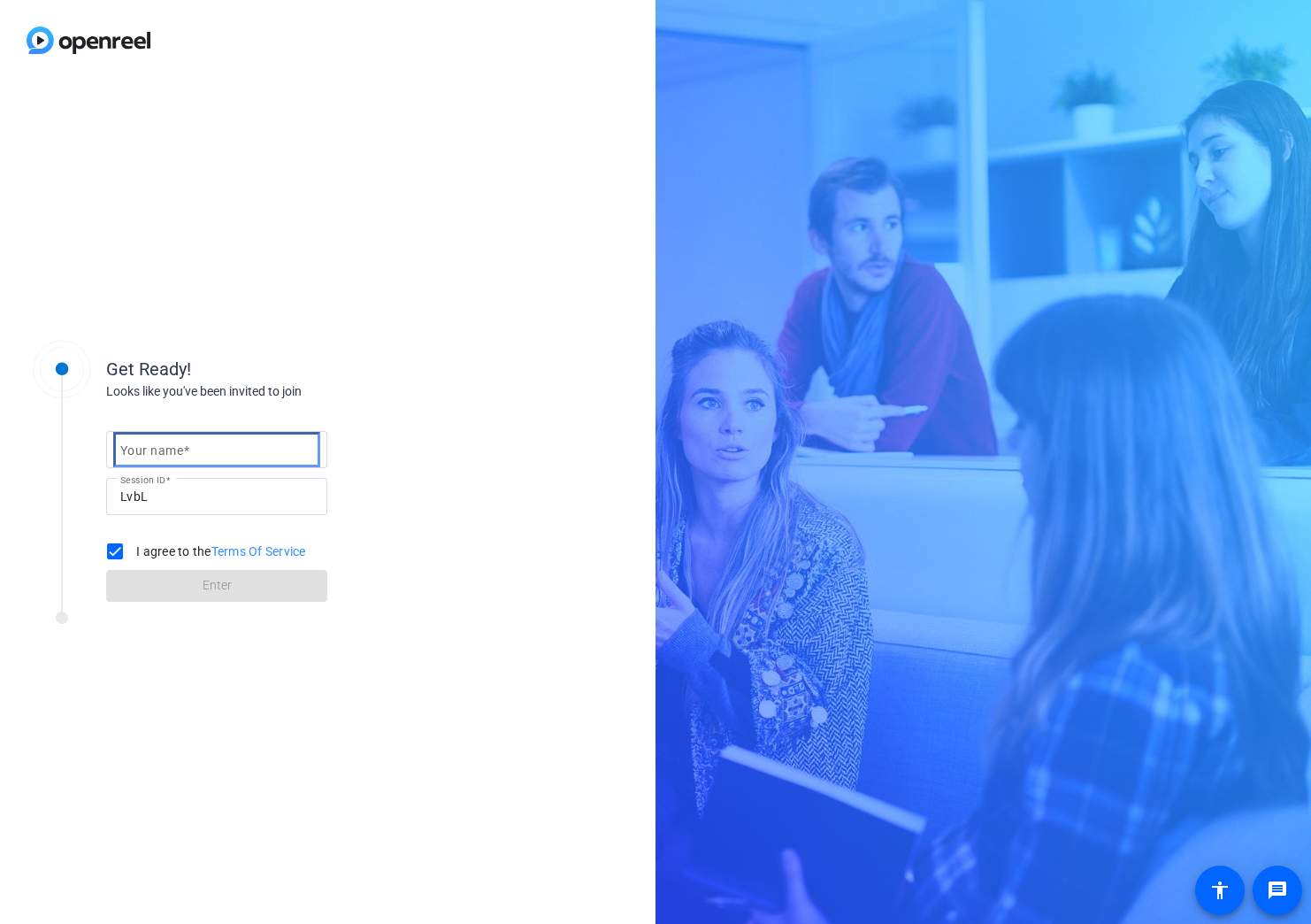
click at [174, 446] on input "Your name" at bounding box center [216, 449] width 193 height 21
type input "[PERSON_NAME]"
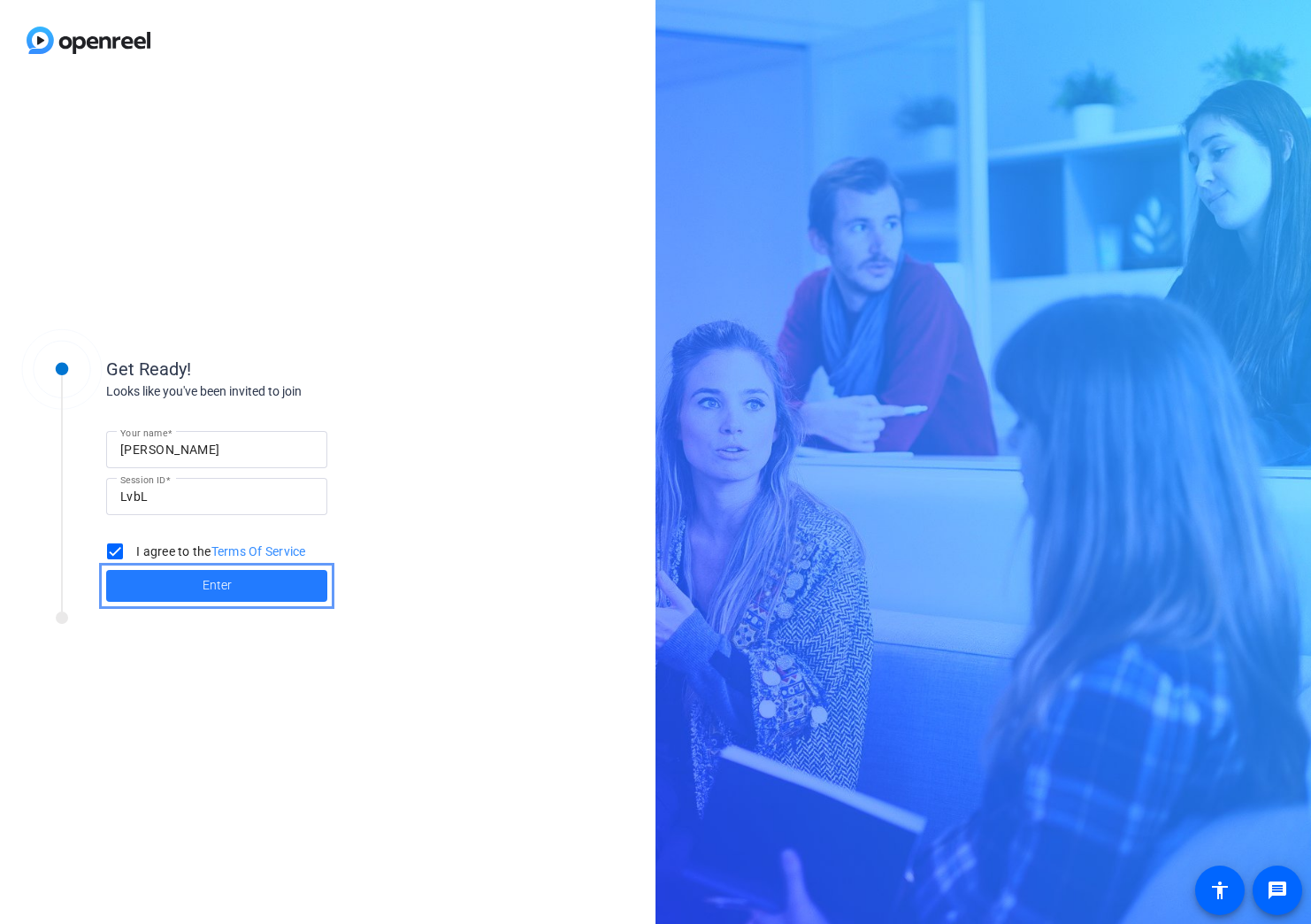
click at [192, 577] on span at bounding box center [216, 586] width 221 height 43
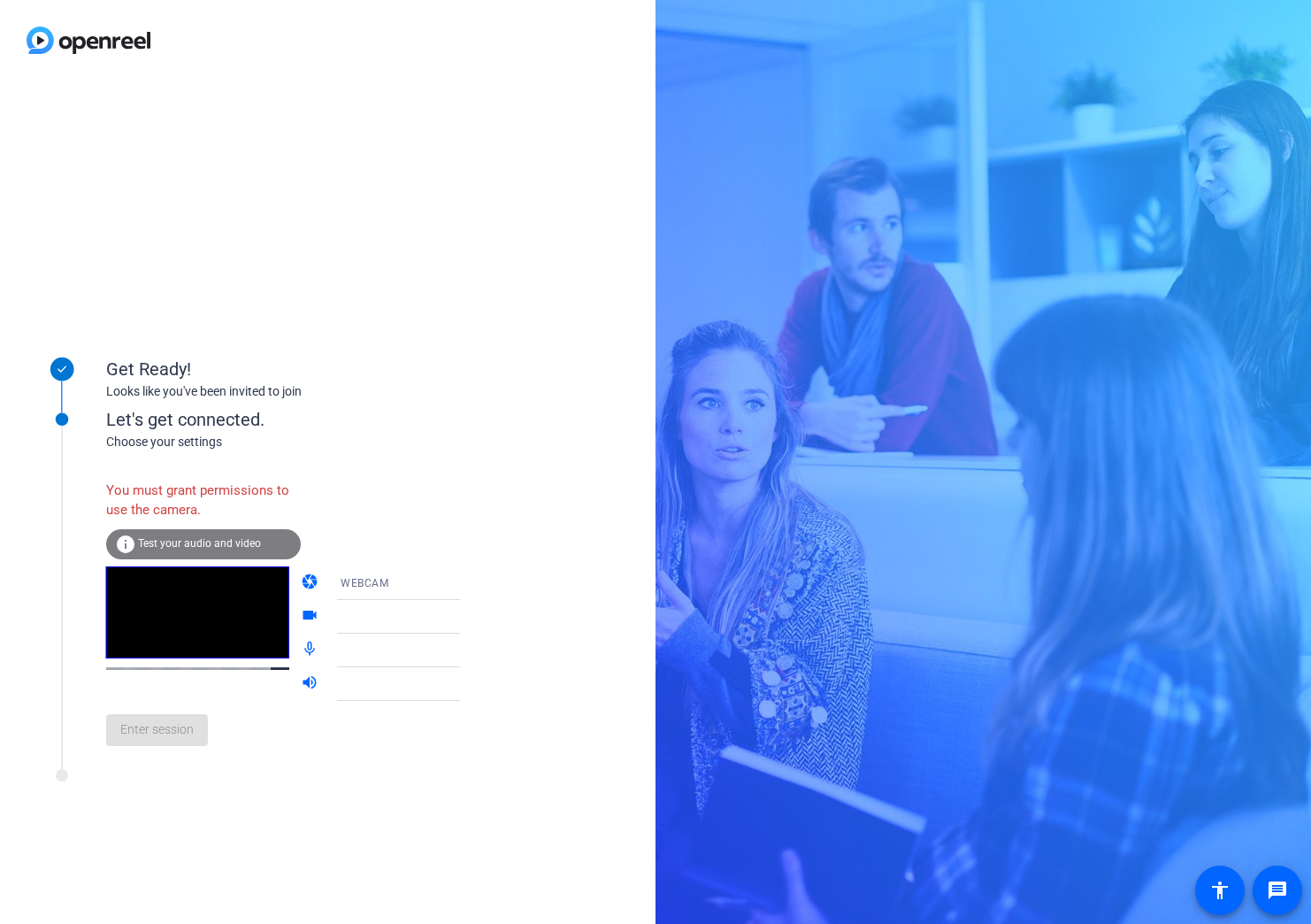
click at [455, 313] on div "Get Ready! Looks like you've been invited to join Let's get connected. Choose y…" at bounding box center [328, 502] width 656 height 843
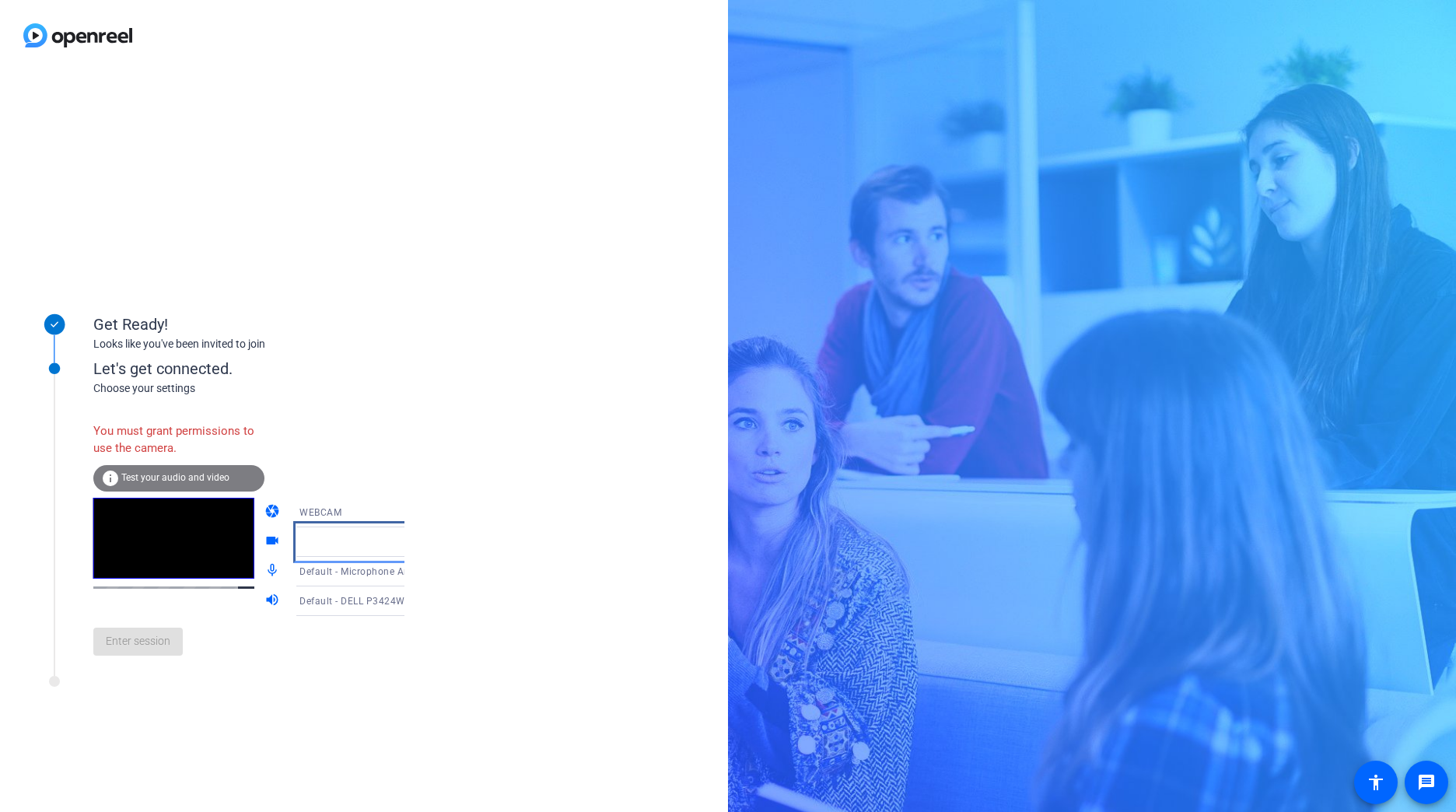
click at [410, 539] on icon "Video" at bounding box center [420, 542] width 19 height 19
click at [416, 541] on icon "Video" at bounding box center [420, 542] width 8 height 4
click at [350, 539] on div "Video" at bounding box center [357, 542] width 116 height 19
click at [477, 535] on div "Get Ready! Looks like you've been invited to join Let's get connected. Choose y…" at bounding box center [364, 441] width 728 height 741
click at [350, 546] on div "Video" at bounding box center [357, 542] width 116 height 19
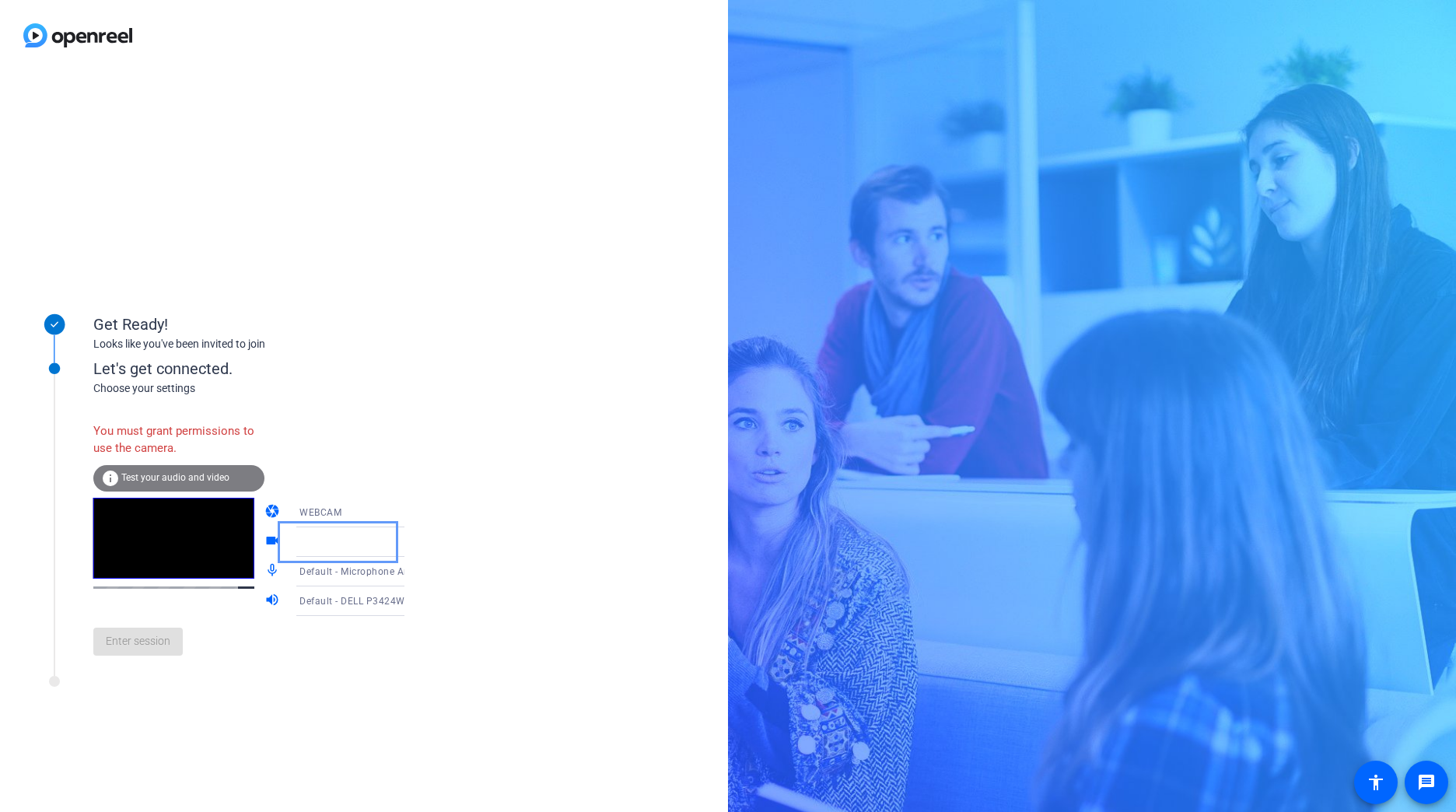
click at [410, 544] on icon "Video" at bounding box center [420, 542] width 19 height 19
click at [501, 528] on div "Get Ready! Looks like you've been invited to join Let's get connected. Choose y…" at bounding box center [364, 441] width 728 height 741
click at [416, 602] on icon at bounding box center [420, 601] width 8 height 4
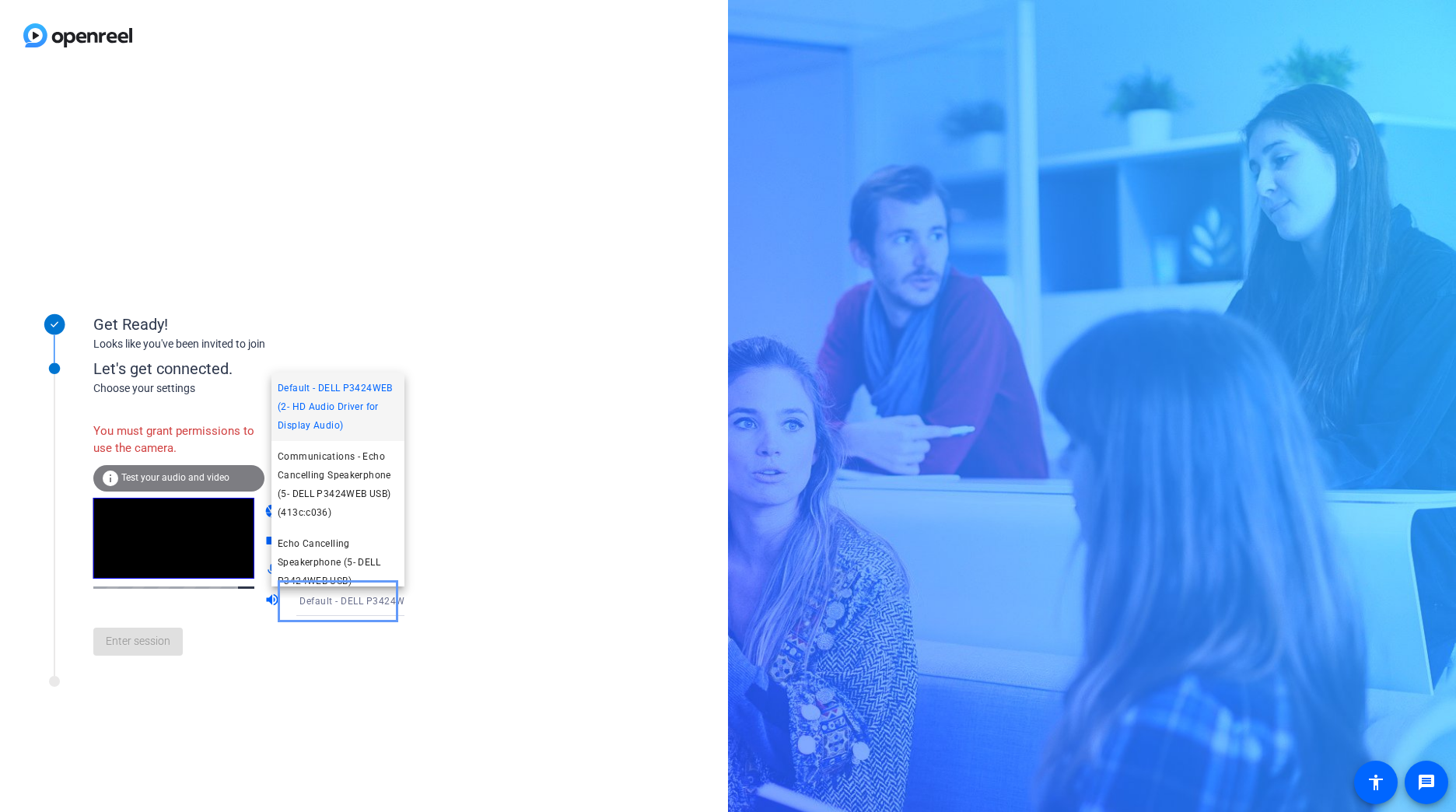
click at [479, 499] on div at bounding box center [728, 406] width 1456 height 812
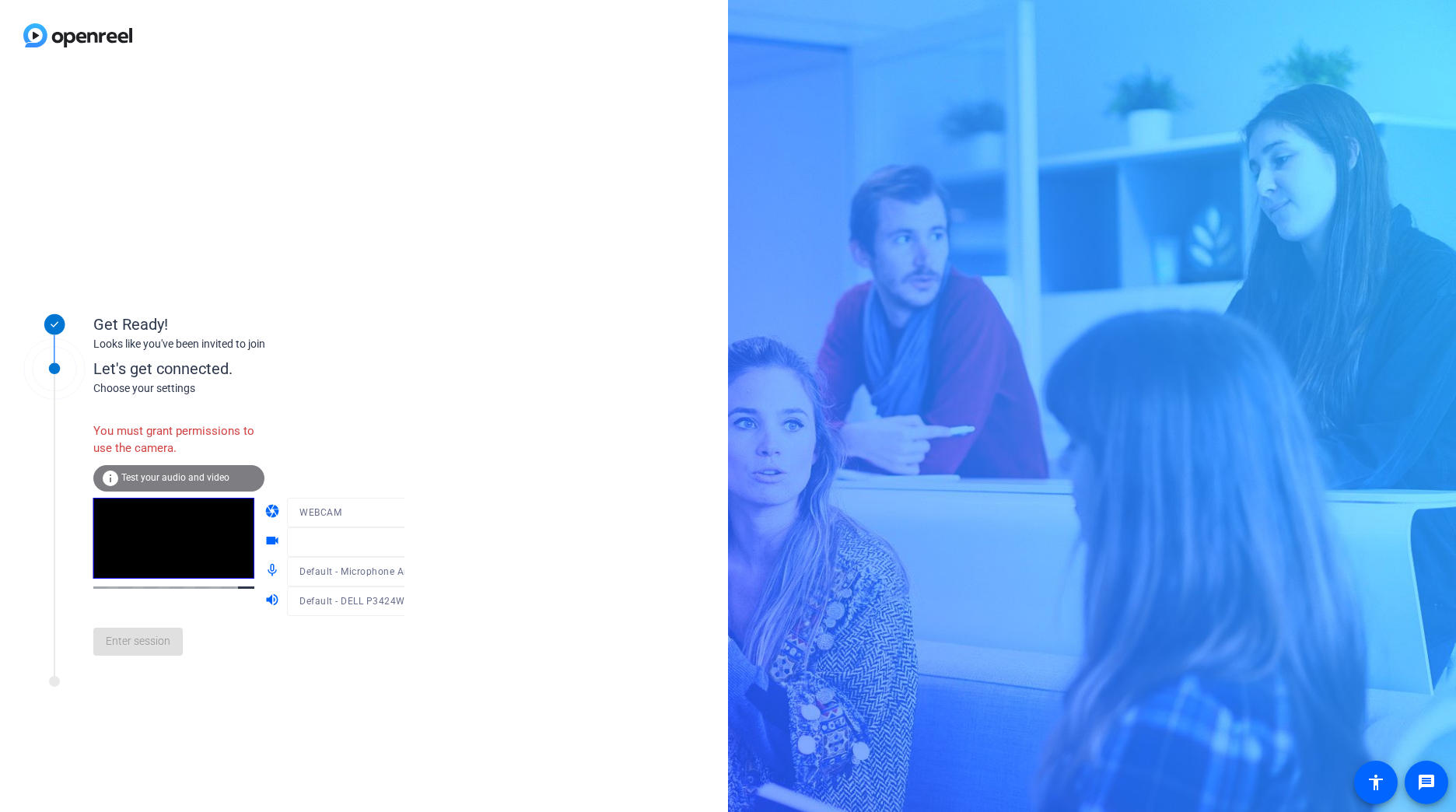
click at [389, 511] on mat-form-field "WEBCAM" at bounding box center [361, 512] width 148 height 29
click at [476, 527] on div "Get Ready! Looks like you've been invited to join Let's get connected. Choose y…" at bounding box center [364, 441] width 728 height 741
click at [410, 540] on icon "Video" at bounding box center [420, 542] width 19 height 19
click at [476, 534] on div "Get Ready! Looks like you've been invited to join Let's get connected. Choose y…" at bounding box center [364, 441] width 728 height 741
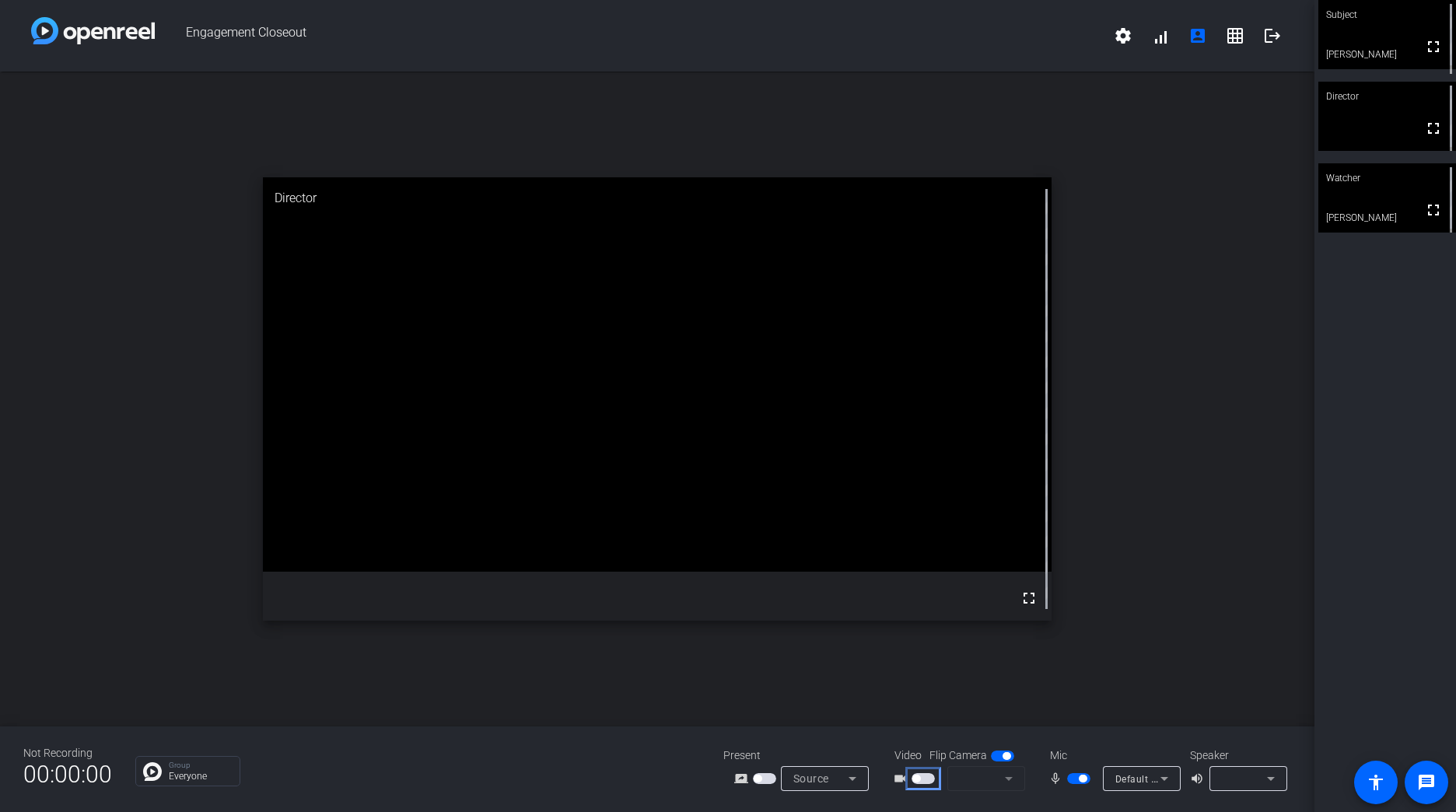
click at [918, 780] on span "button" at bounding box center [916, 778] width 8 height 8
click at [1005, 783] on icon at bounding box center [1009, 779] width 19 height 19
click at [1011, 782] on icon at bounding box center [1009, 779] width 19 height 19
click at [1008, 778] on icon at bounding box center [1009, 779] width 8 height 4
drag, startPoint x: 976, startPoint y: 776, endPoint x: 881, endPoint y: 728, distance: 106.4
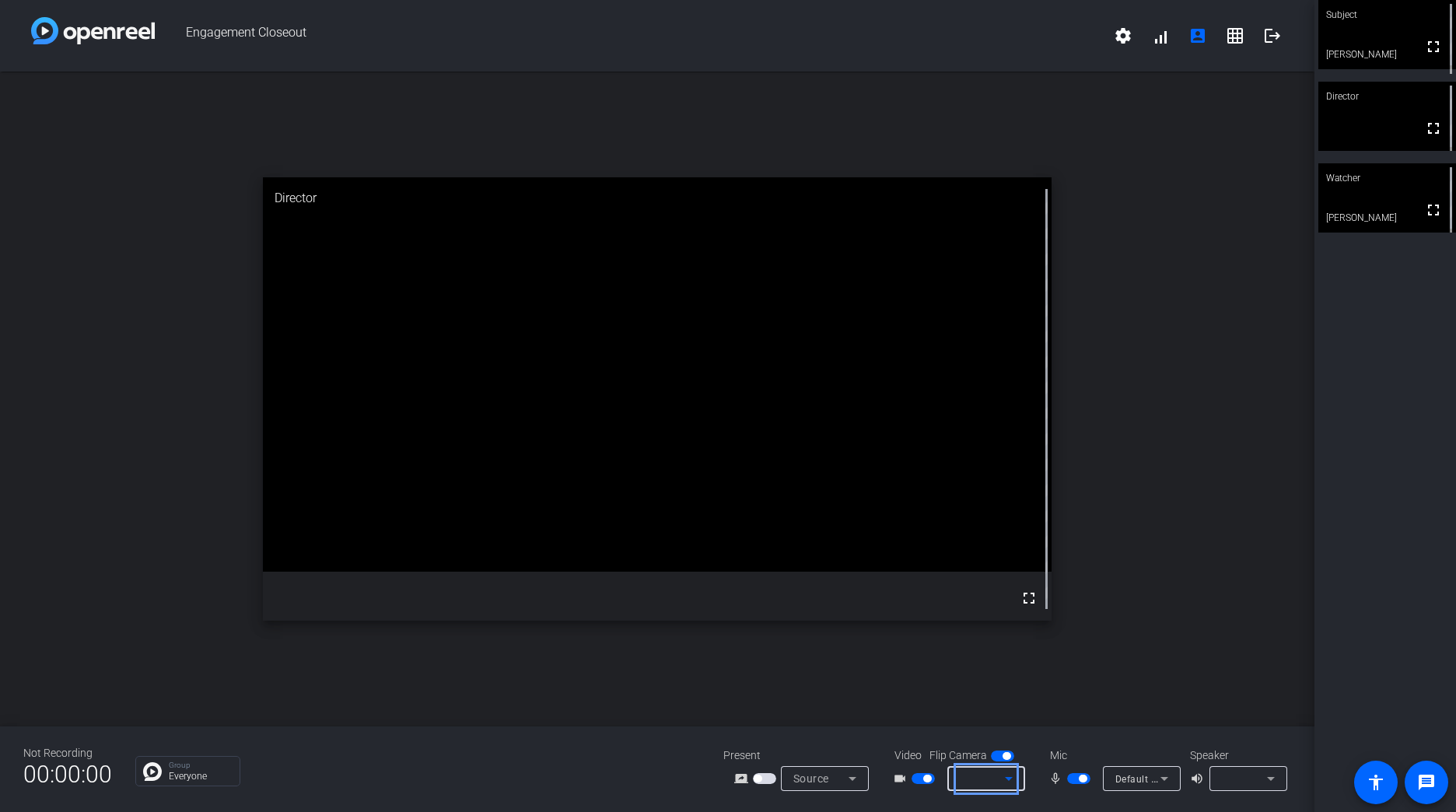
click at [881, 728] on div "Not Recording 00:00:00 Group Everyone Present screen_share_outline Source Video…" at bounding box center [657, 769] width 1315 height 86
click at [764, 776] on span "button" at bounding box center [764, 778] width 23 height 11
click at [858, 781] on icon at bounding box center [853, 779] width 19 height 19
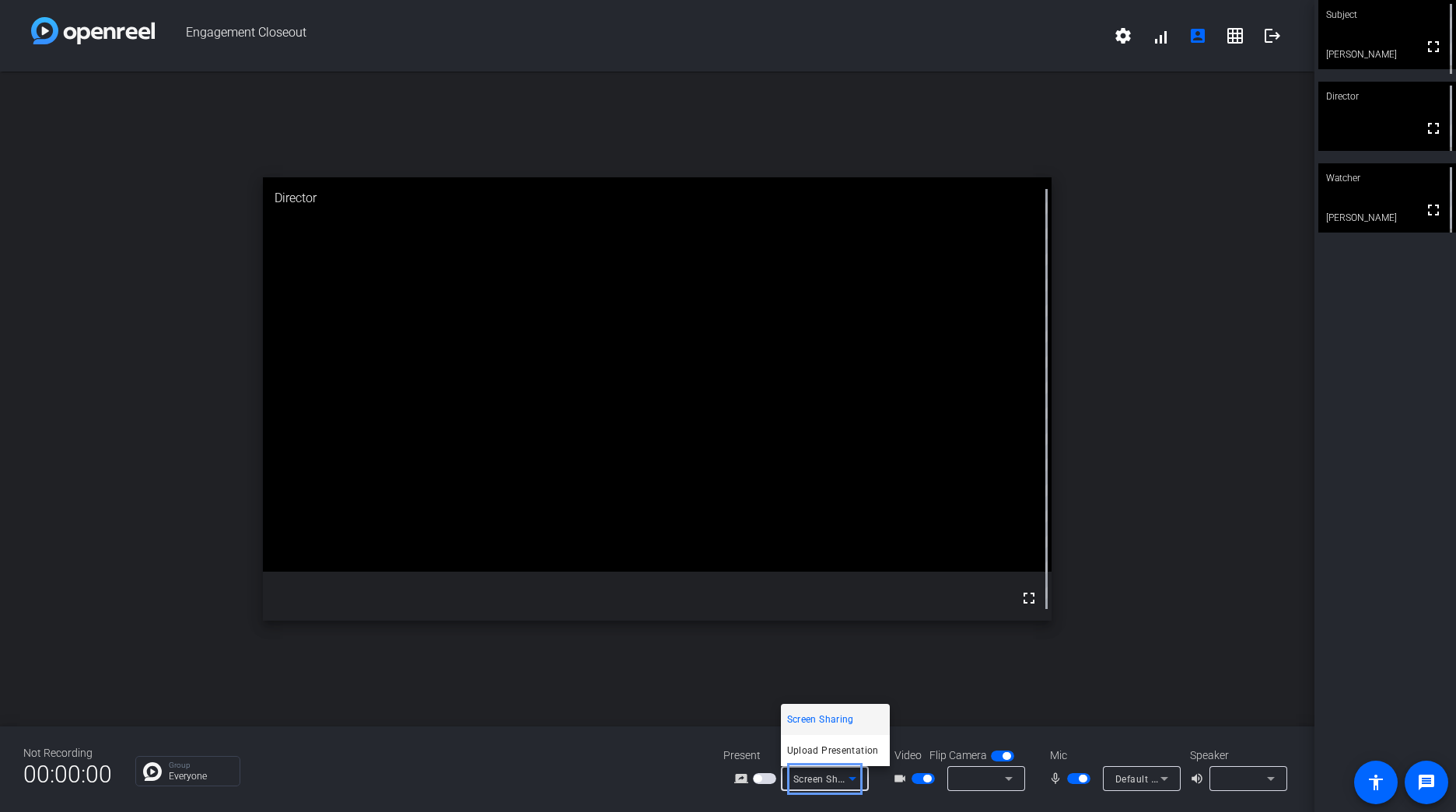
click at [962, 720] on div at bounding box center [728, 406] width 1456 height 812
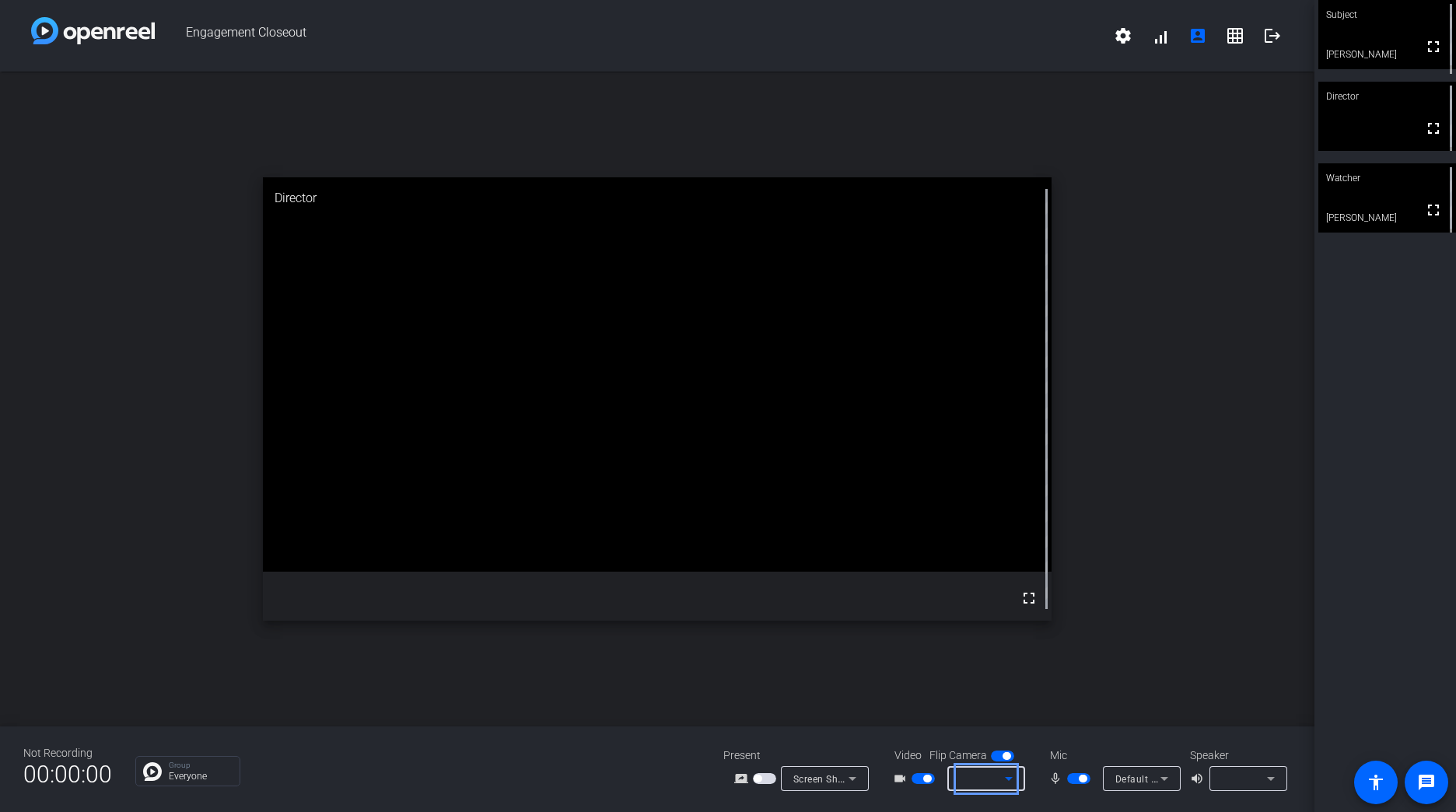
click at [989, 784] on div at bounding box center [982, 779] width 45 height 19
click at [1004, 754] on span "button" at bounding box center [1006, 755] width 8 height 8
click at [1004, 754] on span "button" at bounding box center [1002, 755] width 23 height 11
click at [1378, 309] on div "Subject fullscreen [PERSON_NAME] Director fullscreen Watcher fullscreen [PERSON…" at bounding box center [1385, 406] width 141 height 812
click at [1129, 35] on mat-icon "settings" at bounding box center [1123, 36] width 19 height 19
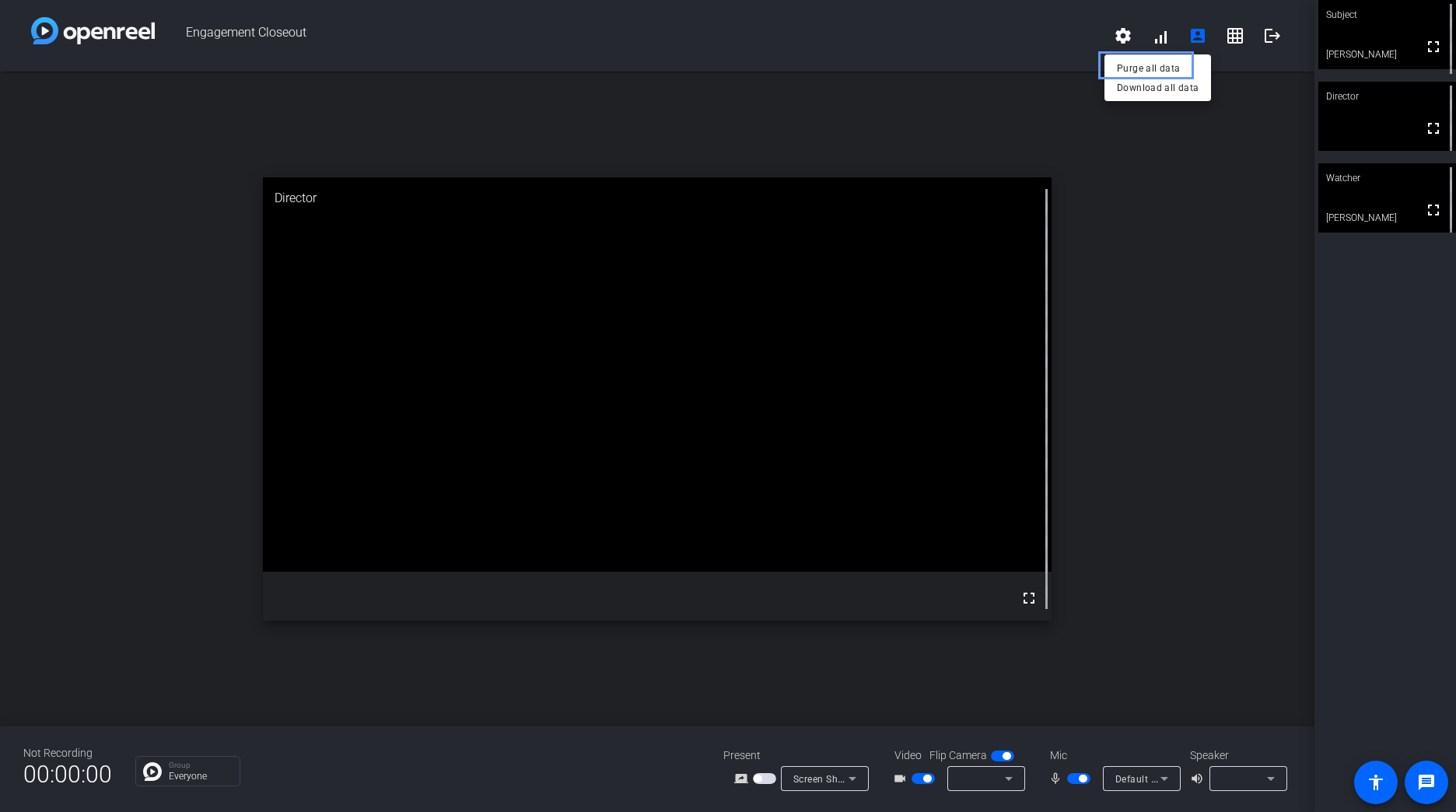
click at [1163, 185] on div at bounding box center [728, 406] width 1456 height 812
click at [1175, 415] on div "open_in_new Director fullscreen" at bounding box center [657, 399] width 1315 height 654
click at [1179, 608] on div "open_in_new Director fullscreen" at bounding box center [657, 399] width 1315 height 654
click at [932, 777] on span "button" at bounding box center [926, 778] width 8 height 8
click at [993, 782] on mat-form-field at bounding box center [986, 778] width 78 height 25
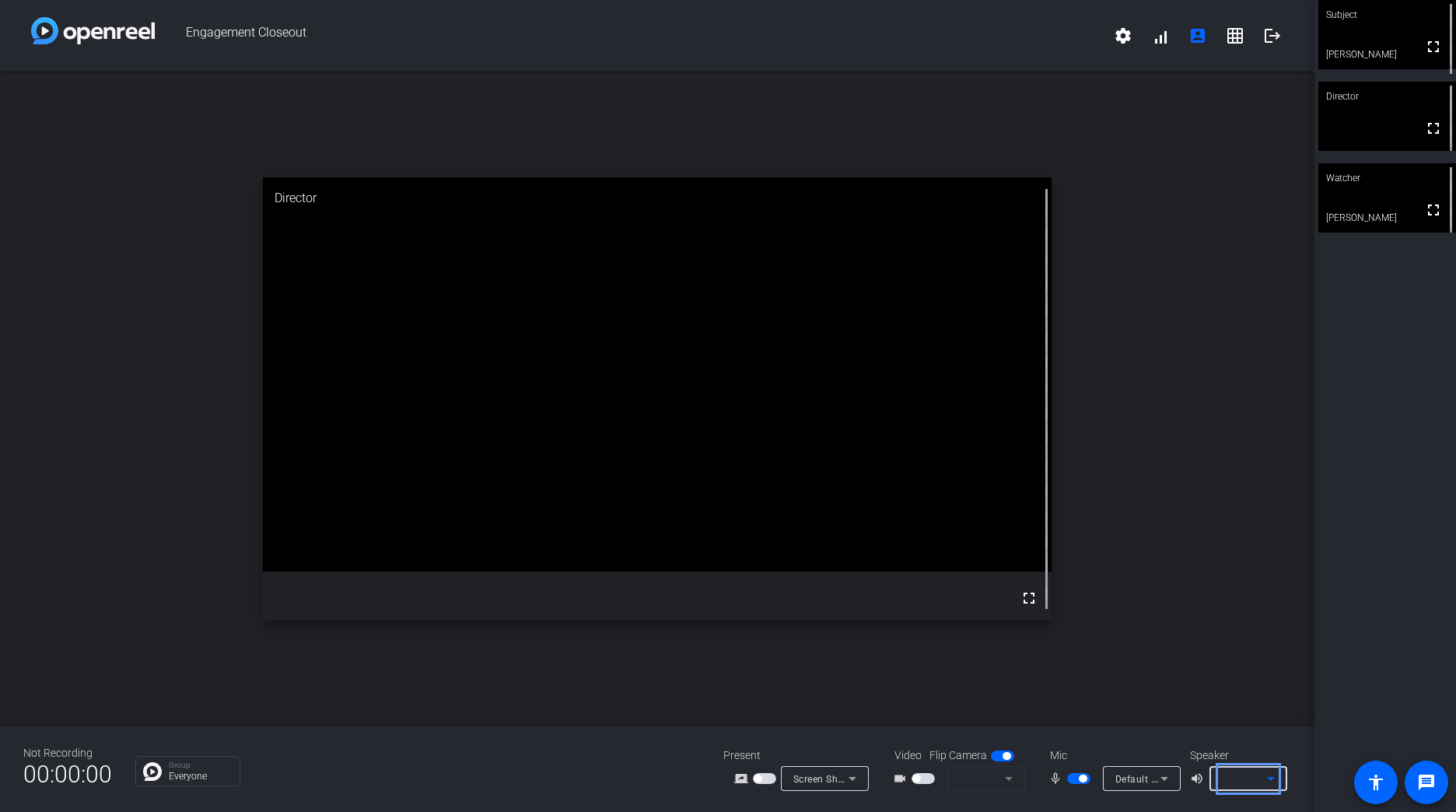
click at [1237, 782] on div at bounding box center [1244, 779] width 45 height 19
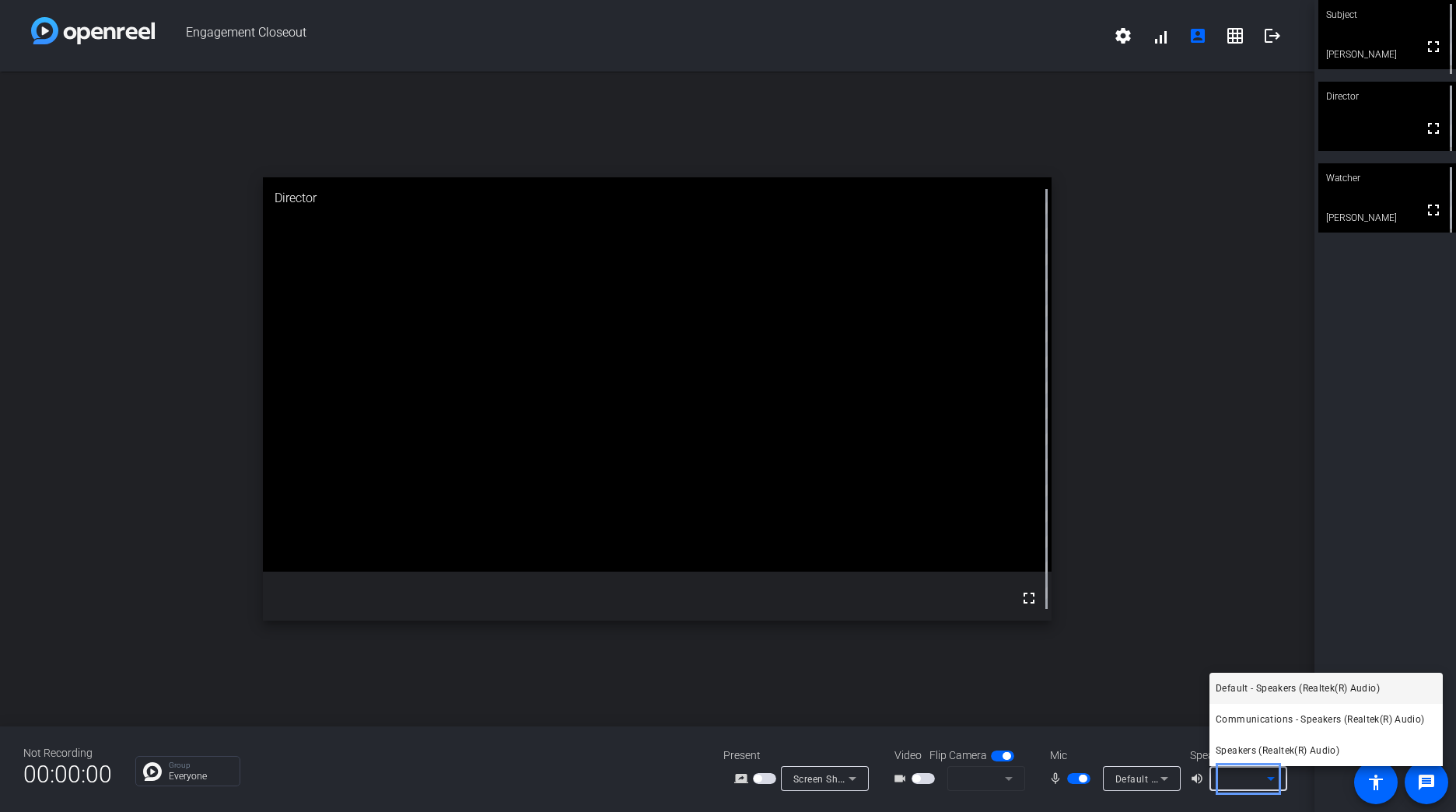
click at [1155, 672] on div at bounding box center [728, 406] width 1456 height 812
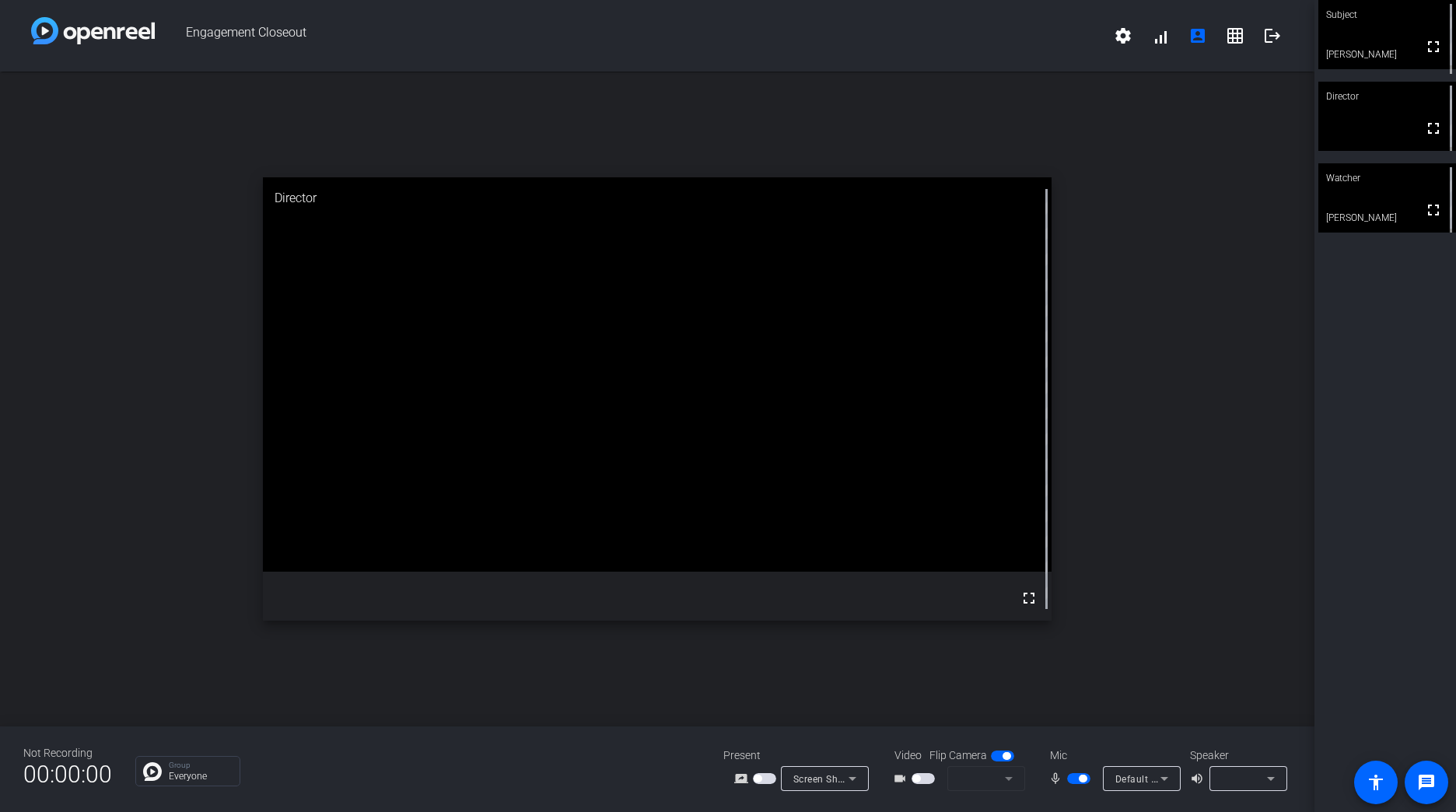
click at [866, 767] on div "Screen Sharing" at bounding box center [824, 778] width 88 height 25
click at [1121, 573] on div at bounding box center [728, 406] width 1456 height 812
click at [1184, 409] on div "open_in_new Director fullscreen" at bounding box center [657, 399] width 1315 height 654
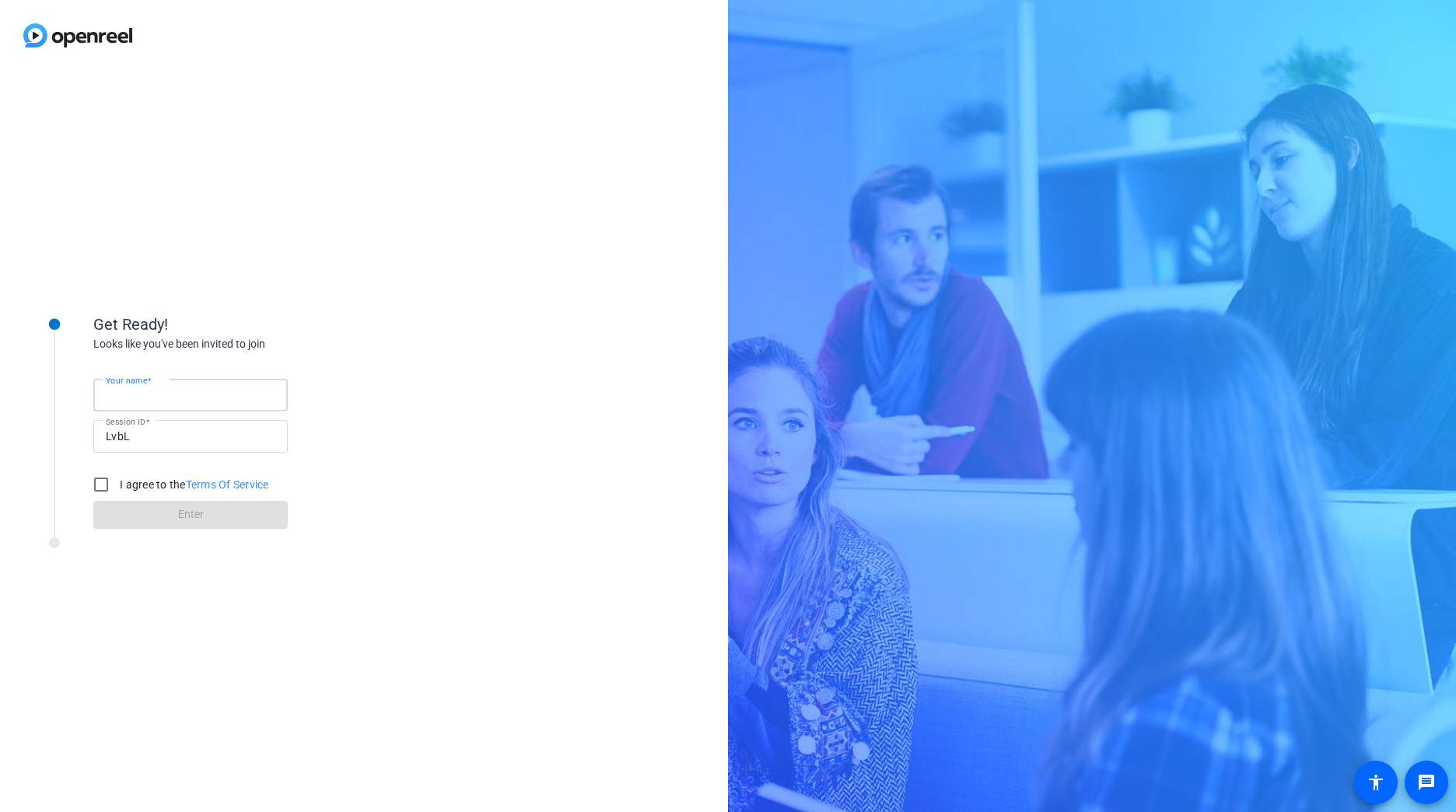
click at [208, 393] on input "Your name" at bounding box center [190, 395] width 170 height 19
type input "[PERSON_NAME]"
click at [102, 486] on input "I agree to the Terms Of Service" at bounding box center [101, 484] width 31 height 31
checkbox input "true"
click at [161, 516] on span at bounding box center [190, 515] width 195 height 38
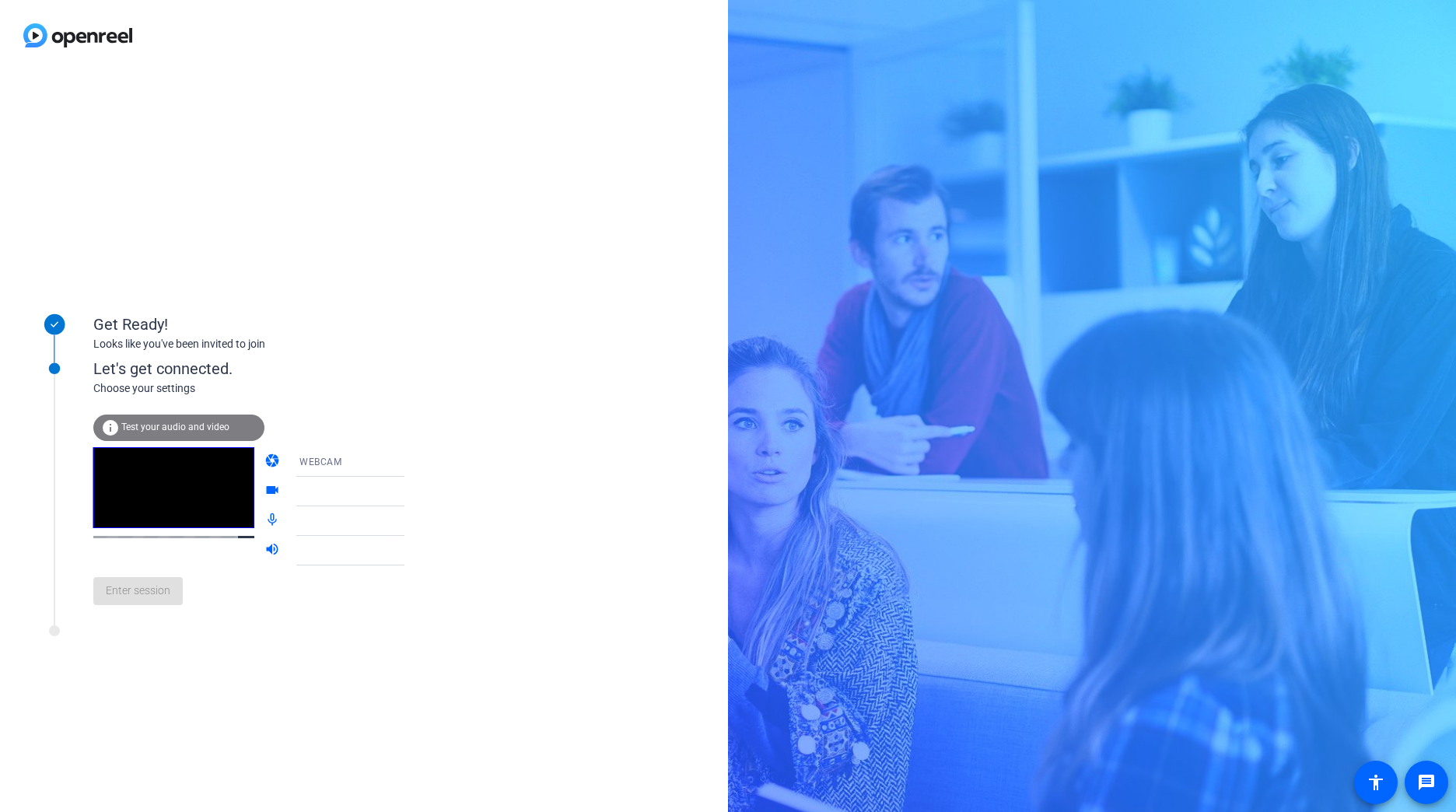
click at [416, 461] on icon at bounding box center [420, 462] width 8 height 4
click at [410, 451] on div at bounding box center [728, 406] width 1456 height 812
click at [410, 493] on icon at bounding box center [420, 492] width 19 height 19
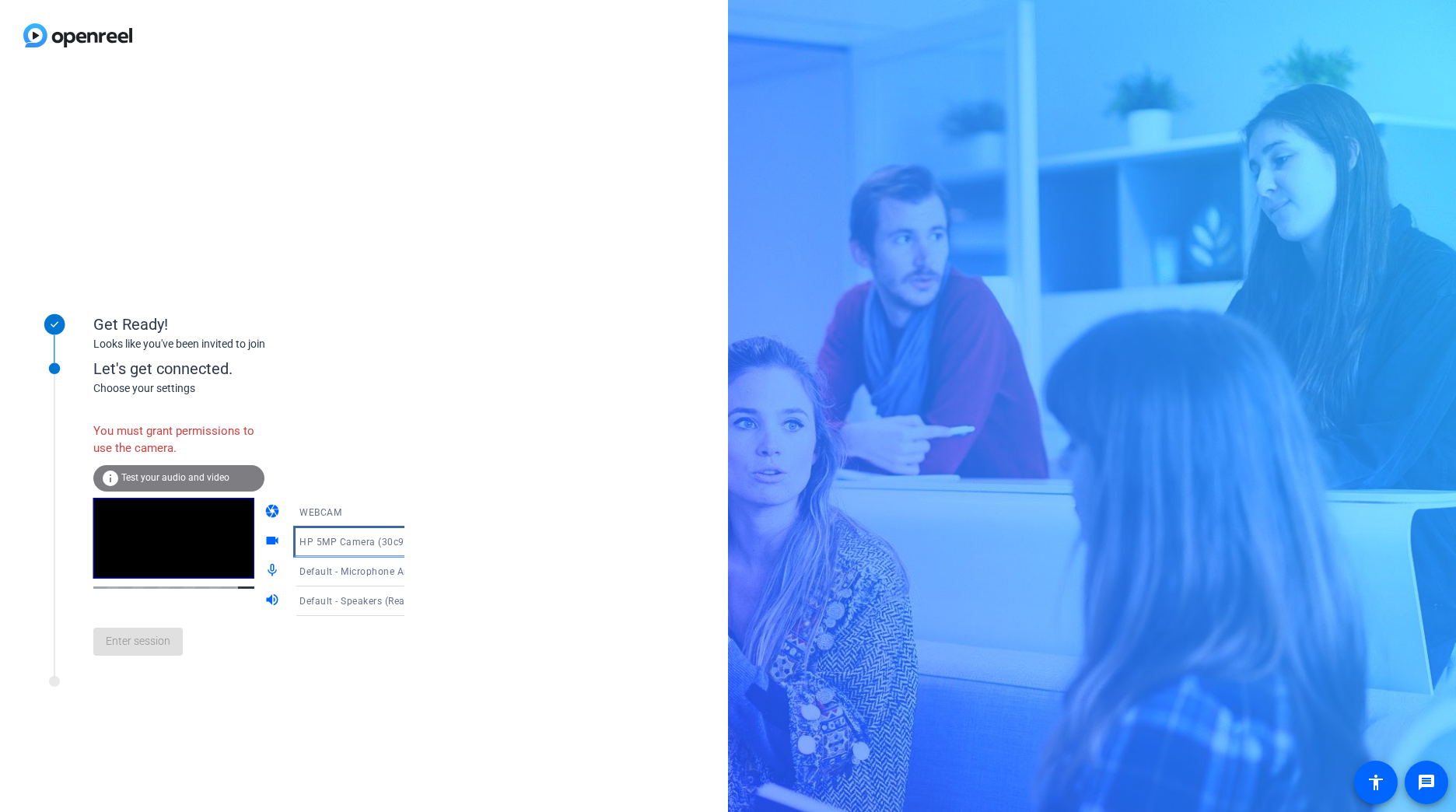
click at [416, 541] on icon at bounding box center [420, 542] width 8 height 4
click at [362, 572] on span "HP 5MP Camera (30c9:0096)" at bounding box center [338, 582] width 121 height 38
click at [404, 543] on div "HP 5MP Camera (30c9:0096)" at bounding box center [361, 541] width 148 height 29
click at [469, 550] on div at bounding box center [728, 406] width 1456 height 812
click at [410, 576] on icon at bounding box center [420, 571] width 19 height 19
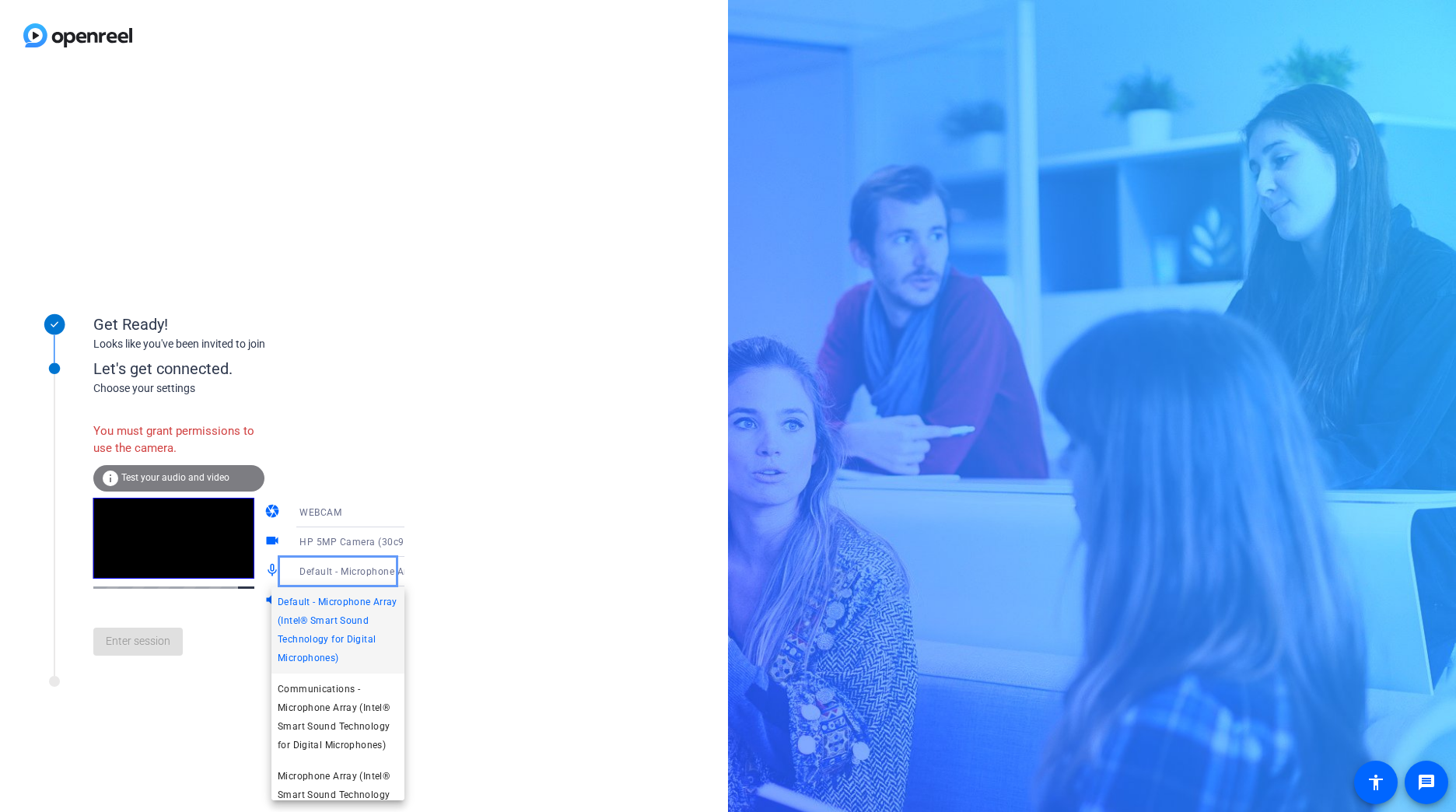
click at [498, 585] on div at bounding box center [728, 406] width 1456 height 812
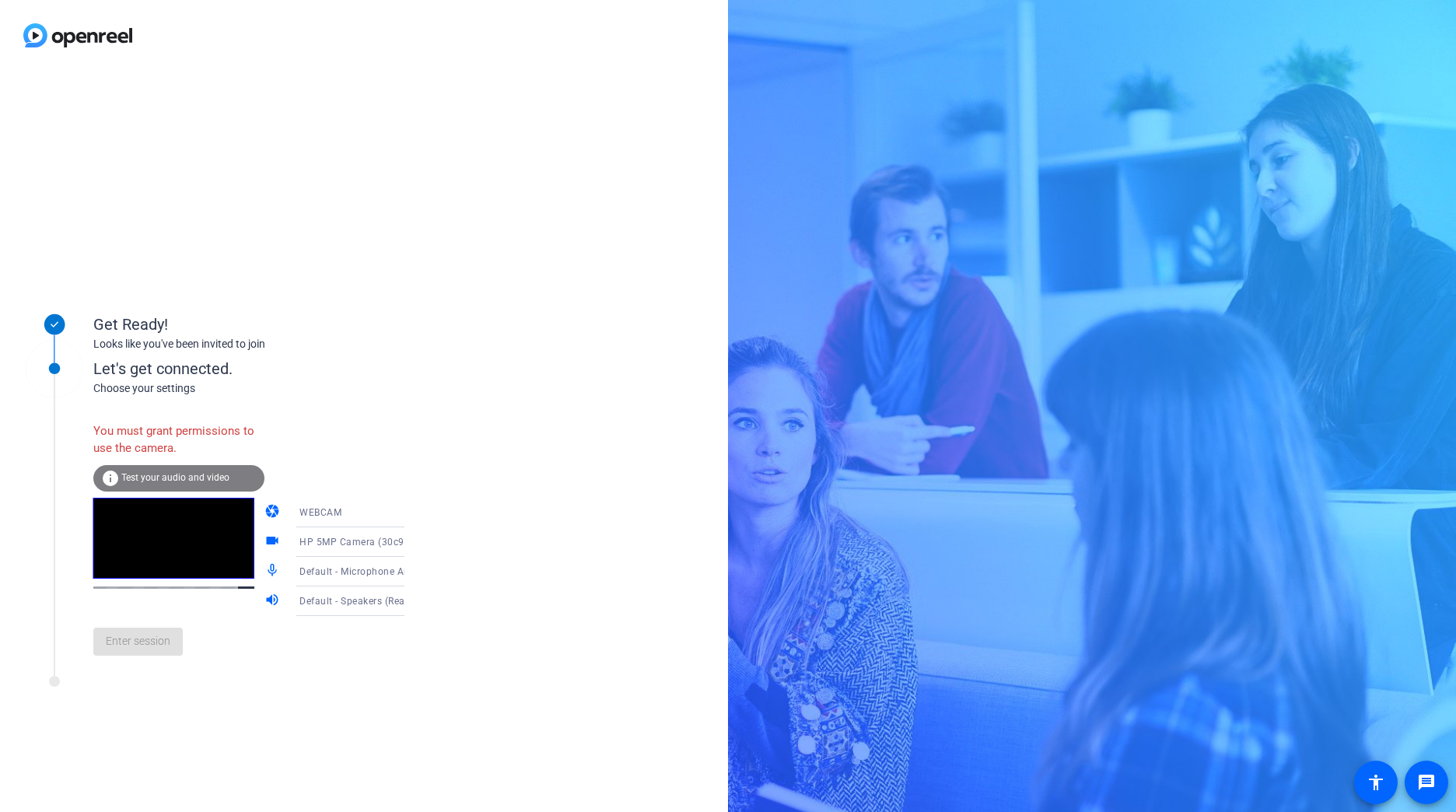
click at [58, 373] on icon at bounding box center [54, 369] width 57 height 57
click at [476, 369] on div "Get Ready! Looks like you've been invited to join Let's get connected. Choose y…" at bounding box center [364, 441] width 728 height 741
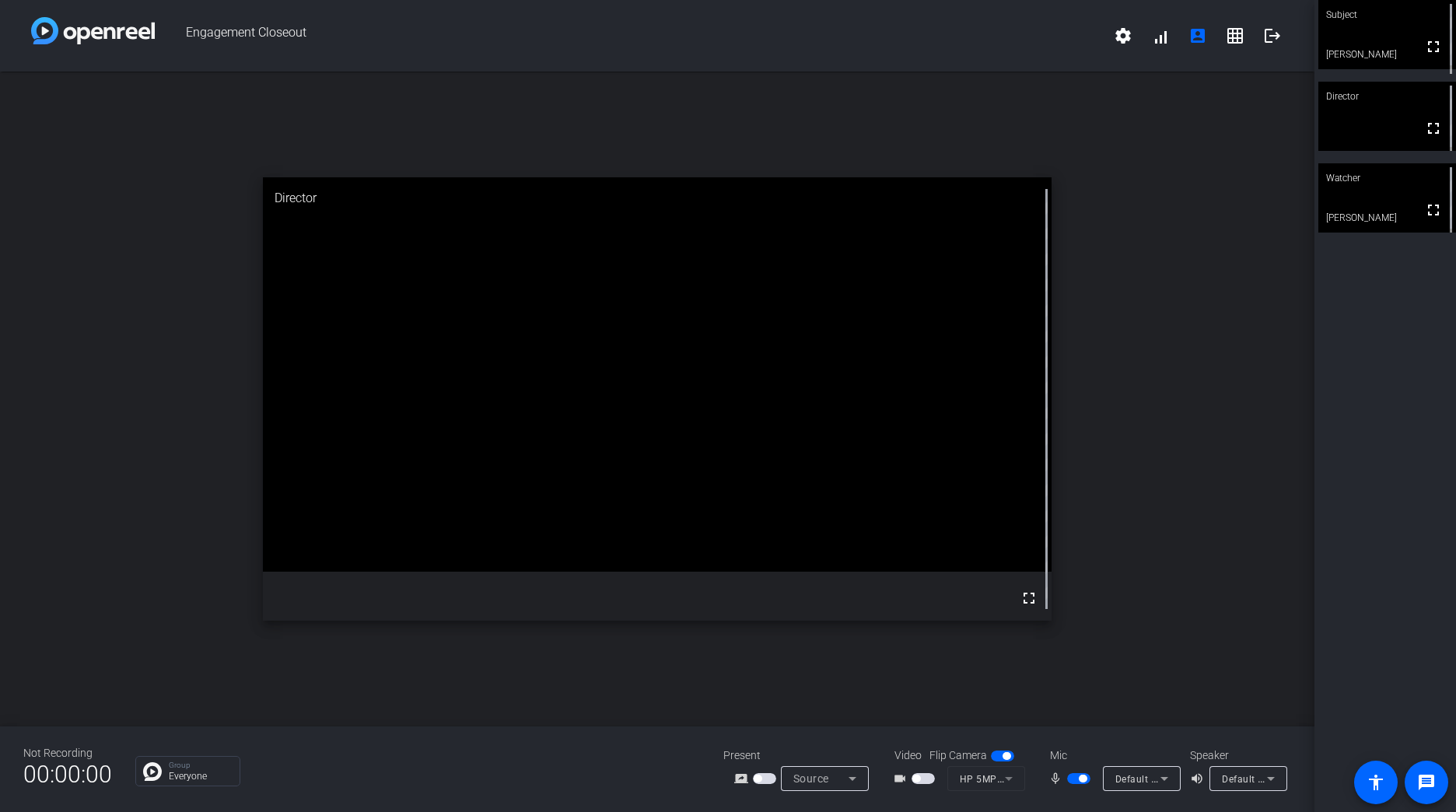
click at [928, 784] on mat-slide-toggle at bounding box center [925, 778] width 27 height 16
click at [929, 780] on span "button" at bounding box center [923, 778] width 23 height 11
click at [926, 779] on span "button" at bounding box center [923, 778] width 23 height 11
click at [925, 779] on span "button" at bounding box center [923, 778] width 23 height 11
click at [999, 780] on mat-form-field "HP 5MP Camera (30c9:0096)" at bounding box center [986, 778] width 78 height 25
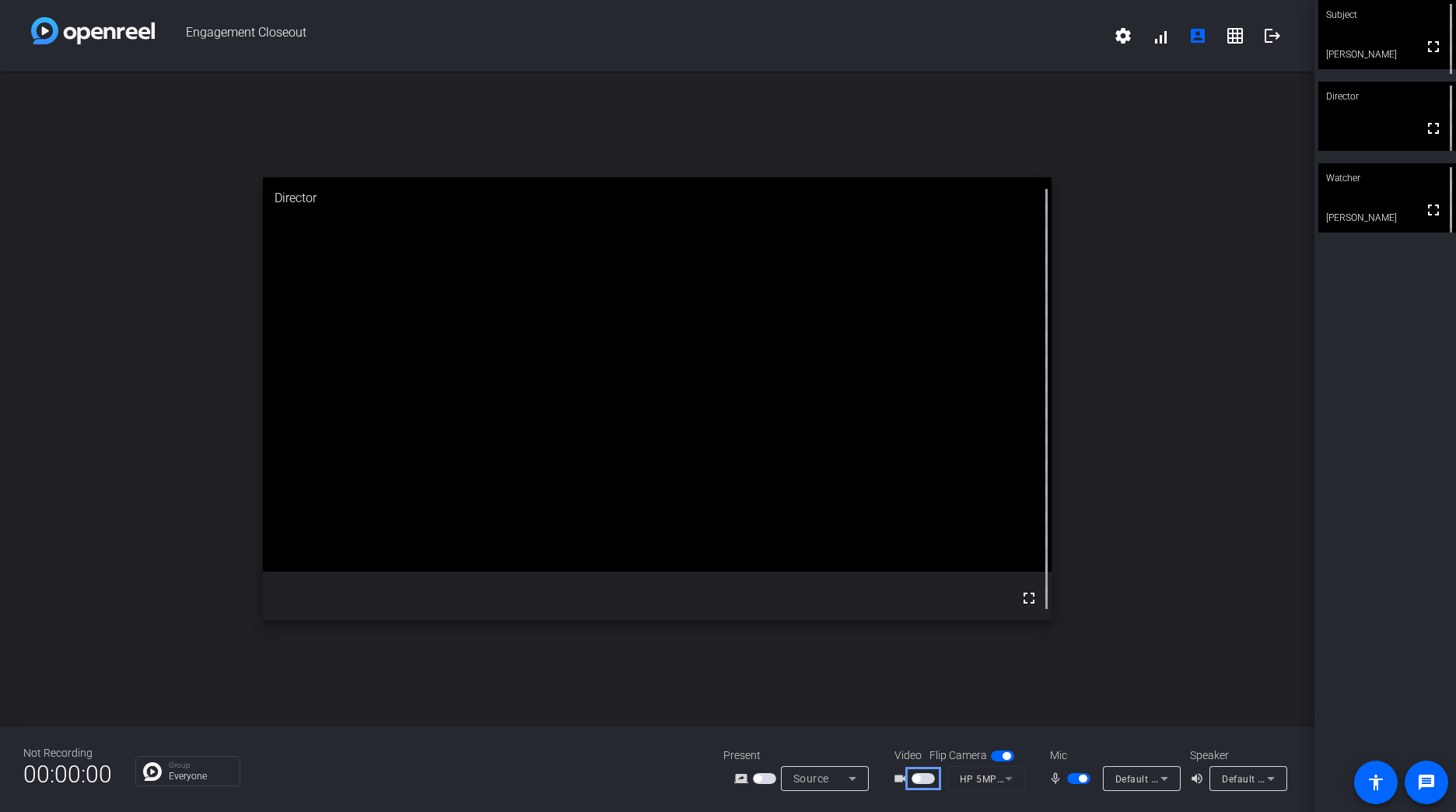
click at [932, 779] on span "button" at bounding box center [923, 778] width 23 height 11
click at [921, 779] on span "button" at bounding box center [923, 778] width 23 height 11
click at [918, 776] on span "button" at bounding box center [916, 778] width 8 height 8
click at [925, 778] on span "button" at bounding box center [923, 778] width 23 height 11
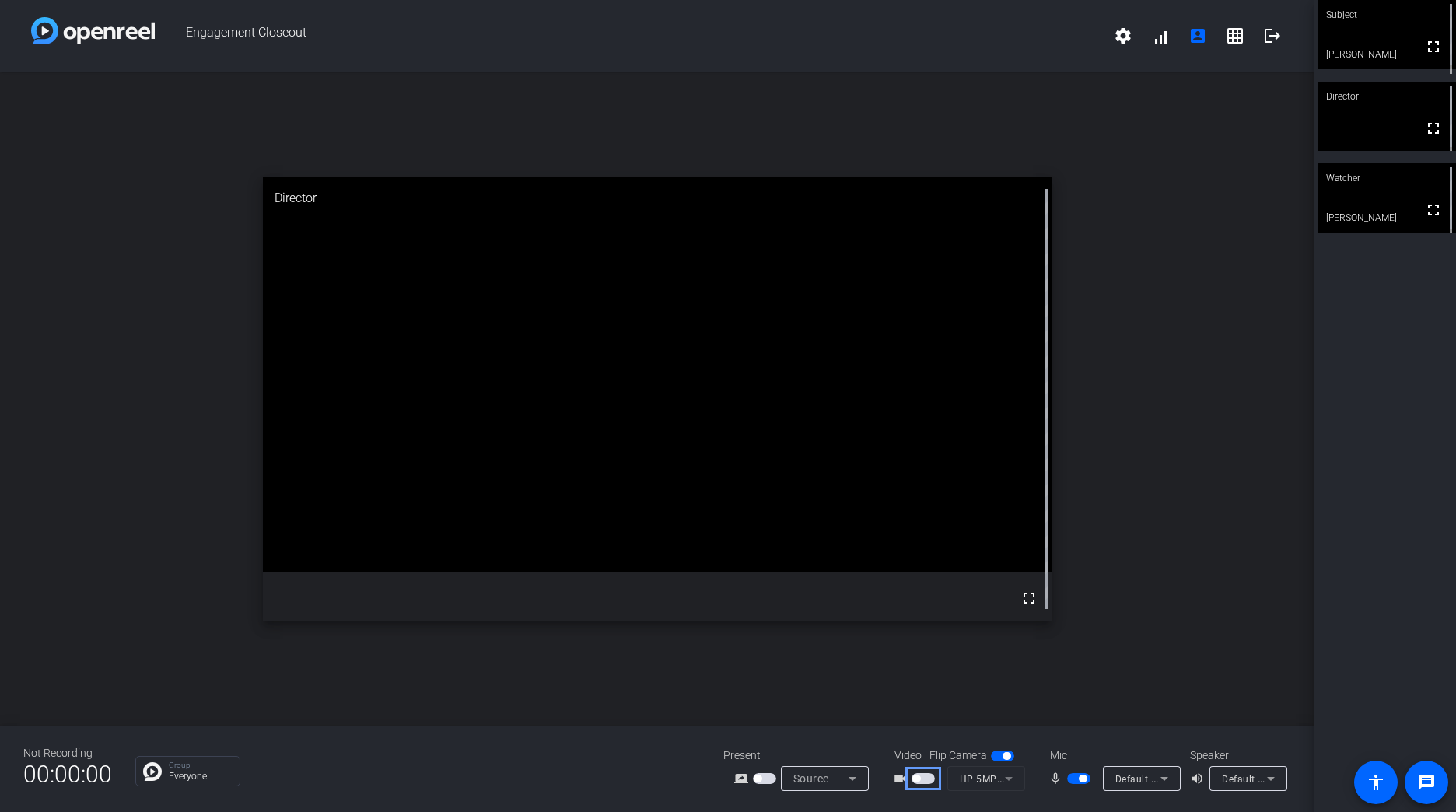
click at [925, 778] on span "button" at bounding box center [923, 778] width 23 height 11
click at [926, 778] on span "button" at bounding box center [923, 778] width 23 height 11
click at [925, 778] on span "button" at bounding box center [923, 778] width 23 height 11
click at [927, 777] on span "button" at bounding box center [923, 778] width 23 height 11
click at [926, 777] on span "button" at bounding box center [923, 778] width 23 height 11
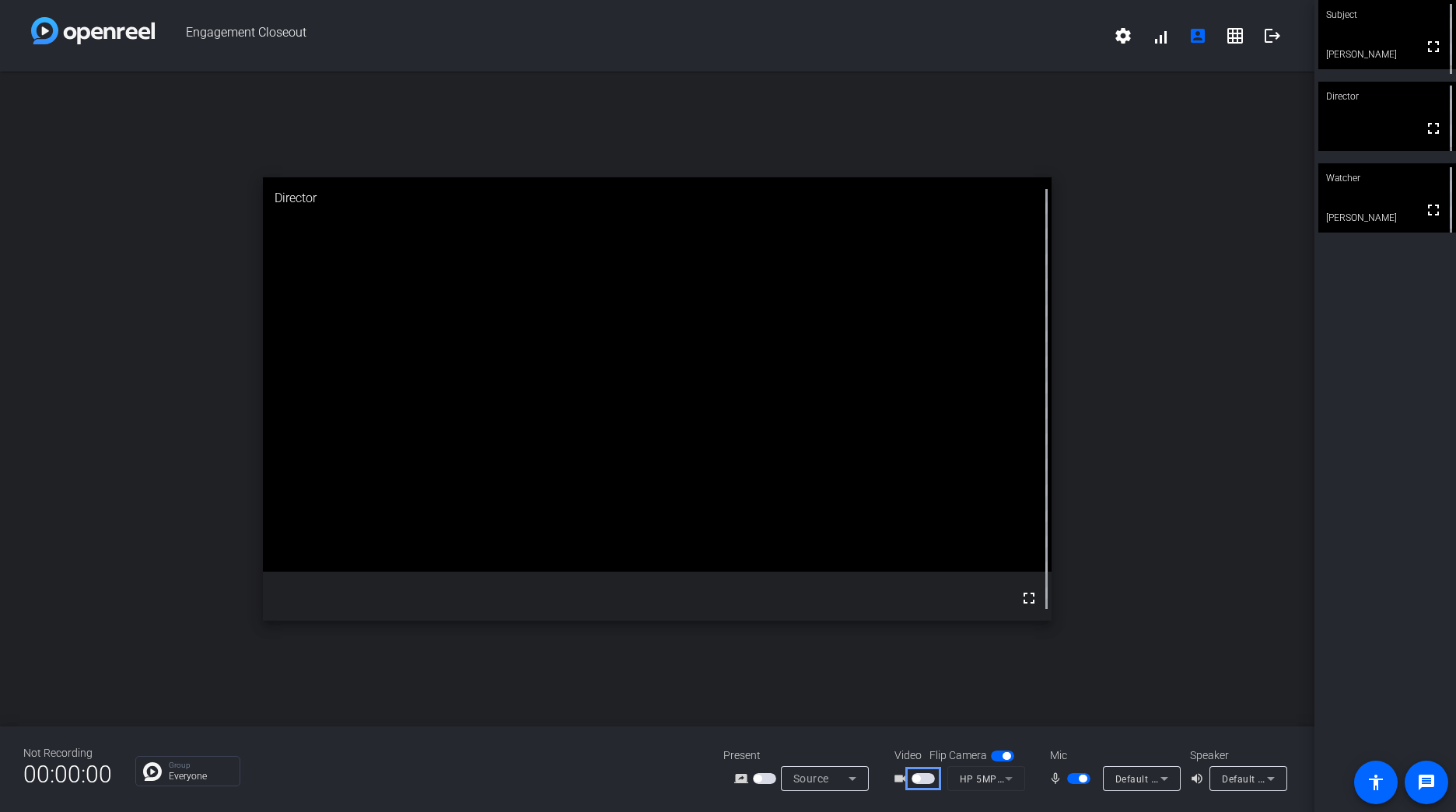
click at [926, 777] on span "button" at bounding box center [923, 778] width 23 height 11
click at [926, 776] on span "button" at bounding box center [923, 778] width 23 height 11
click at [924, 774] on span "button" at bounding box center [923, 778] width 23 height 11
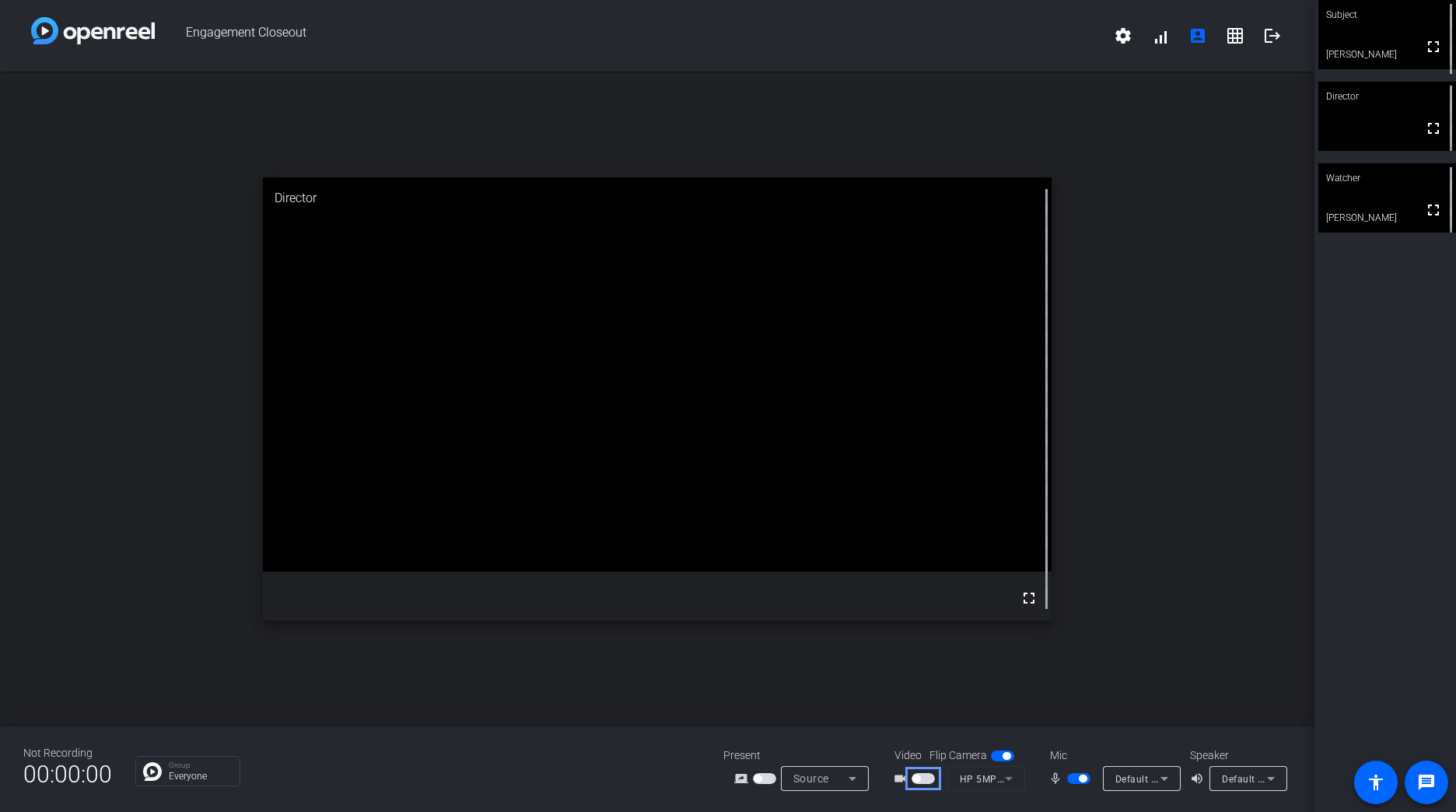
drag, startPoint x: 924, startPoint y: 774, endPoint x: 1219, endPoint y: 642, distance: 323.2
click at [1305, 636] on div "open_in_new Director fullscreen" at bounding box center [657, 399] width 1315 height 654
click at [982, 776] on mat-form-field "HP 5MP Camera (30c9:0096)" at bounding box center [986, 778] width 78 height 25
click at [999, 757] on span "button" at bounding box center [1002, 755] width 23 height 11
click at [932, 779] on span "button" at bounding box center [923, 778] width 23 height 11
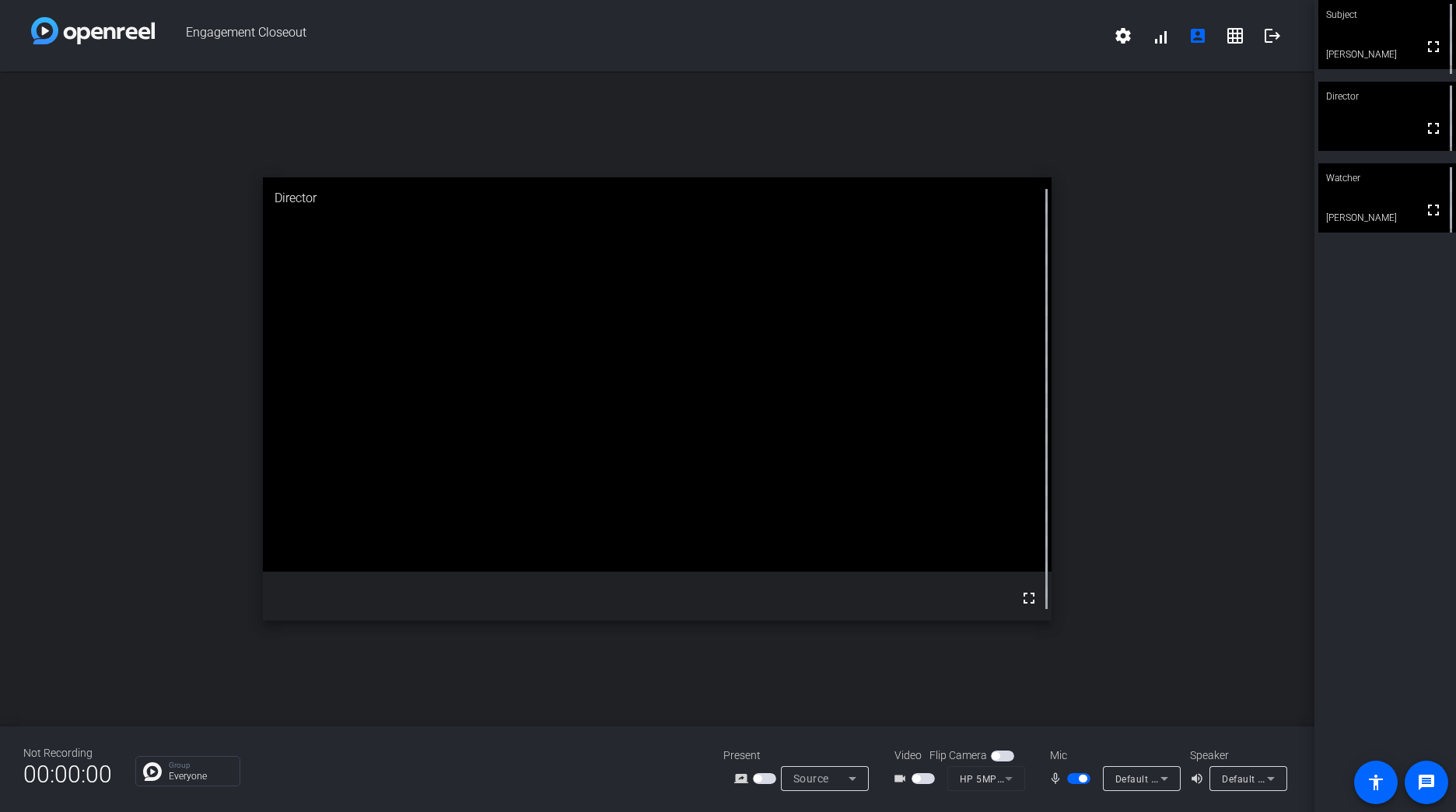
click at [998, 778] on mat-form-field "HP 5MP Camera (30c9:0096)" at bounding box center [986, 778] width 78 height 25
click at [920, 778] on span "button" at bounding box center [916, 778] width 8 height 8
click at [922, 778] on span "button" at bounding box center [923, 778] width 23 height 11
click at [930, 778] on span "button" at bounding box center [923, 778] width 23 height 11
click at [928, 778] on span "button" at bounding box center [923, 778] width 23 height 11
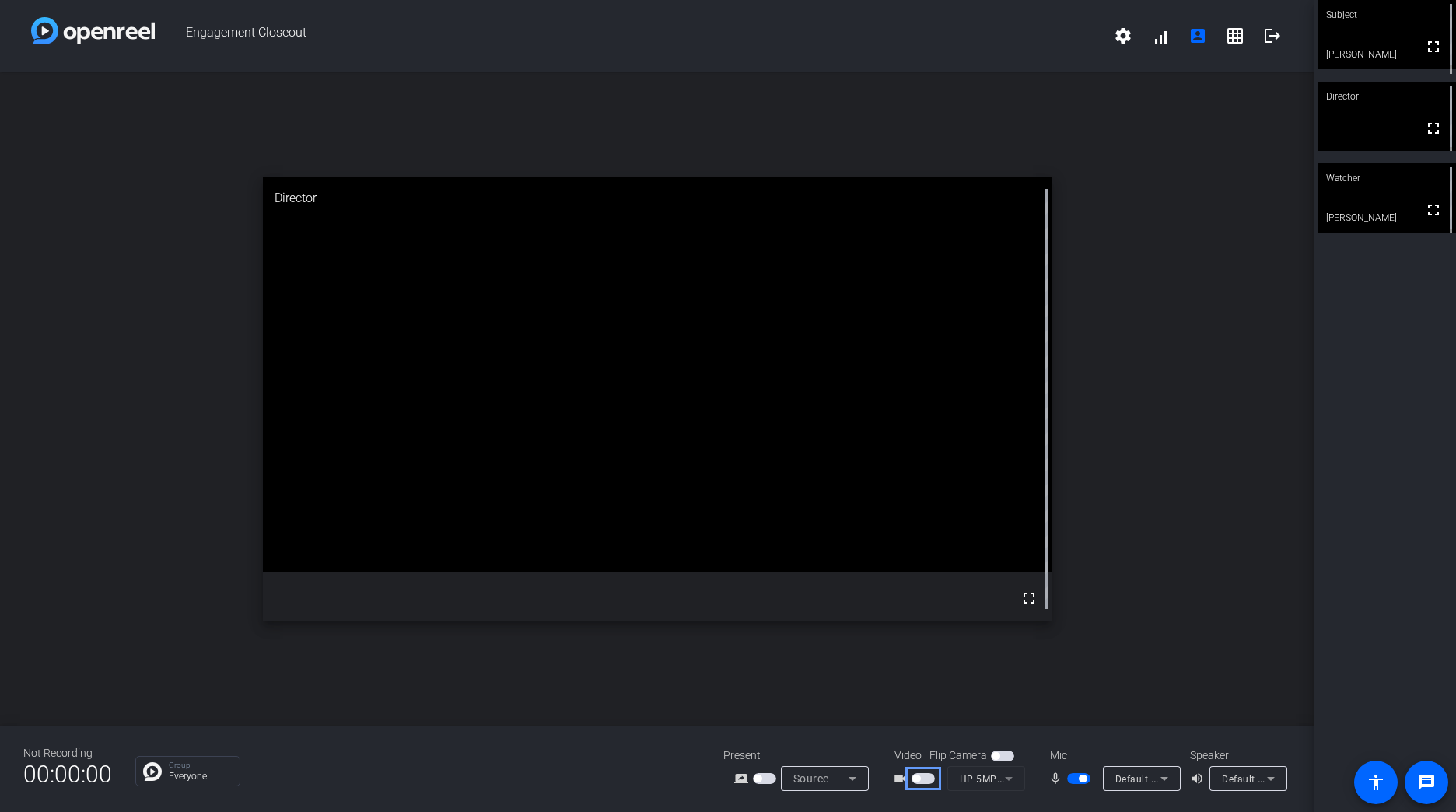
click at [1134, 639] on div "open_in_new Director fullscreen" at bounding box center [657, 399] width 1315 height 654
click at [1120, 27] on mat-icon "settings" at bounding box center [1123, 36] width 19 height 19
click at [1171, 135] on div at bounding box center [728, 406] width 1456 height 812
click at [923, 778] on span "button" at bounding box center [923, 778] width 23 height 11
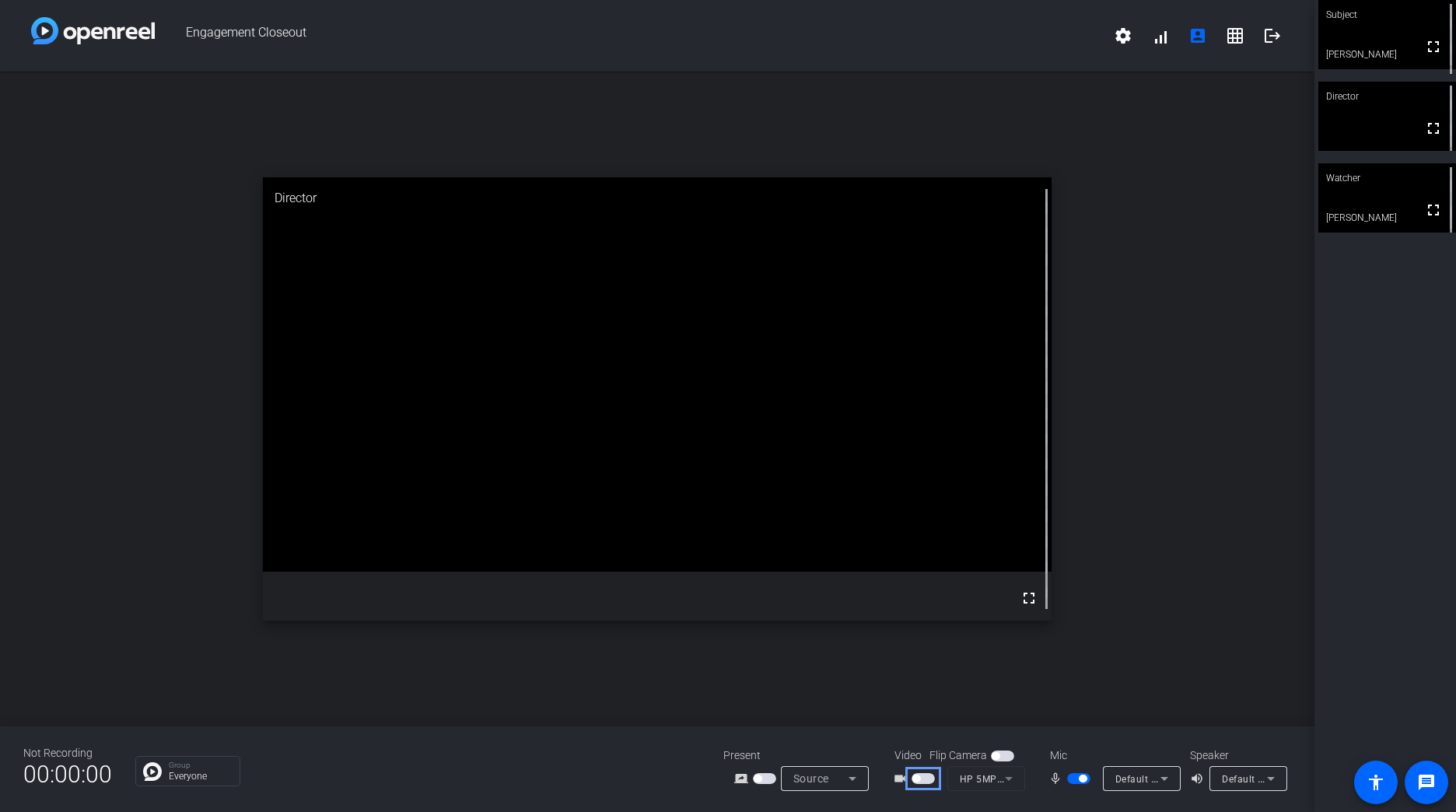
click at [924, 778] on span "button" at bounding box center [923, 778] width 23 height 11
click at [767, 777] on span "button" at bounding box center [764, 778] width 23 height 11
drag, startPoint x: 923, startPoint y: 768, endPoint x: 925, endPoint y: 776, distance: 8.2
click at [923, 769] on div "videocam_outline HP 5MP Camera (30c9:0096)" at bounding box center [957, 778] width 156 height 25
click at [926, 779] on span "button" at bounding box center [923, 778] width 23 height 11
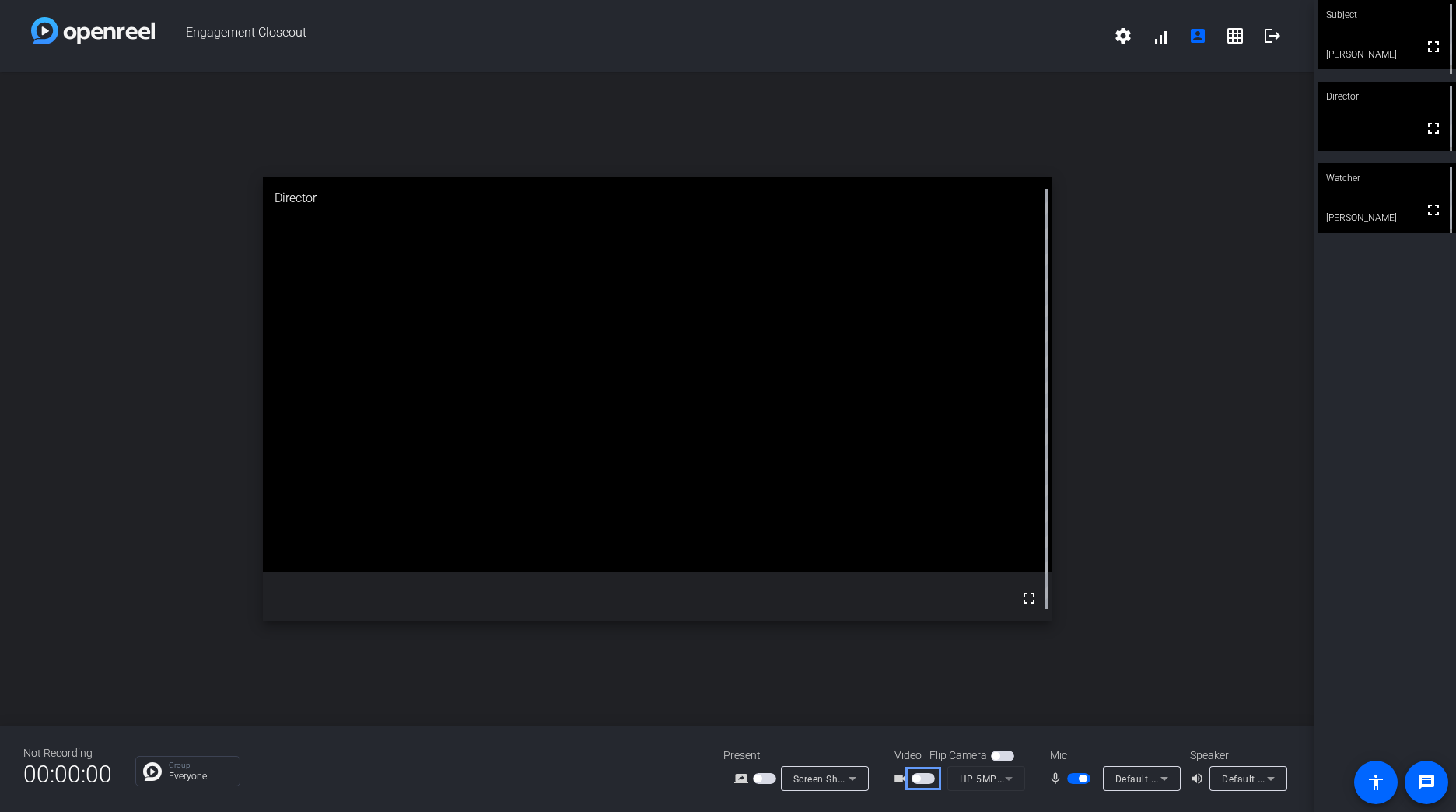
click at [926, 779] on span "button" at bounding box center [923, 778] width 23 height 11
click at [1008, 776] on mat-form-field "HP 5MP Camera (30c9:0096)" at bounding box center [986, 778] width 78 height 25
click at [982, 779] on mat-form-field "HP 5MP Camera (30c9:0096)" at bounding box center [986, 778] width 78 height 25
click at [926, 779] on span "button" at bounding box center [923, 778] width 23 height 11
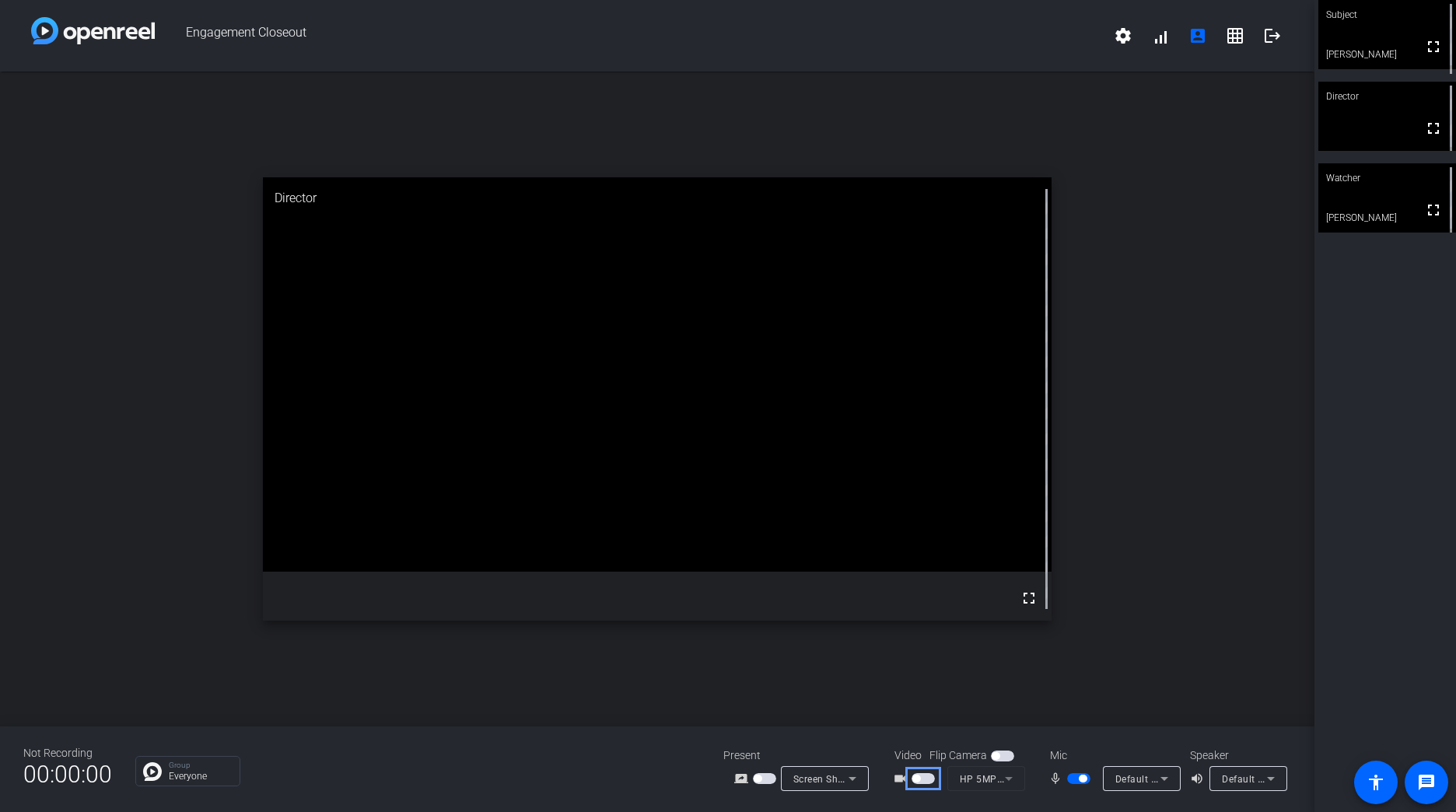
click at [926, 779] on span "button" at bounding box center [923, 778] width 23 height 11
click at [932, 781] on span "button" at bounding box center [923, 778] width 23 height 11
click at [1326, 639] on div "Subject fullscreen [PERSON_NAME] Director fullscreen Watcher fullscreen [PERSON…" at bounding box center [1385, 406] width 141 height 812
click at [1340, 580] on div "Subject fullscreen [PERSON_NAME] Director fullscreen Watcher fullscreen [PERSON…" at bounding box center [1385, 406] width 141 height 812
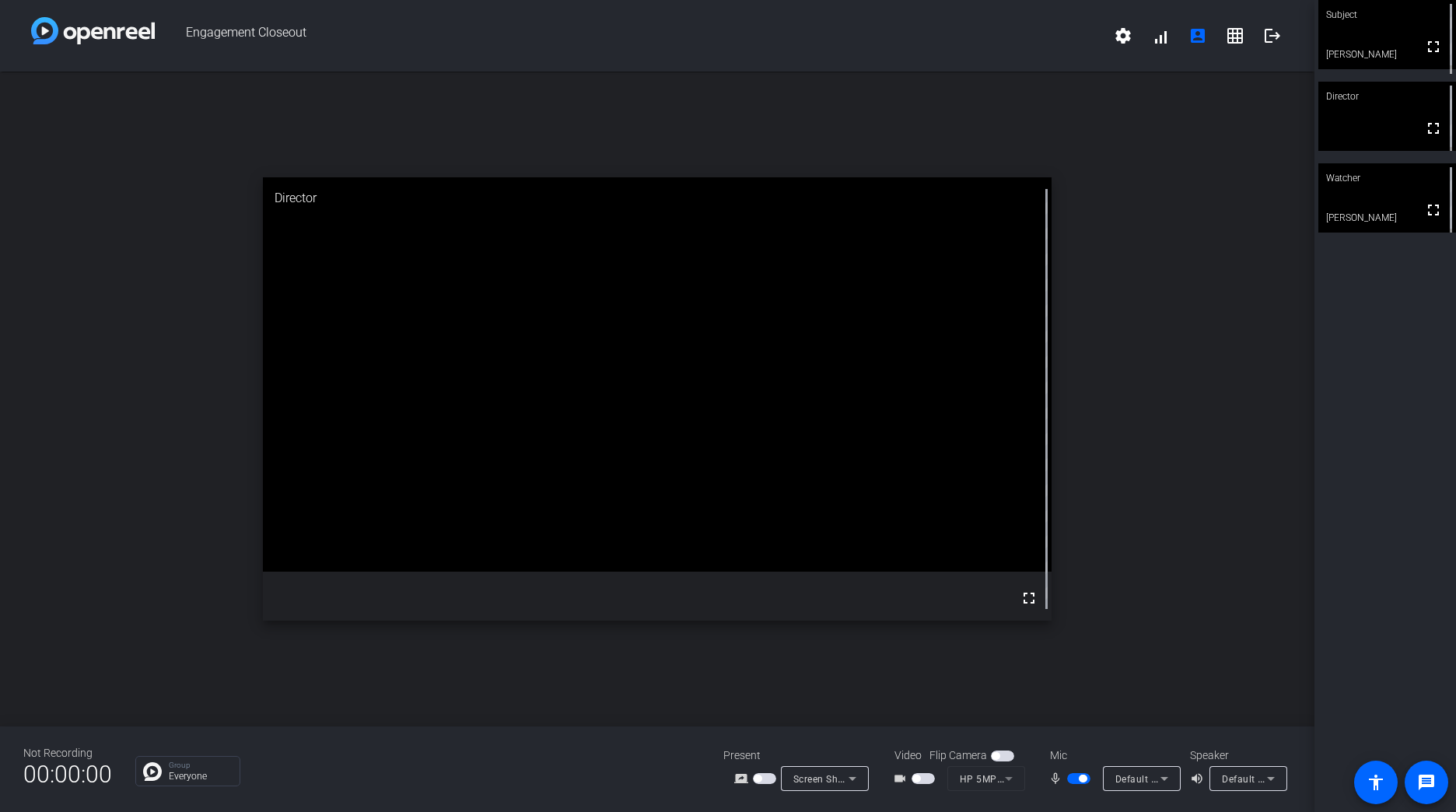
click at [1334, 459] on div "Subject fullscreen [PERSON_NAME] Director fullscreen Watcher fullscreen [PERSON…" at bounding box center [1385, 406] width 141 height 812
click at [916, 779] on span "button" at bounding box center [916, 778] width 8 height 8
click at [925, 778] on span "button" at bounding box center [923, 778] width 23 height 11
click at [987, 778] on mat-form-field "HP 5MP Camera (30c9:0096)" at bounding box center [986, 778] width 78 height 25
click at [1001, 779] on mat-form-field "HP 5MP Camera (30c9:0096)" at bounding box center [986, 778] width 78 height 25
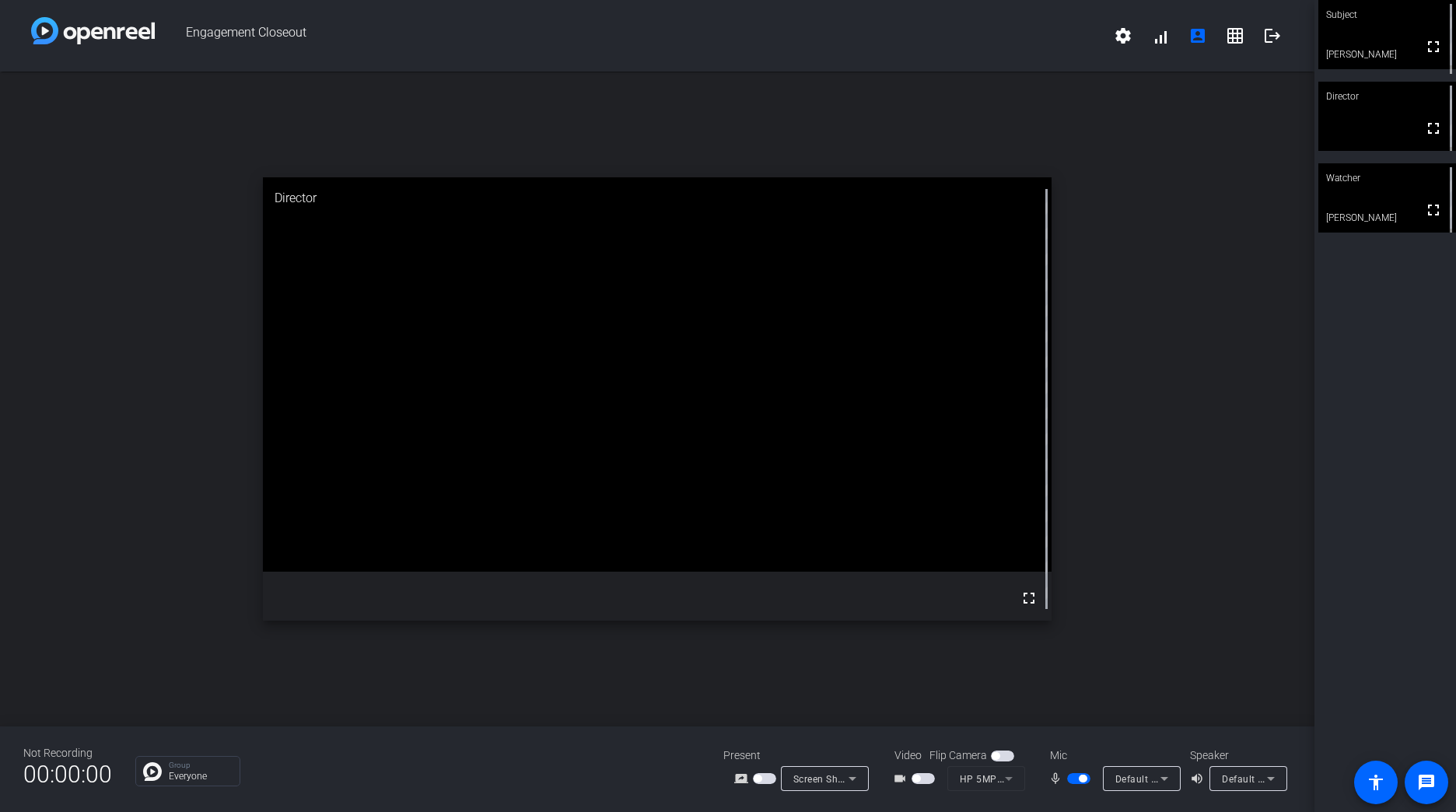
drag, startPoint x: 946, startPoint y: 784, endPoint x: 937, endPoint y: 780, distance: 9.8
click at [944, 784] on div "videocam_outline" at bounding box center [920, 779] width 55 height 19
click at [932, 779] on span "button" at bounding box center [923, 778] width 23 height 11
click at [200, 772] on p "Everyone" at bounding box center [201, 775] width 63 height 9
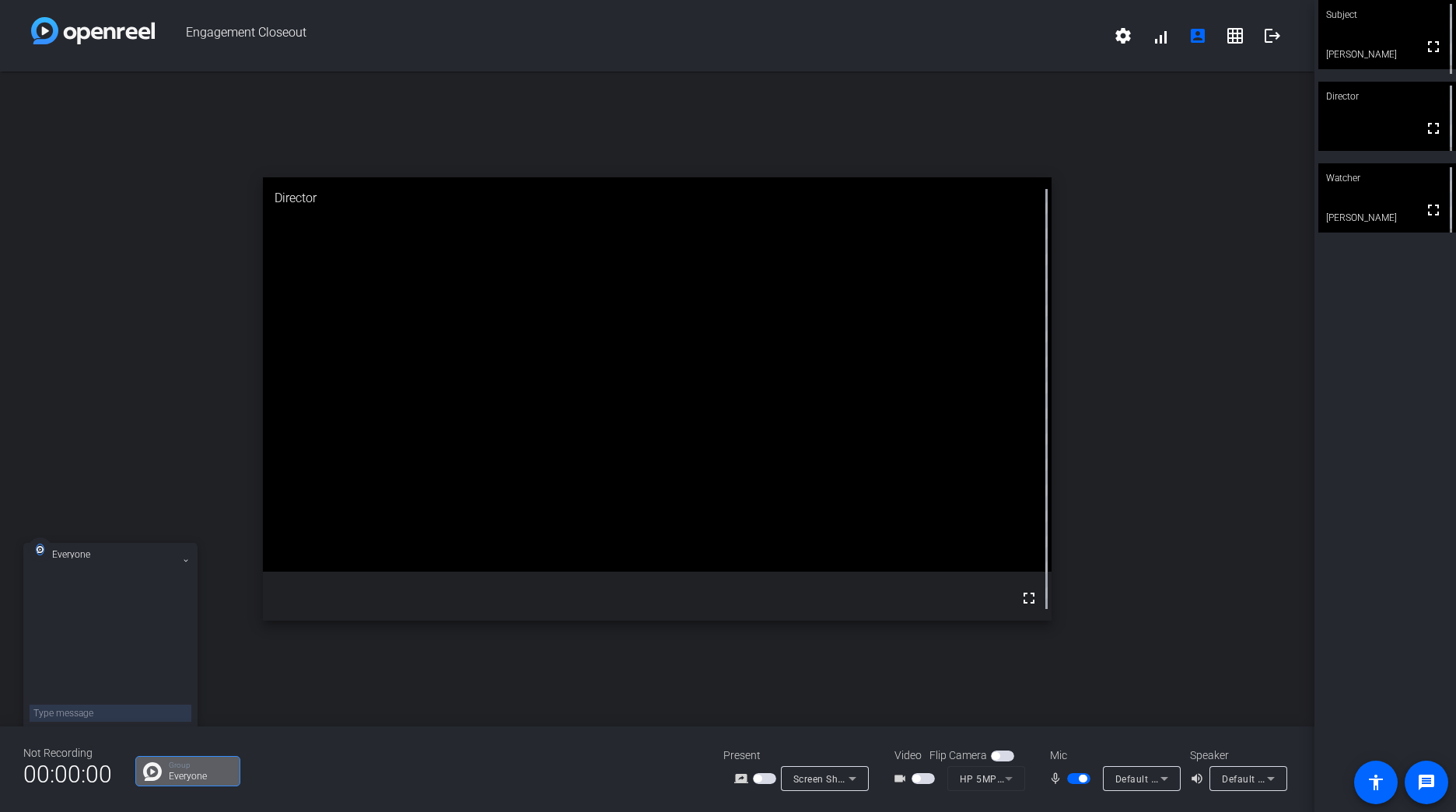
click at [285, 702] on div "open_in_new Director fullscreen" at bounding box center [657, 399] width 1315 height 654
click at [392, 757] on div "Group Everyone" at bounding box center [417, 770] width 565 height 30
click at [187, 558] on icon at bounding box center [185, 560] width 6 height 6
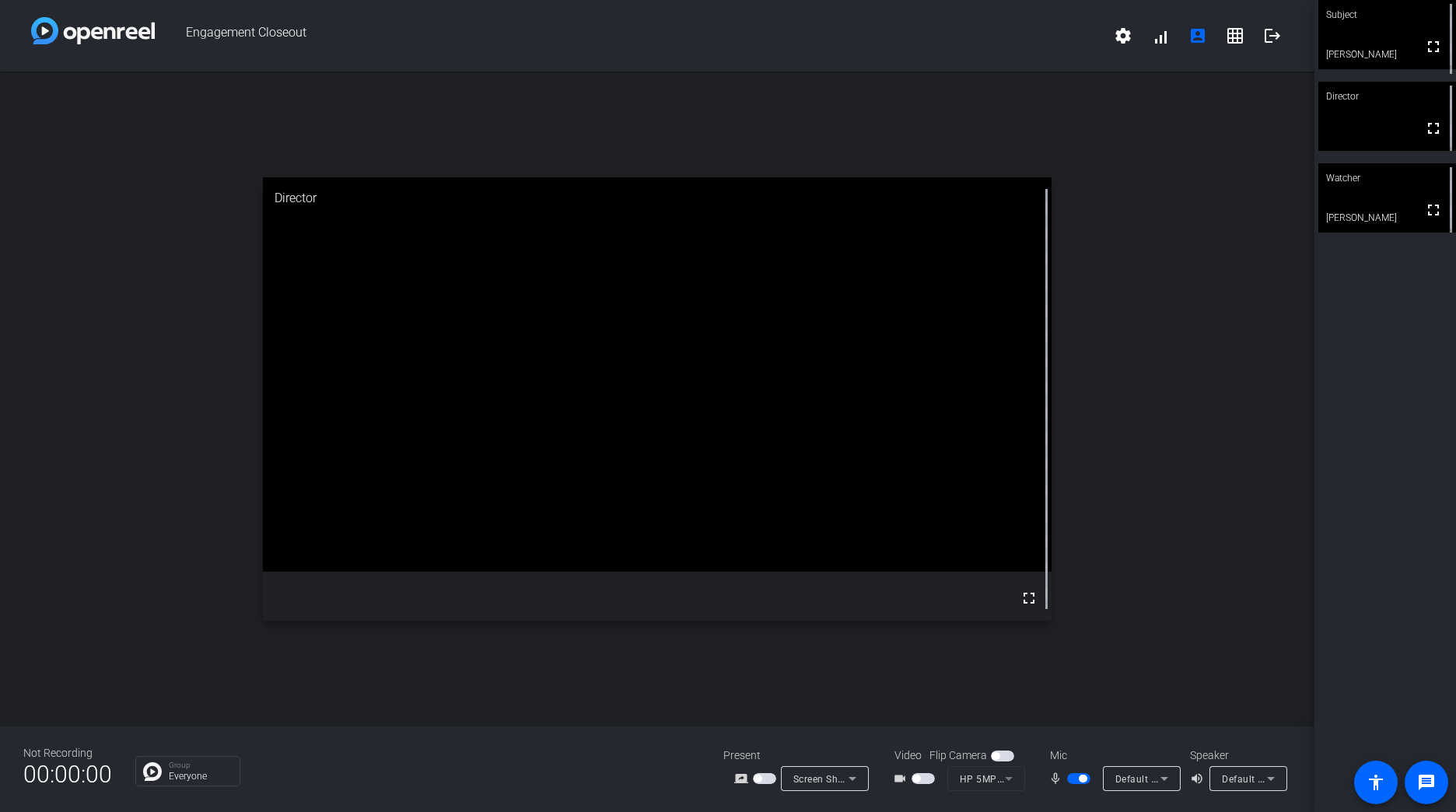
click at [296, 713] on div "open_in_new Director fullscreen" at bounding box center [657, 399] width 1315 height 654
click at [932, 770] on mat-slide-toggle at bounding box center [925, 778] width 27 height 16
click at [925, 777] on span "button" at bounding box center [923, 778] width 23 height 11
click at [913, 768] on div "videocam_outline HP 5MP Camera (30c9:0096)" at bounding box center [957, 778] width 156 height 25
click at [923, 776] on span "button" at bounding box center [923, 778] width 23 height 11
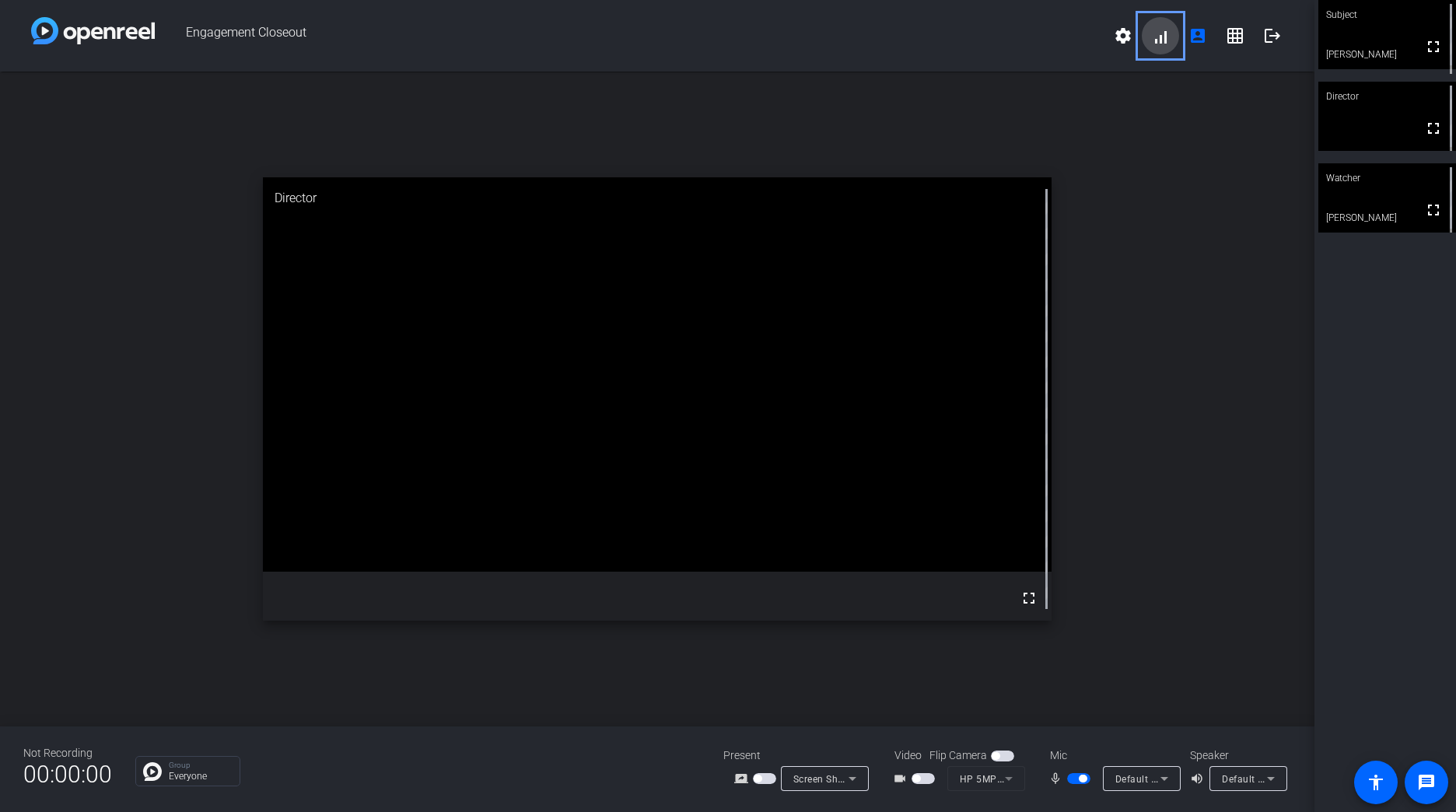
click at [1167, 45] on span at bounding box center [1161, 36] width 38 height 38
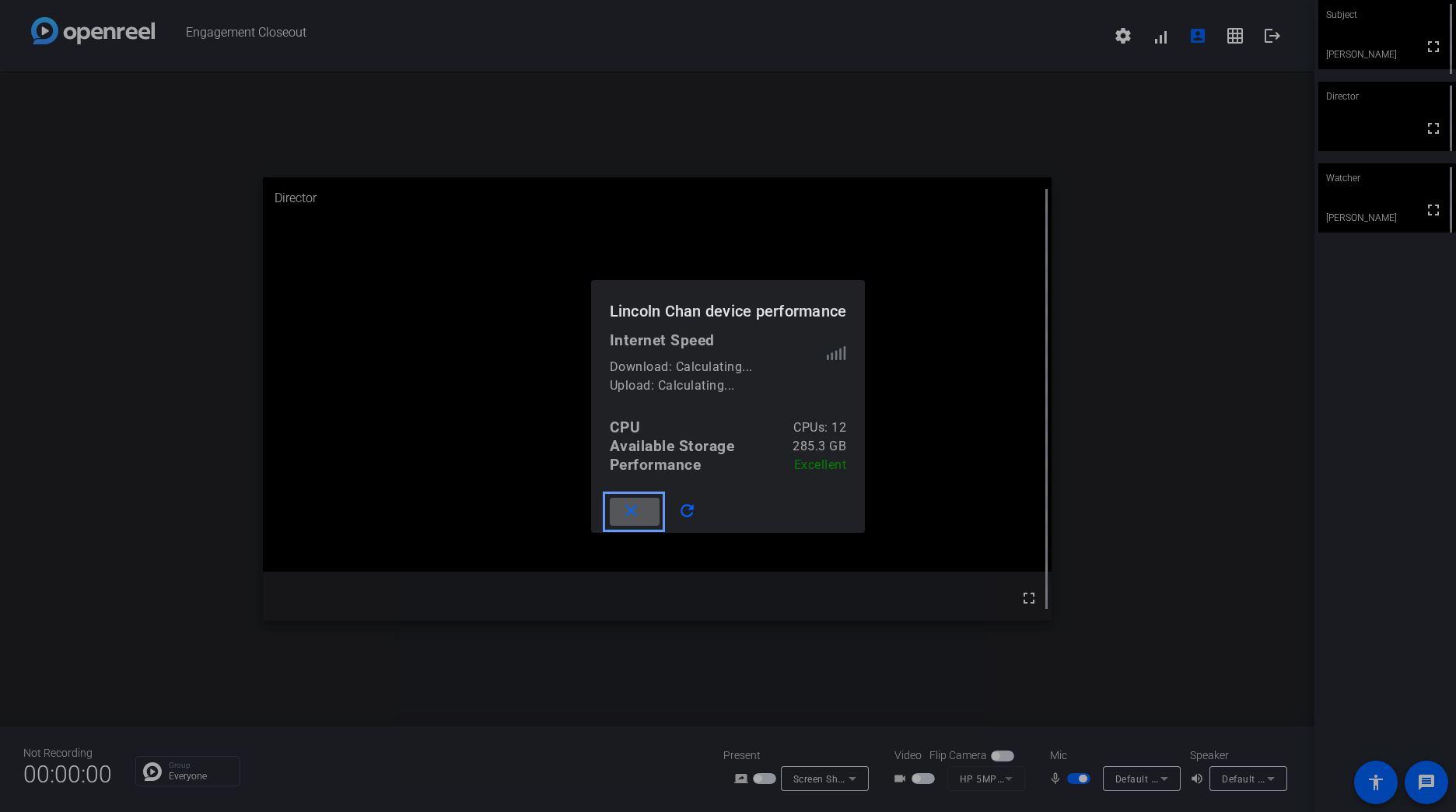
click at [1162, 375] on div at bounding box center [728, 406] width 1456 height 812
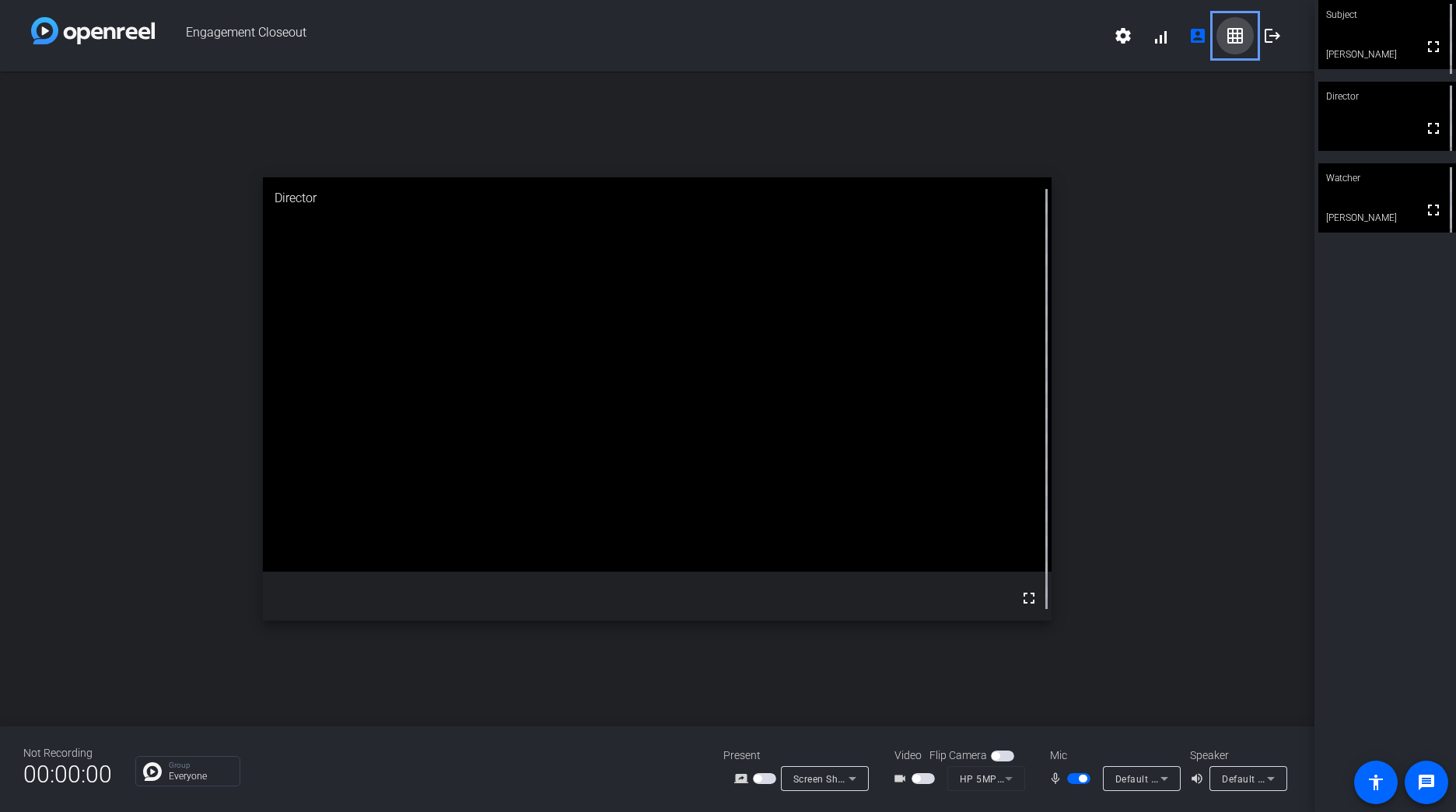
click at [1237, 27] on mat-icon "grid_on" at bounding box center [1236, 36] width 19 height 19
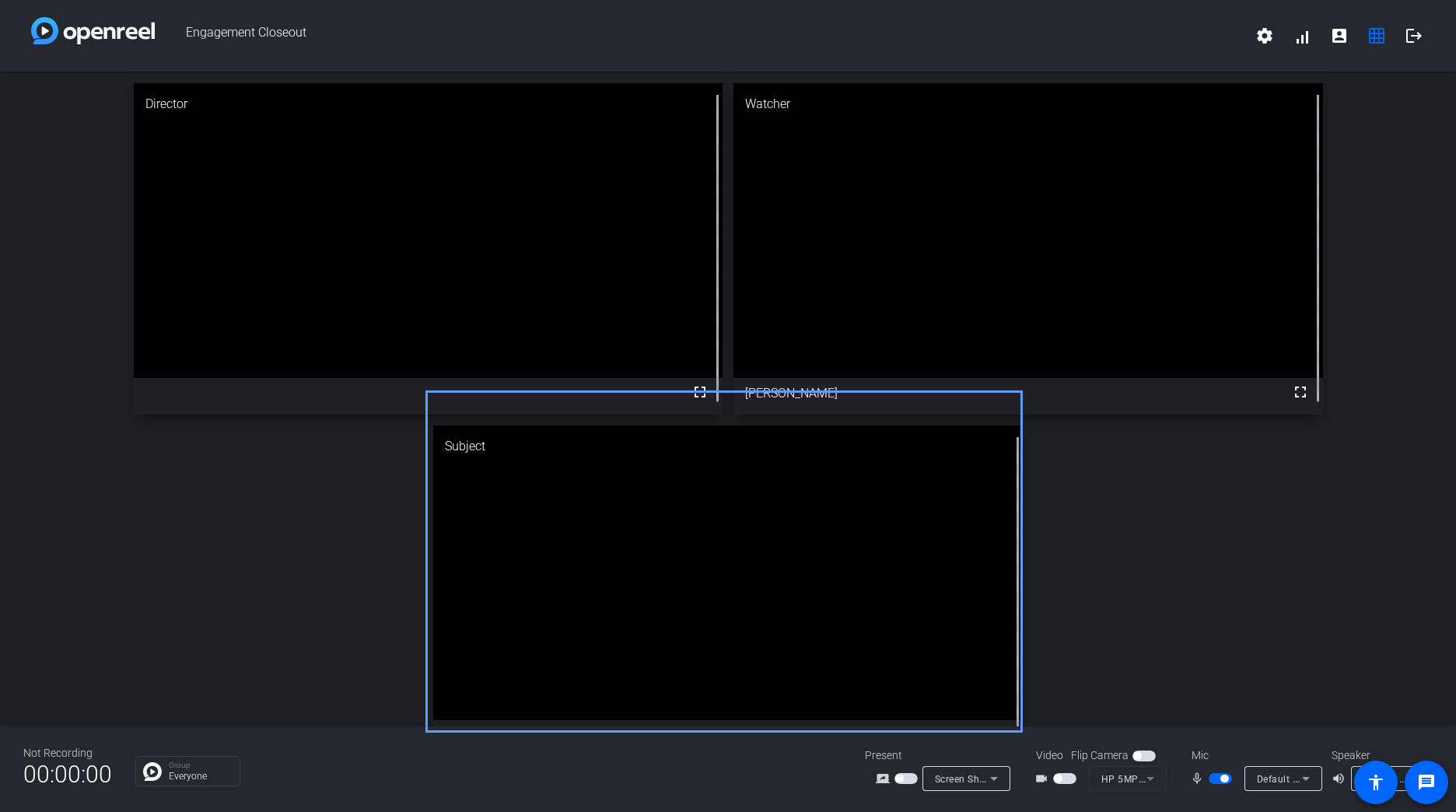
scroll to position [27, 0]
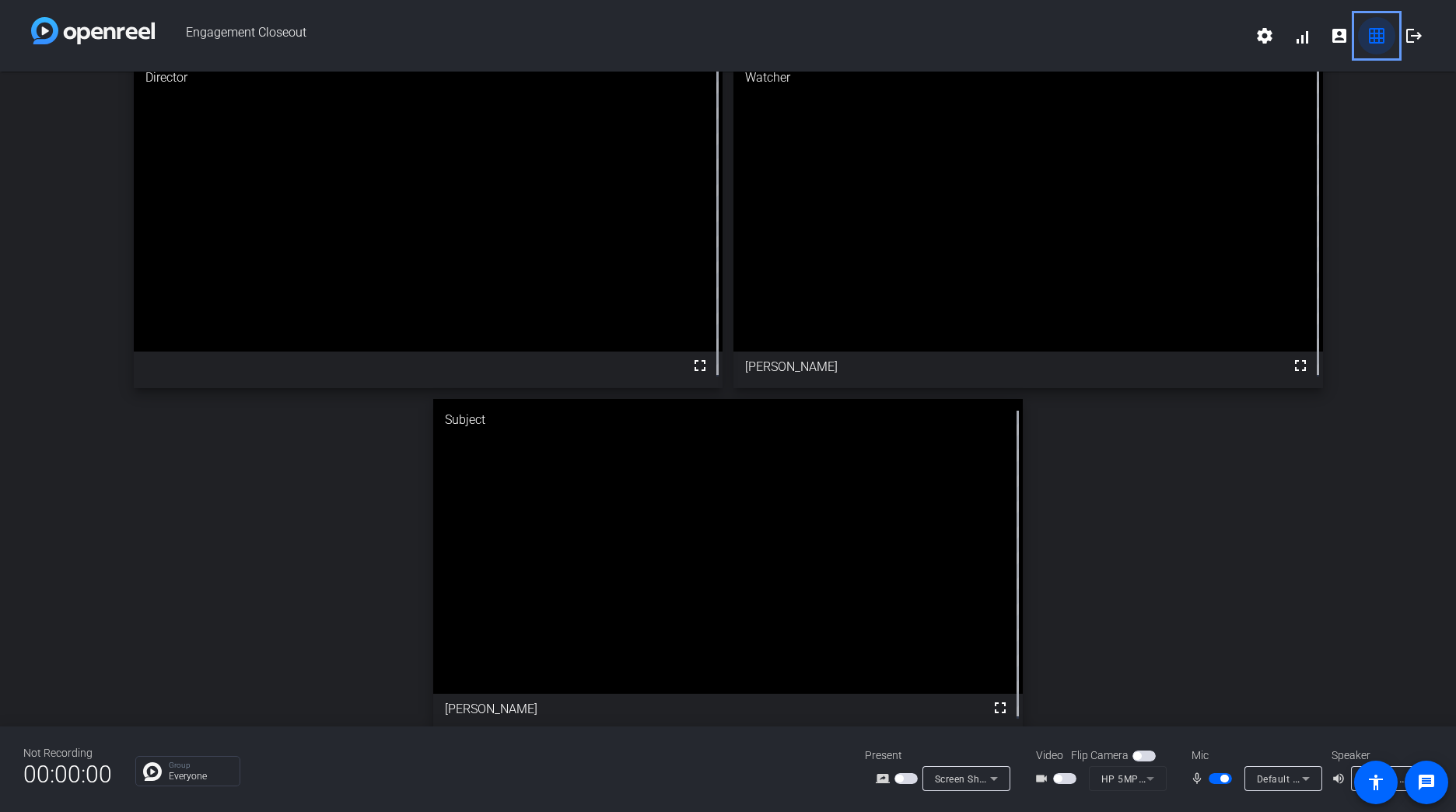
click at [1381, 33] on mat-icon "grid_on" at bounding box center [1377, 36] width 19 height 19
click at [1345, 36] on mat-icon "account_box" at bounding box center [1339, 36] width 19 height 19
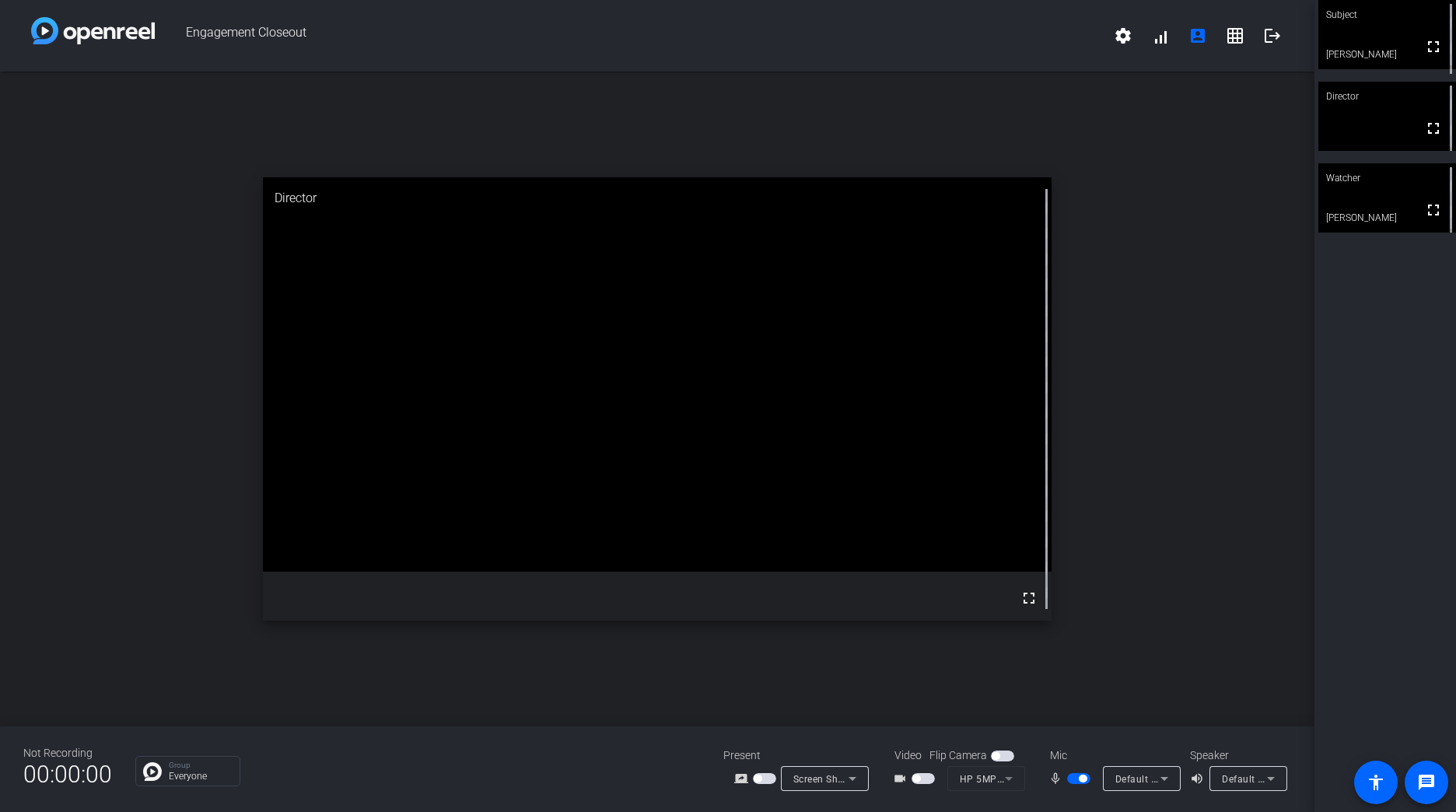
click at [1167, 247] on div "open_in_new Director fullscreen" at bounding box center [657, 399] width 1315 height 654
click at [1007, 752] on span "button" at bounding box center [1002, 755] width 23 height 11
drag, startPoint x: 1007, startPoint y: 755, endPoint x: 998, endPoint y: 769, distance: 16.6
click at [1007, 755] on span "button" at bounding box center [1006, 755] width 8 height 8
click at [998, 779] on mat-form-field "HP 5MP Camera (30c9:0096)" at bounding box center [986, 778] width 78 height 25
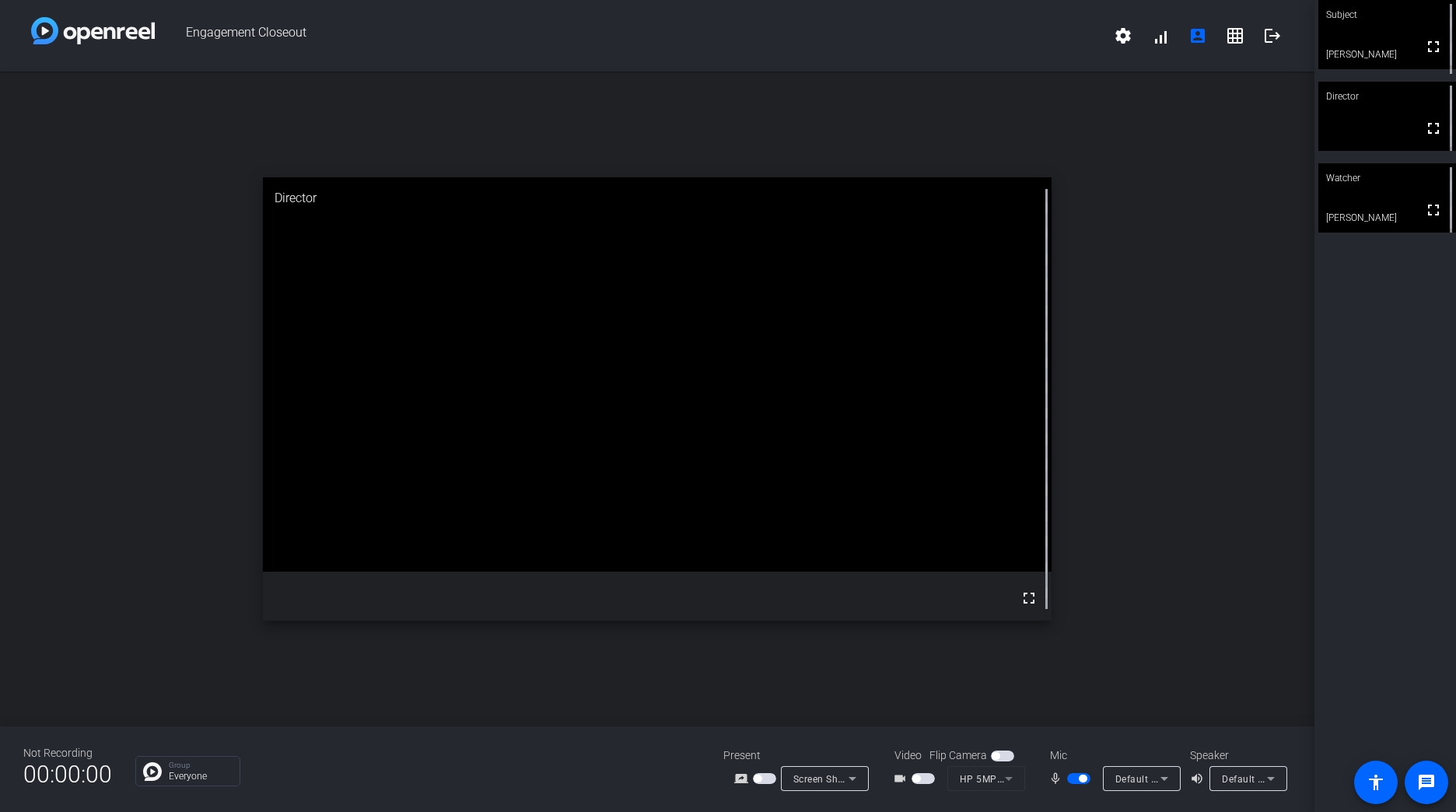
click at [1008, 777] on mat-form-field "HP 5MP Camera (30c9:0096)" at bounding box center [986, 778] width 78 height 25
click at [1211, 451] on div "open_in_new Director fullscreen" at bounding box center [657, 399] width 1315 height 654
click at [931, 782] on span "button" at bounding box center [923, 778] width 23 height 11
click at [926, 777] on span "button" at bounding box center [923, 778] width 23 height 11
click at [1358, 393] on div "Subject fullscreen [PERSON_NAME] Director fullscreen Watcher fullscreen [PERSON…" at bounding box center [1385, 406] width 141 height 812
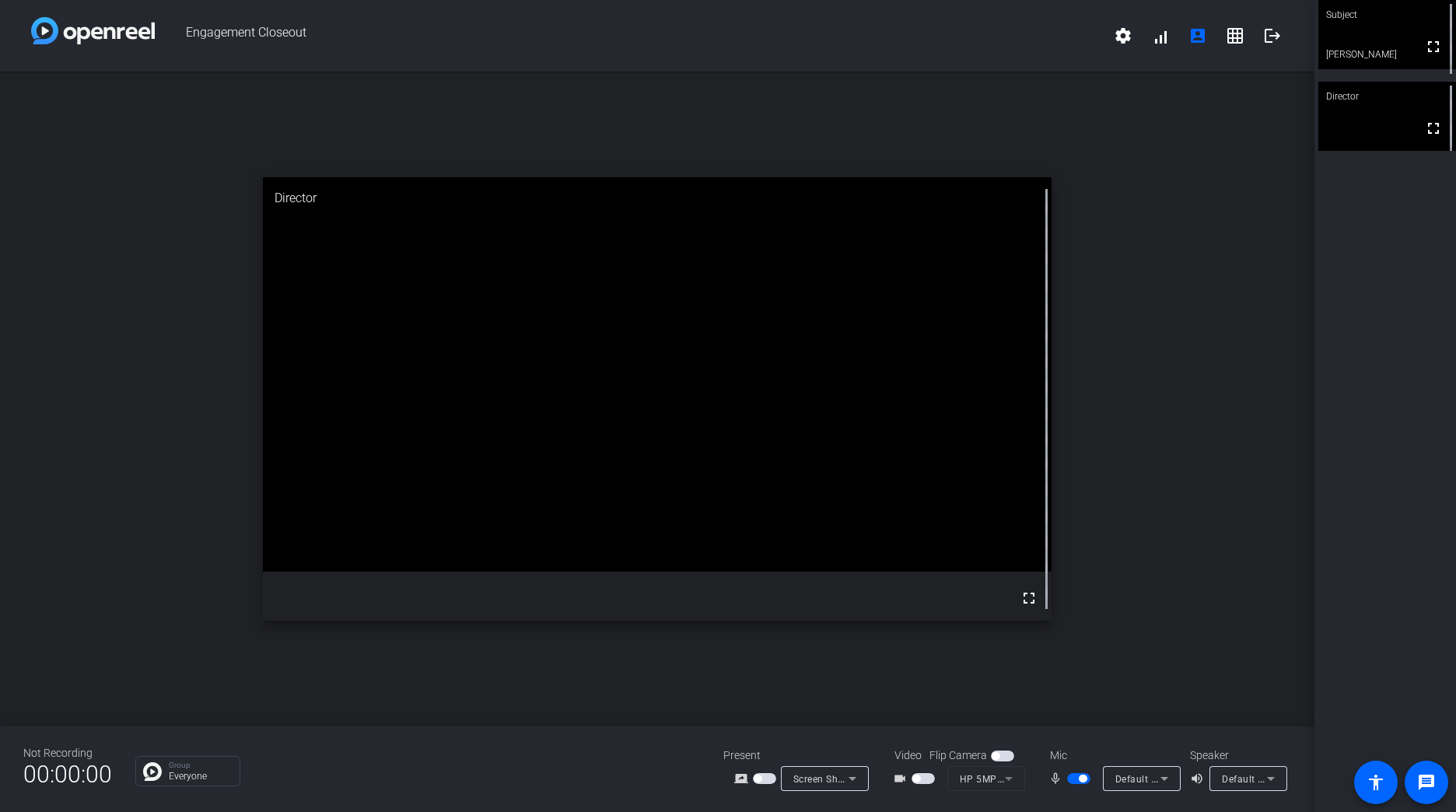
drag, startPoint x: 1387, startPoint y: 291, endPoint x: 1437, endPoint y: 475, distance: 190.7
click at [1387, 291] on div "Subject fullscreen [PERSON_NAME] Director fullscreen" at bounding box center [1385, 406] width 141 height 812
